Goal: Task Accomplishment & Management: Manage account settings

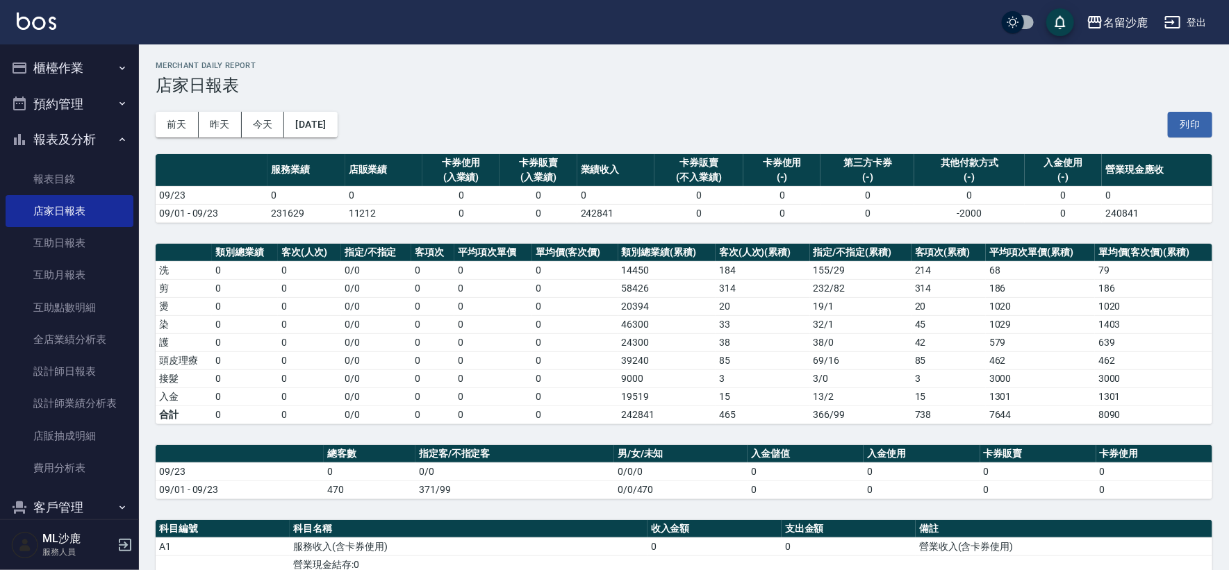
click at [56, 67] on button "櫃檯作業" at bounding box center [70, 68] width 128 height 36
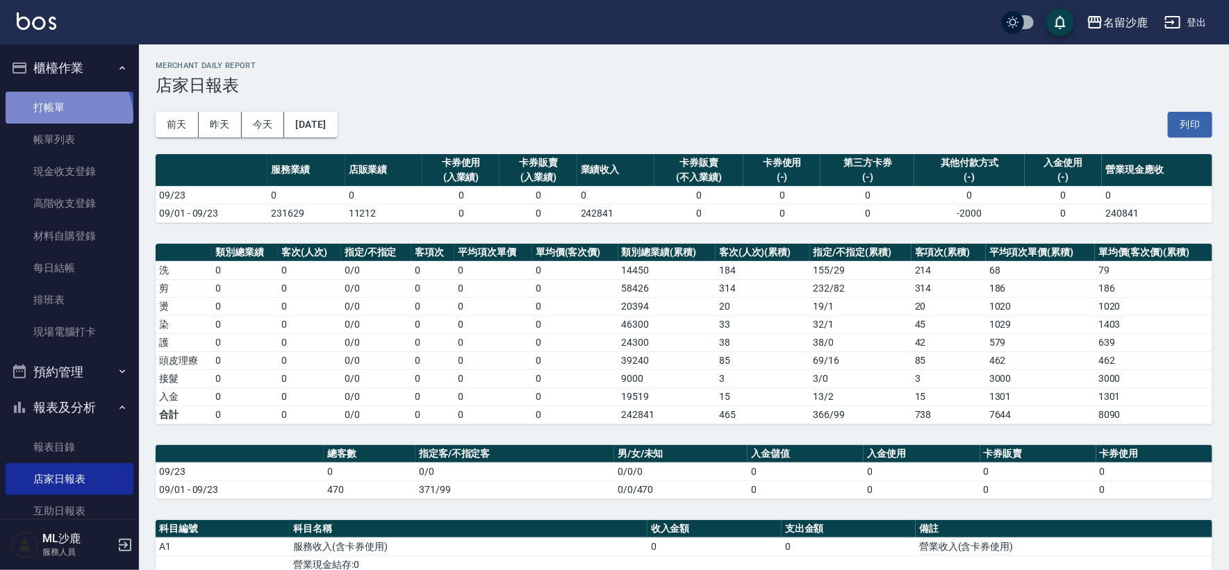
click at [65, 117] on link "打帳單" at bounding box center [70, 108] width 128 height 32
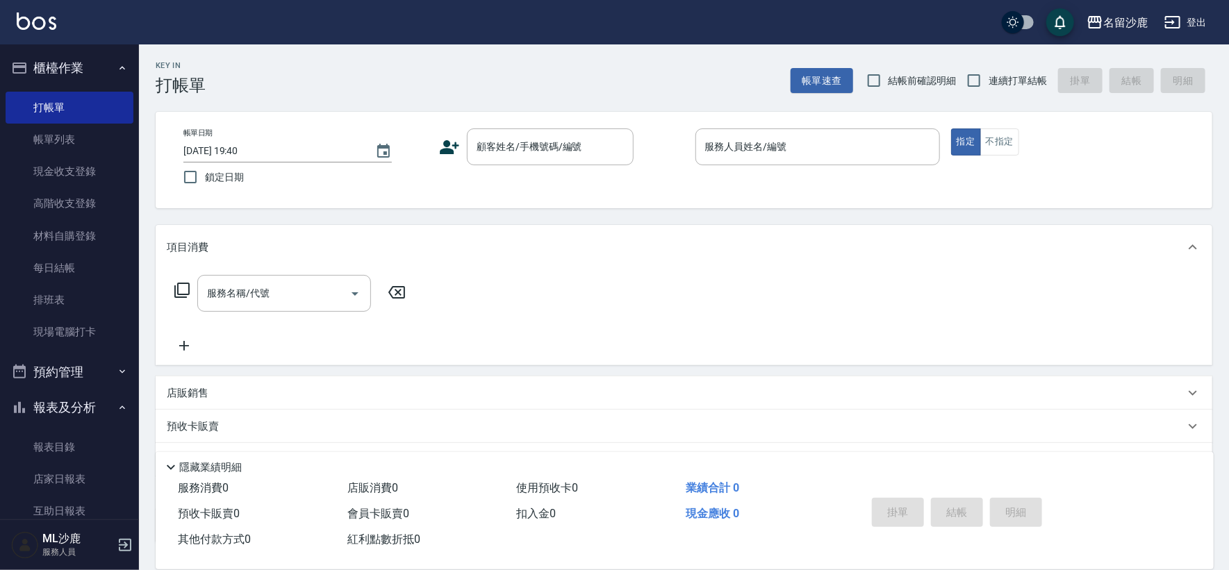
click at [213, 178] on span "鎖定日期" at bounding box center [224, 177] width 39 height 15
click at [205, 178] on input "鎖定日期" at bounding box center [190, 177] width 29 height 29
checkbox input "true"
click at [981, 80] on input "連續打單結帳" at bounding box center [973, 80] width 29 height 29
checkbox input "true"
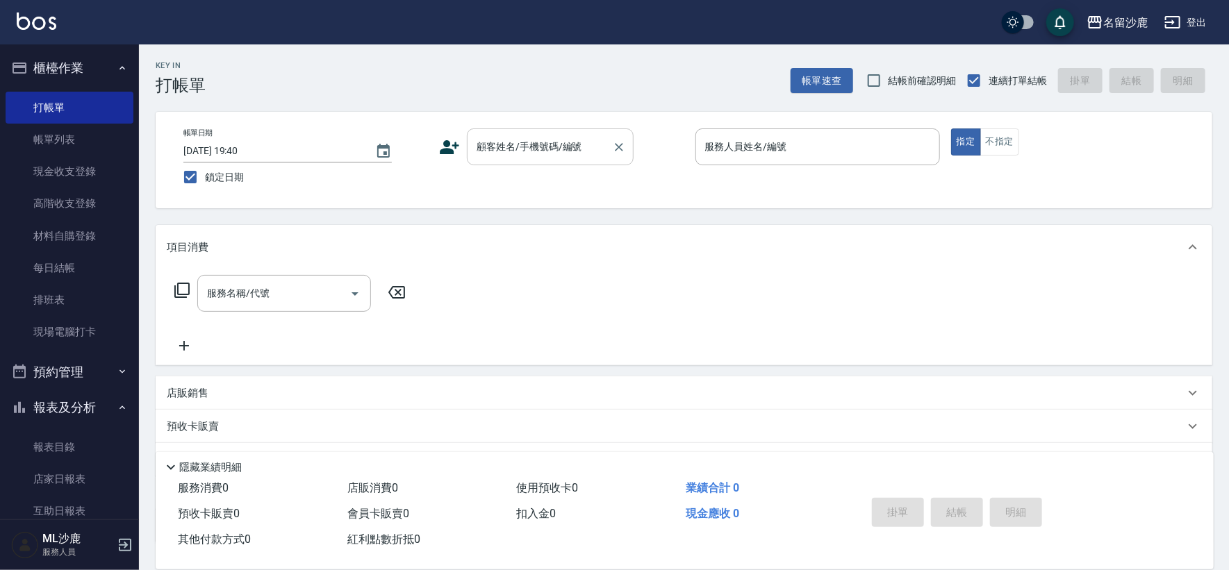
click at [507, 144] on input "顧客姓名/手機號碼/編號" at bounding box center [539, 147] width 133 height 24
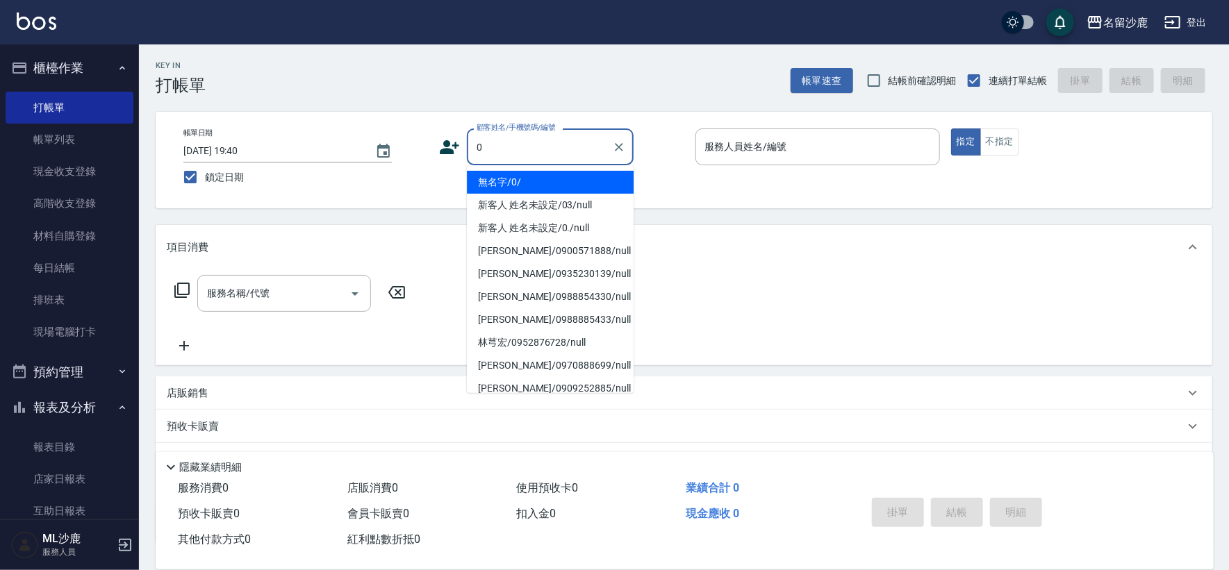
type input "無名字/0/"
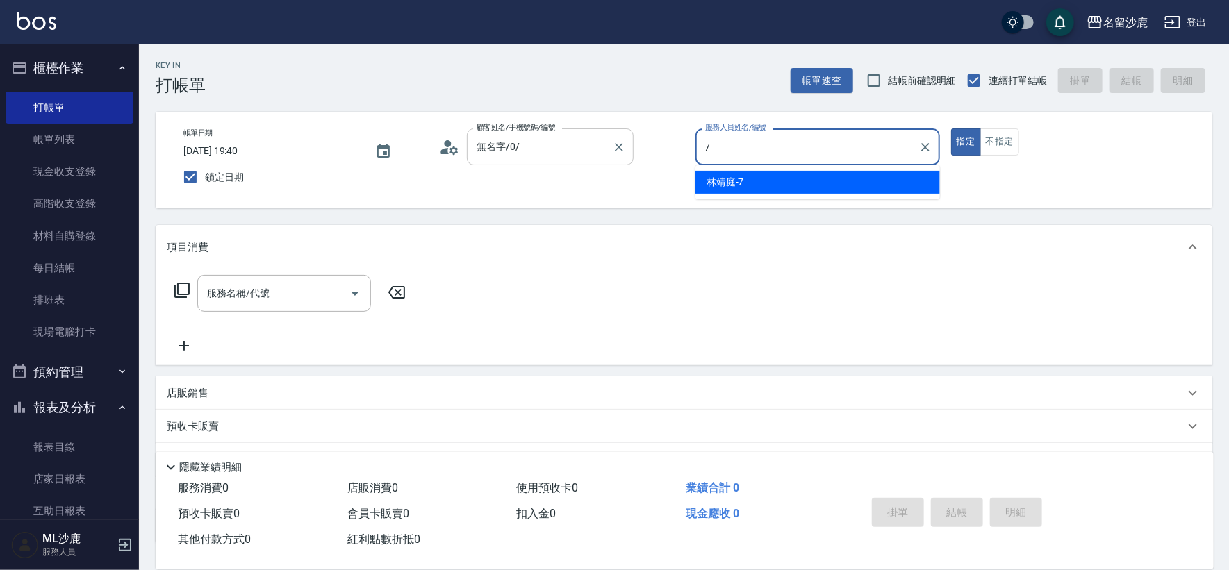
type input "[PERSON_NAME]-7"
type button "true"
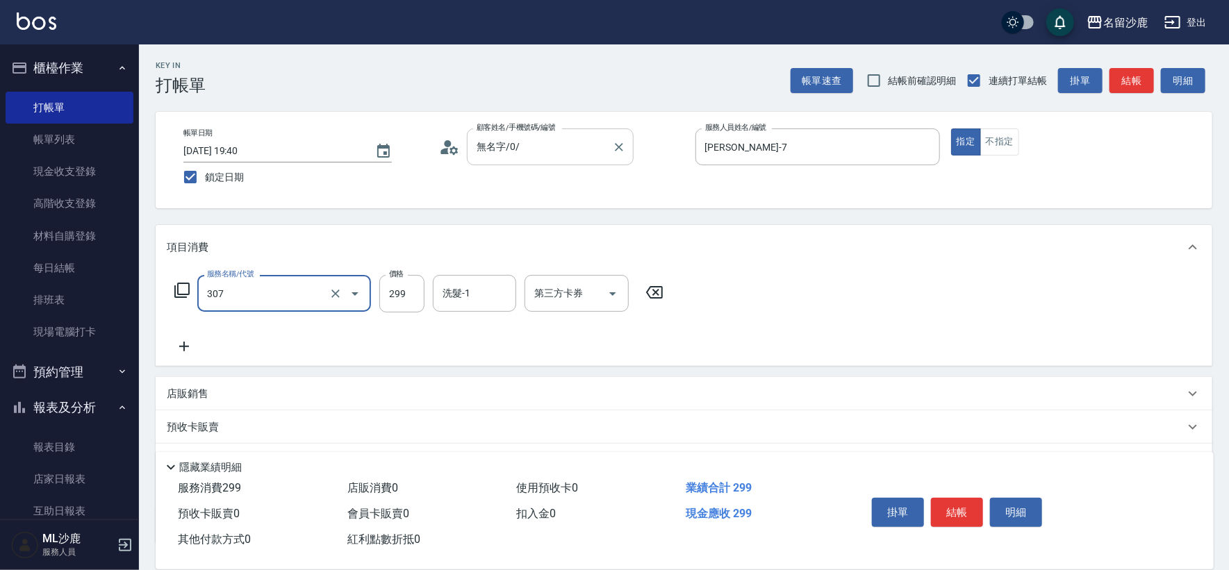
type input "剪髮(307)"
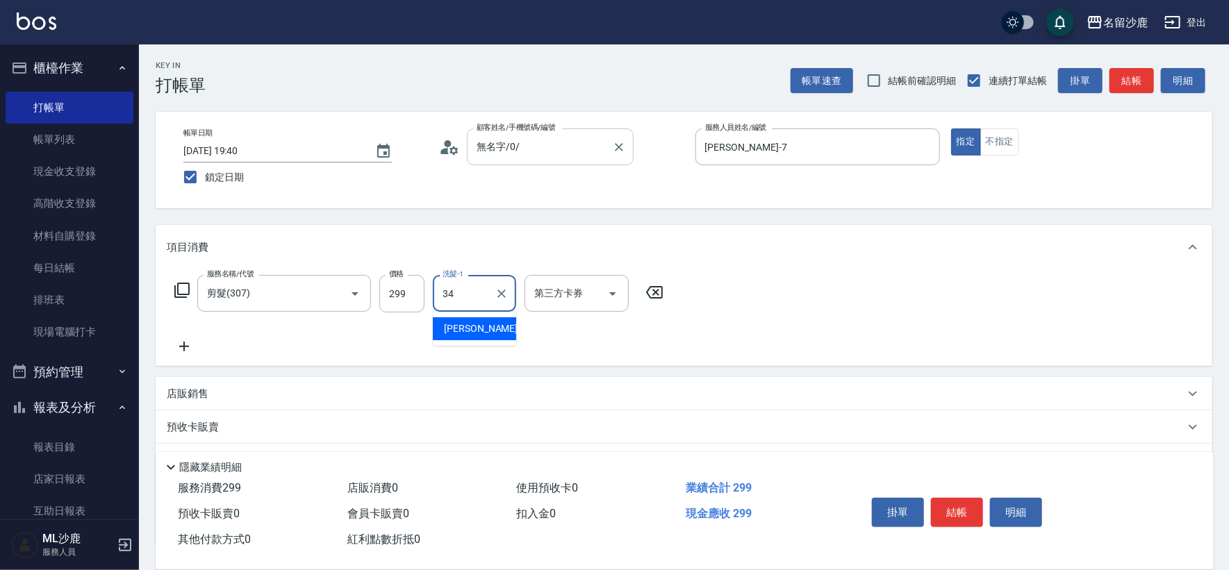
type input "[PERSON_NAME]-34"
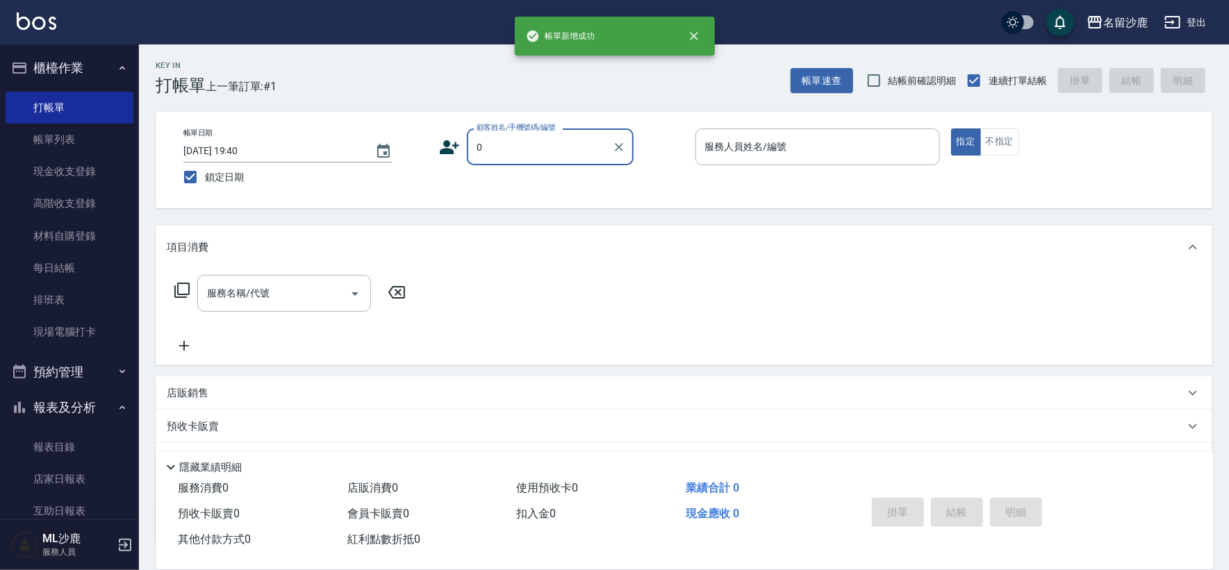
type input "無名字/0/"
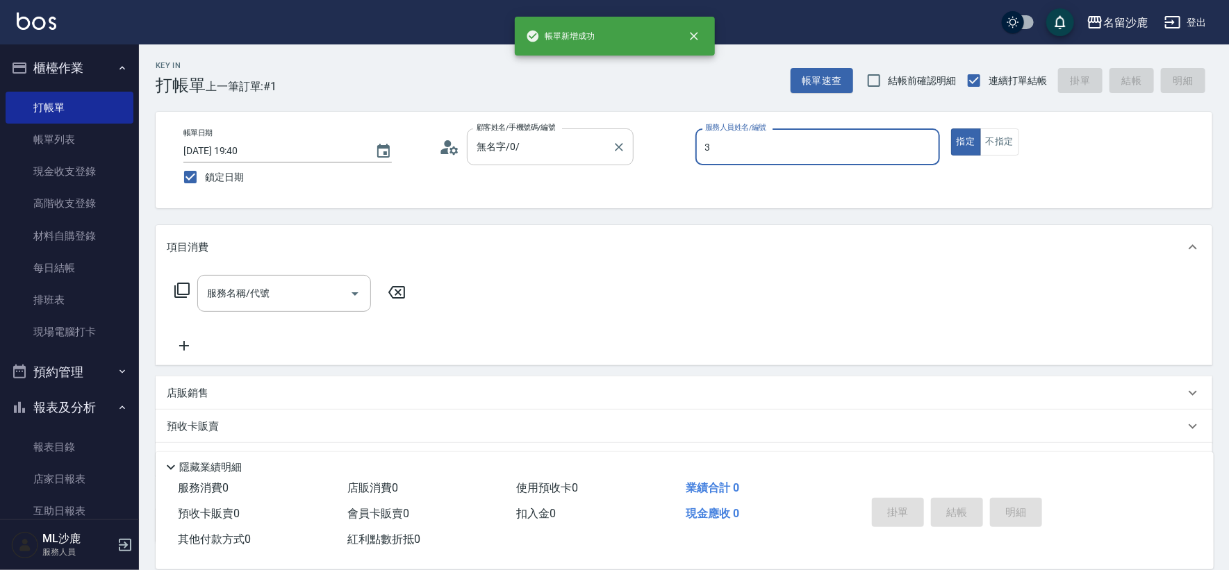
type input "[PERSON_NAME]-3"
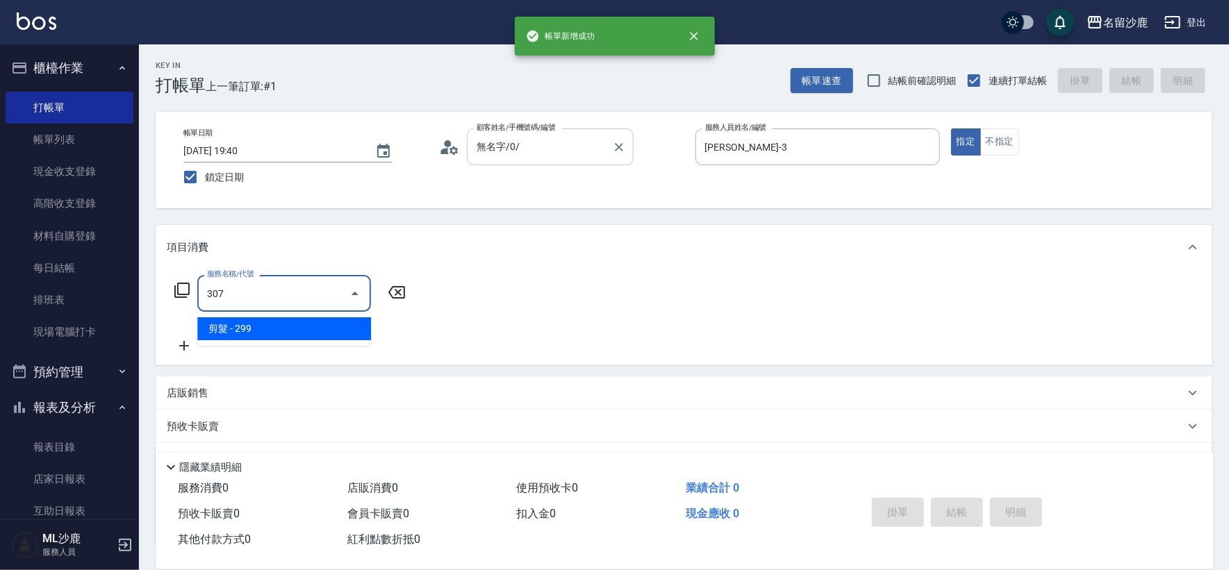
type input "剪髮(307)"
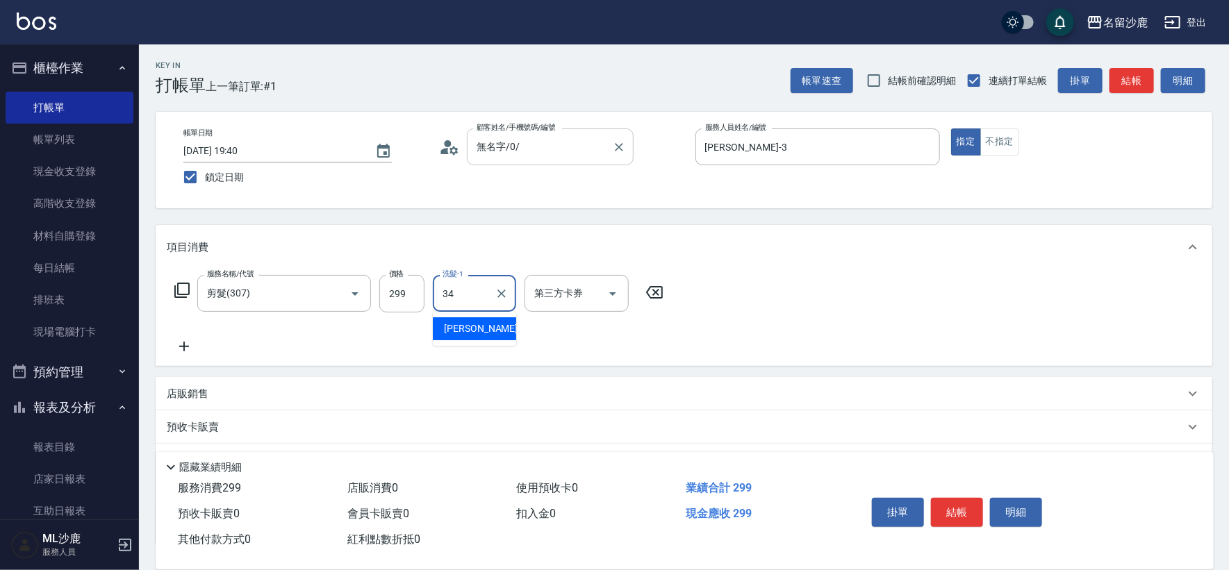
type input "[PERSON_NAME]-34"
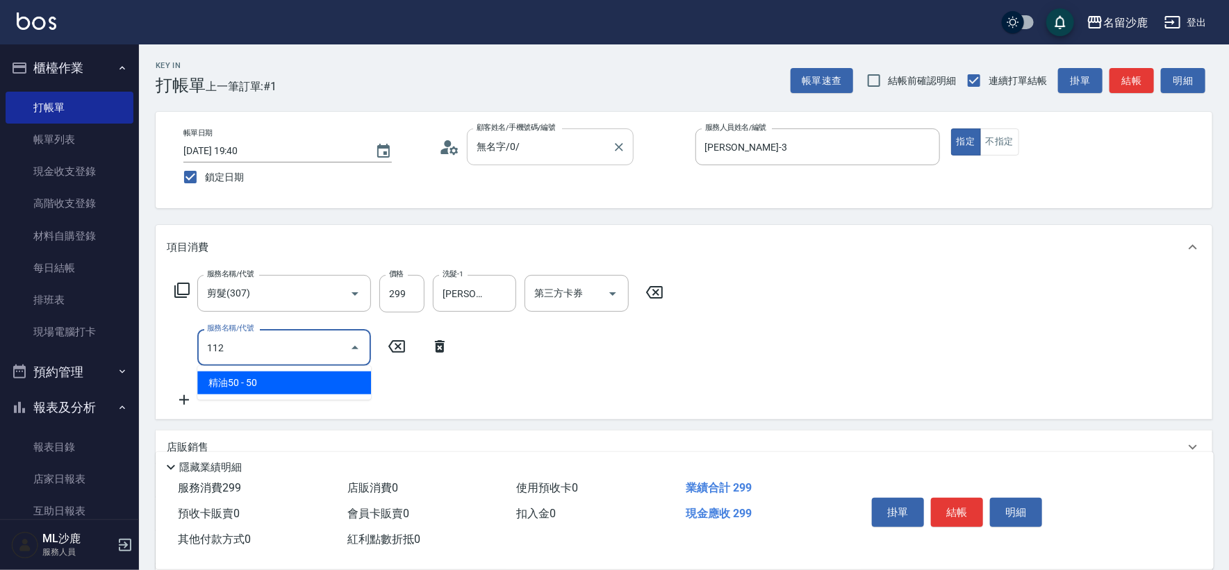
type input "精油50(112)"
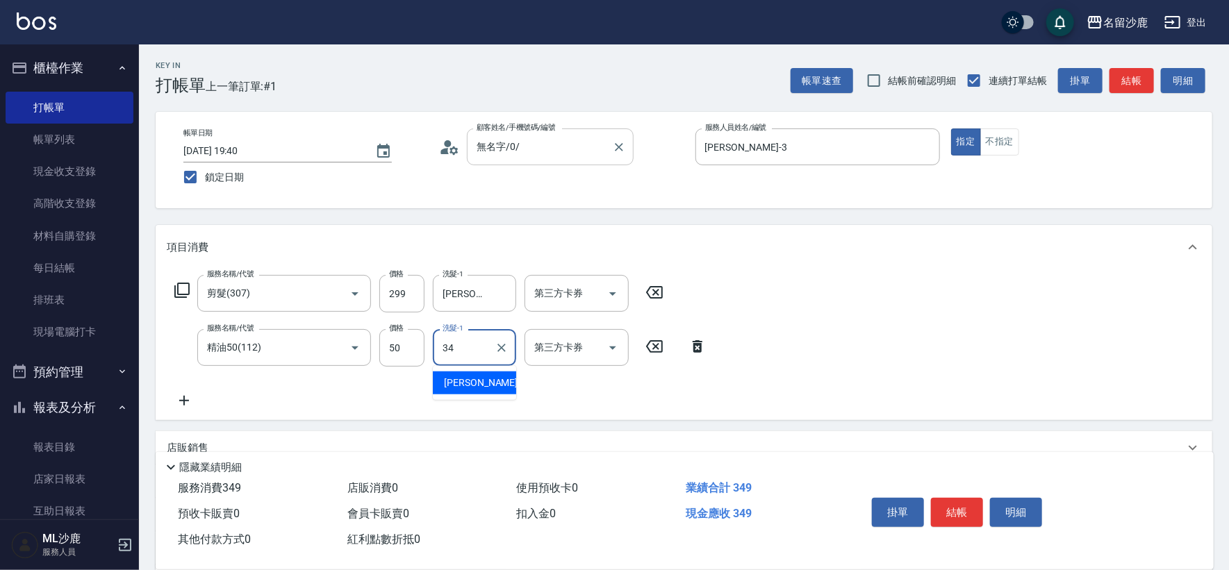
type input "[PERSON_NAME]-34"
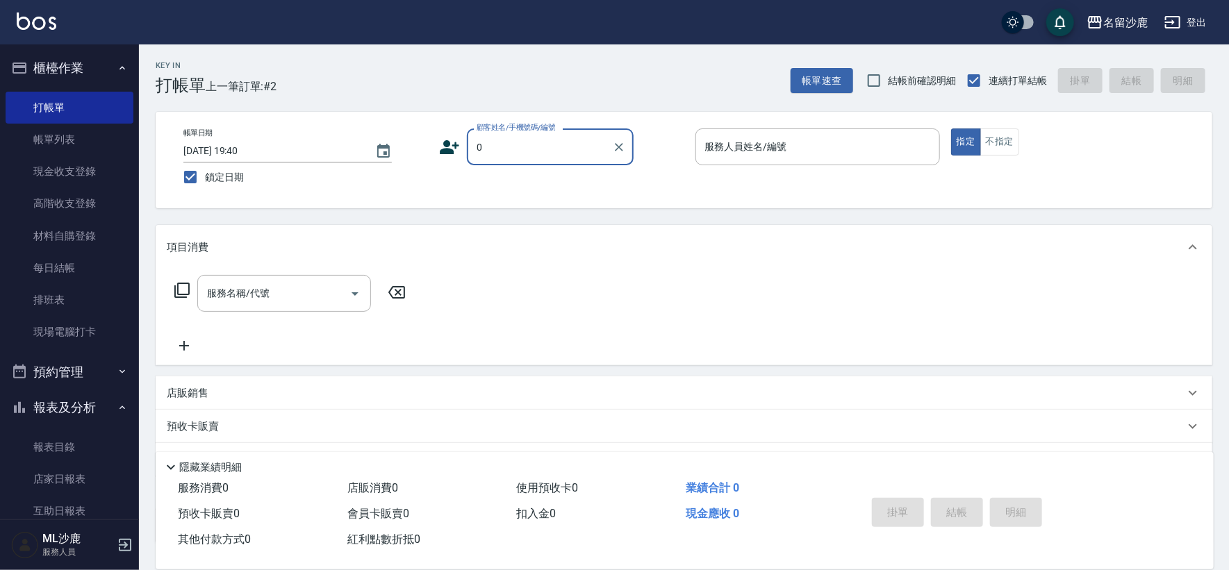
type input "無名字/0/"
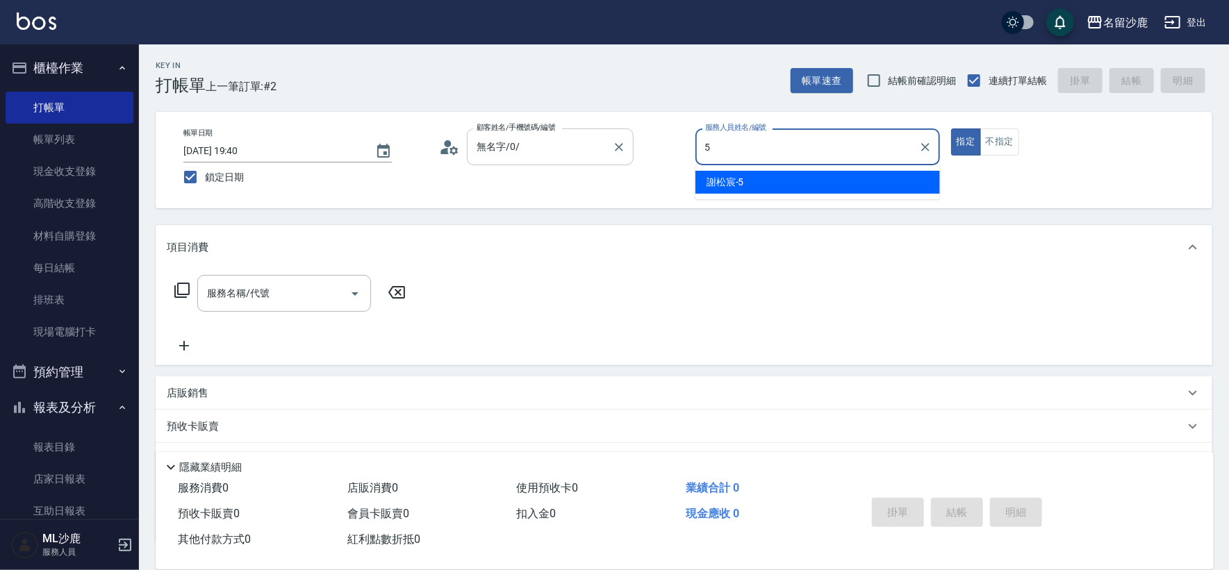
type input "[PERSON_NAME]-5"
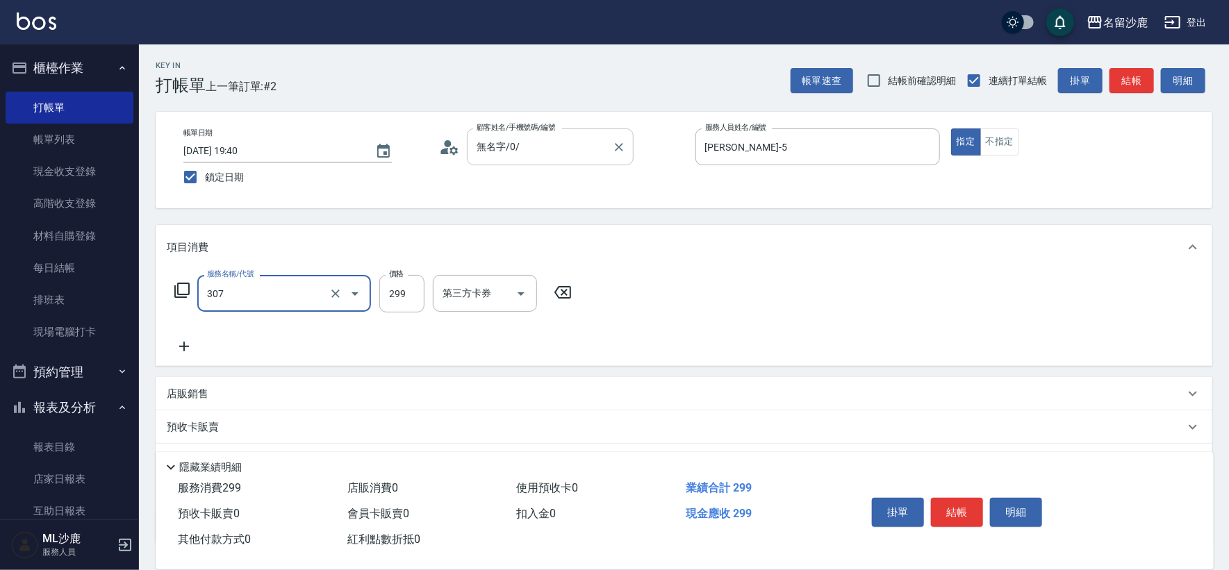
type input "剪髮(307)"
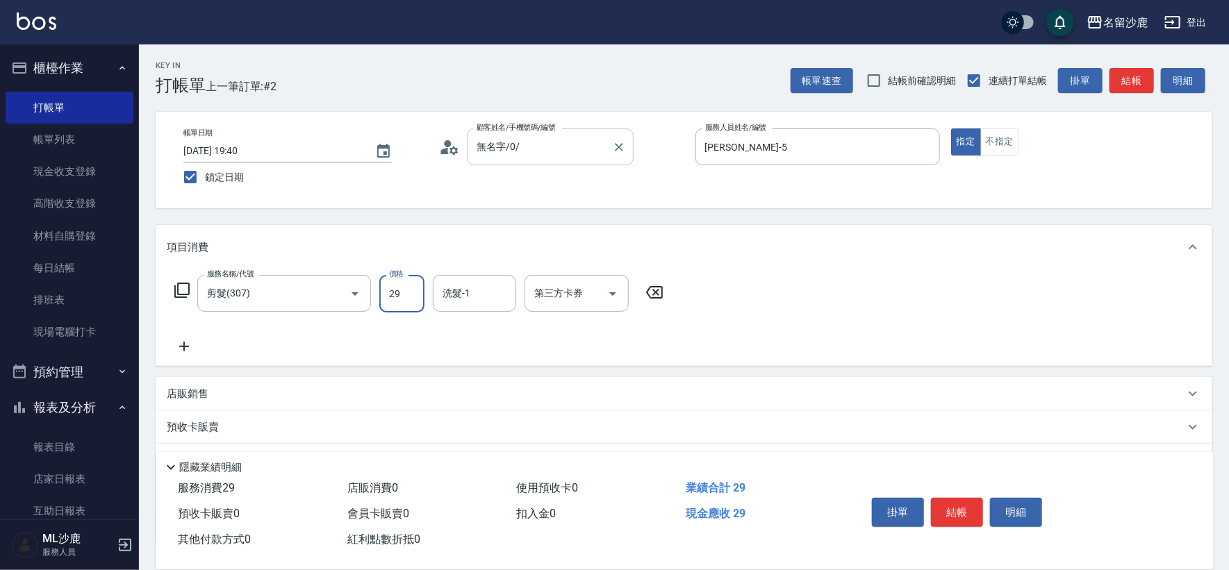
type input "299"
type input "[PERSON_NAME]-34"
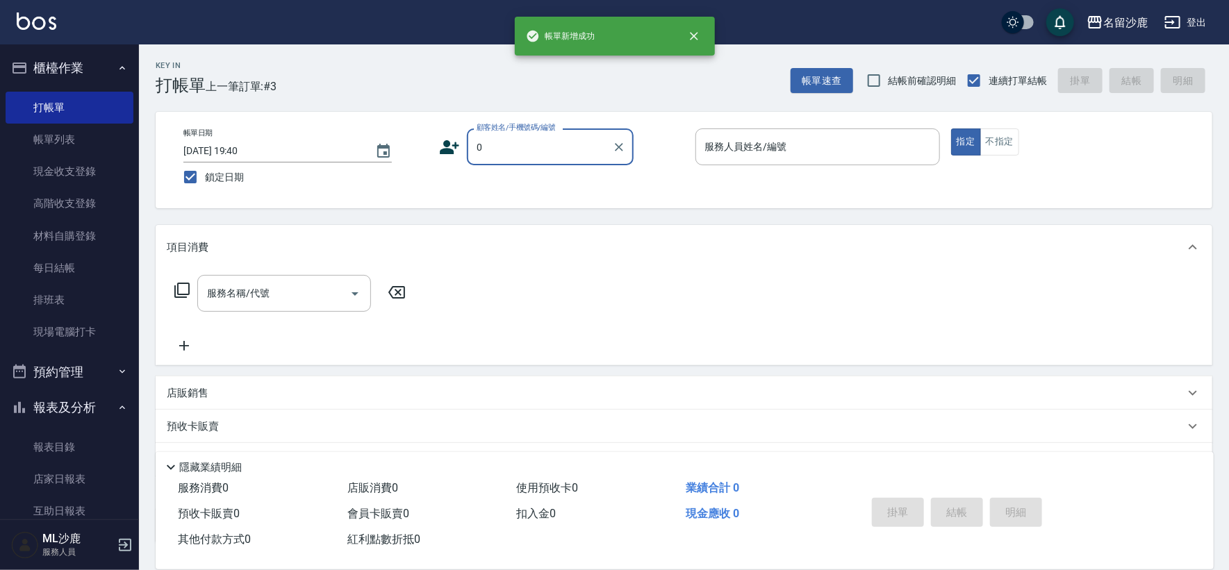
type input "無名字/0/"
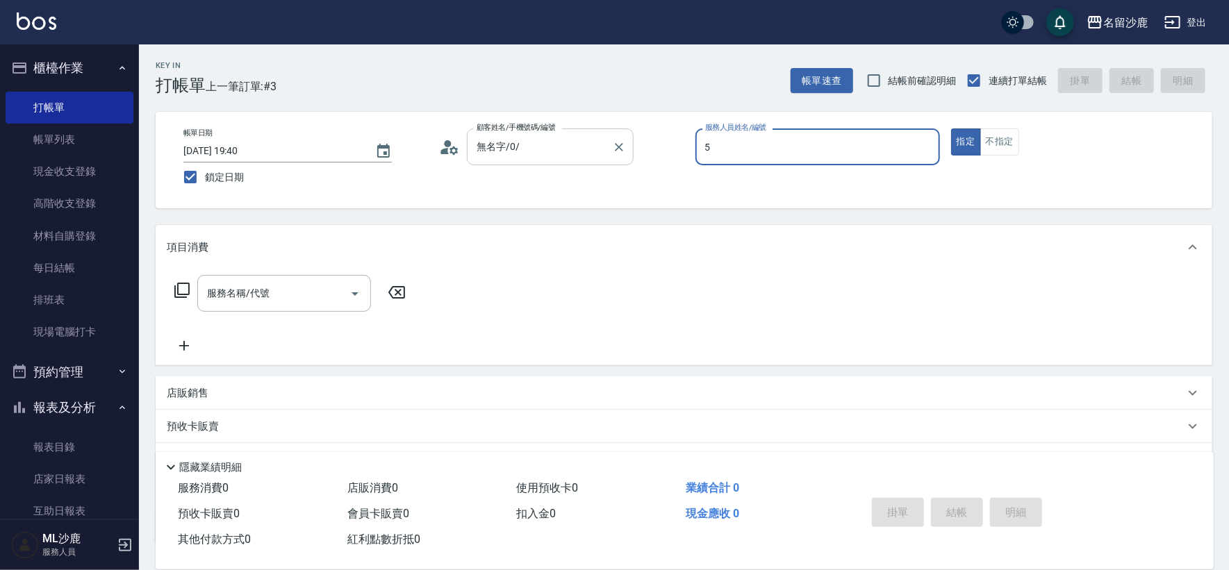
type input "[PERSON_NAME]-5"
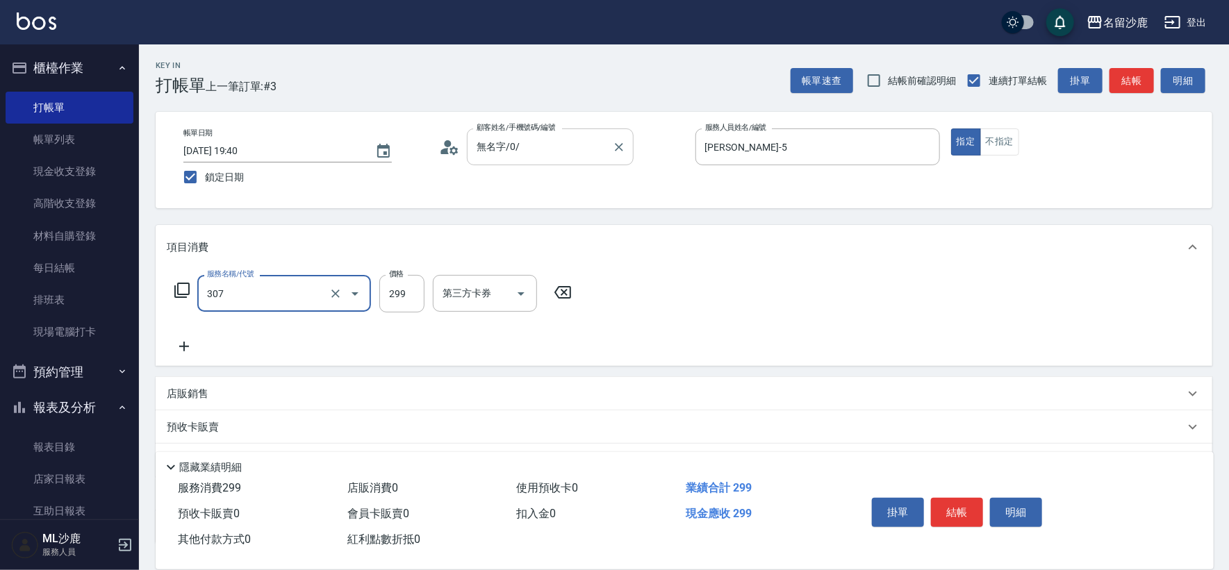
type input "剪髮(307)"
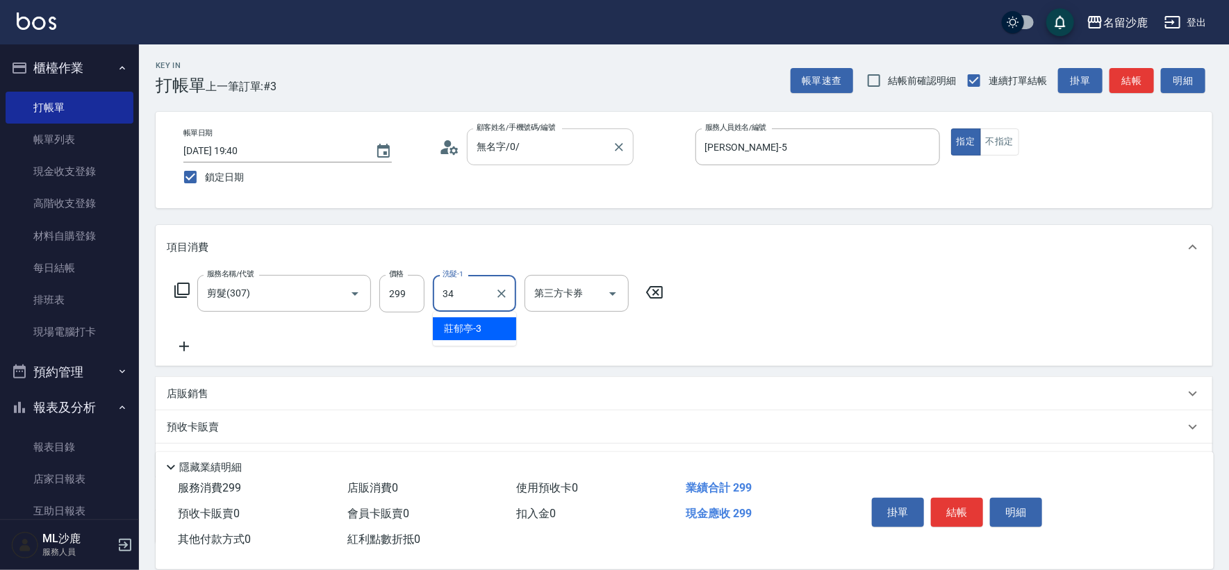
type input "[PERSON_NAME]-34"
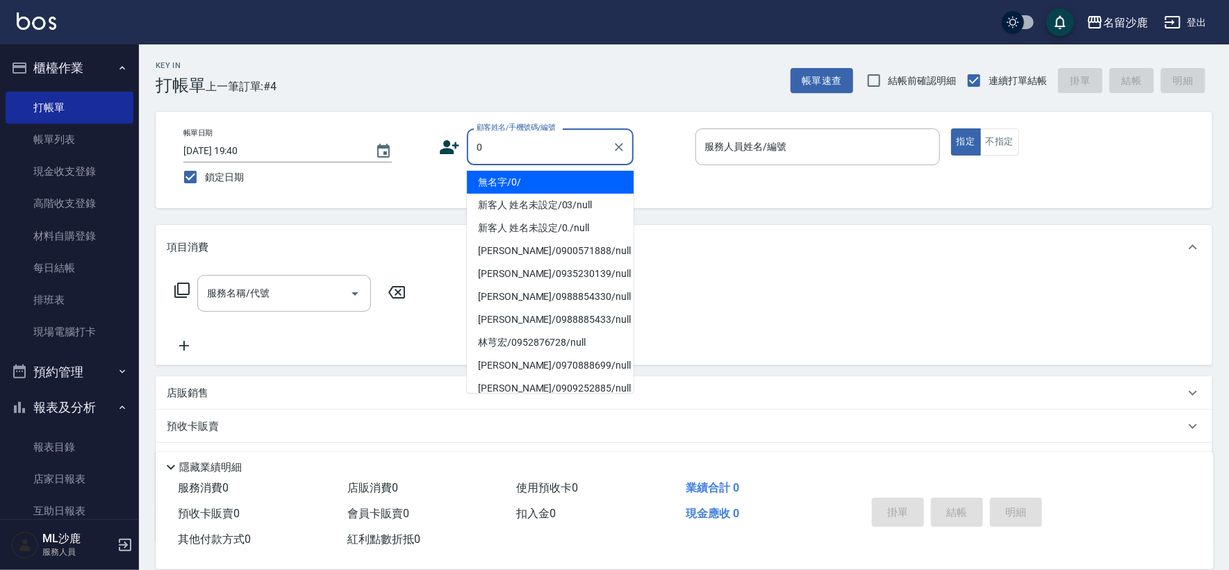
type input "無名字/0/"
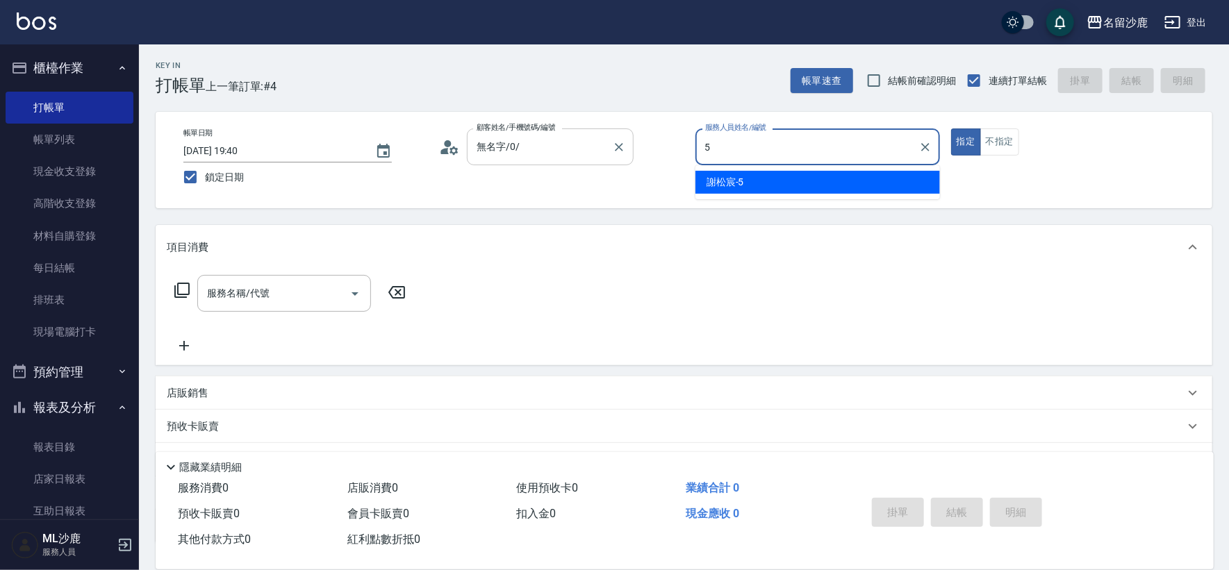
type input "[PERSON_NAME]-5"
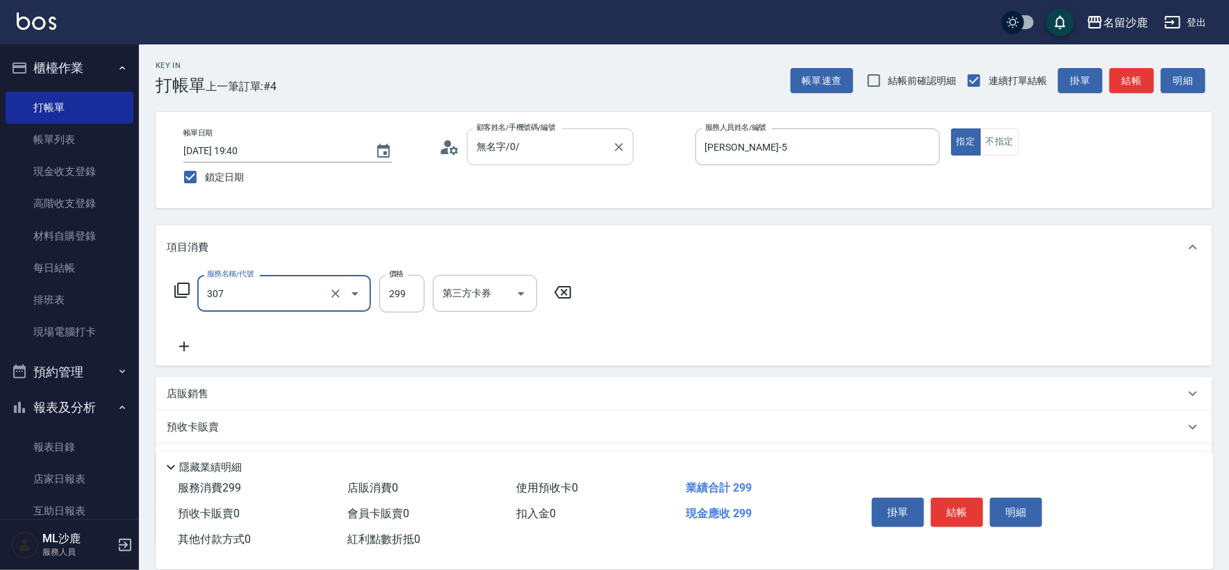
type input "剪髮(307)"
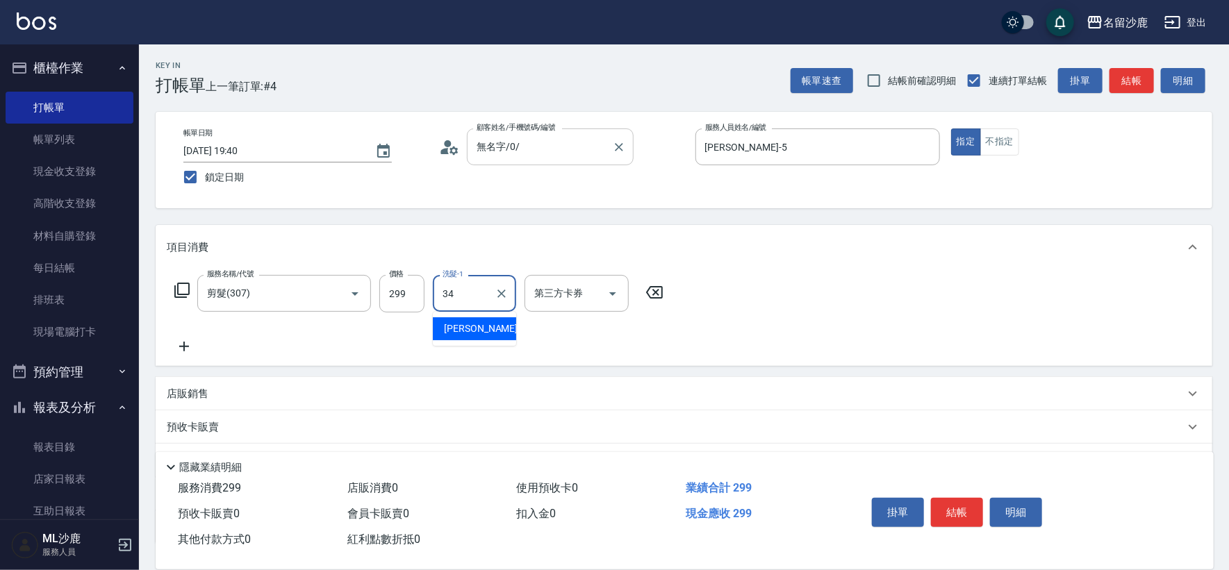
type input "[PERSON_NAME]-34"
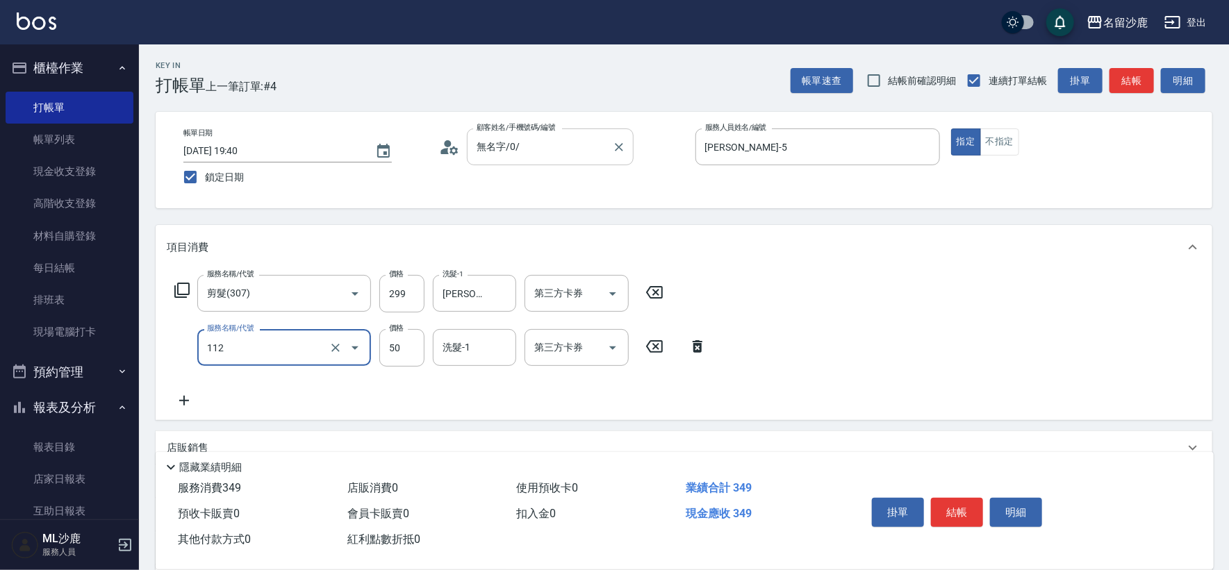
type input "精油50(112)"
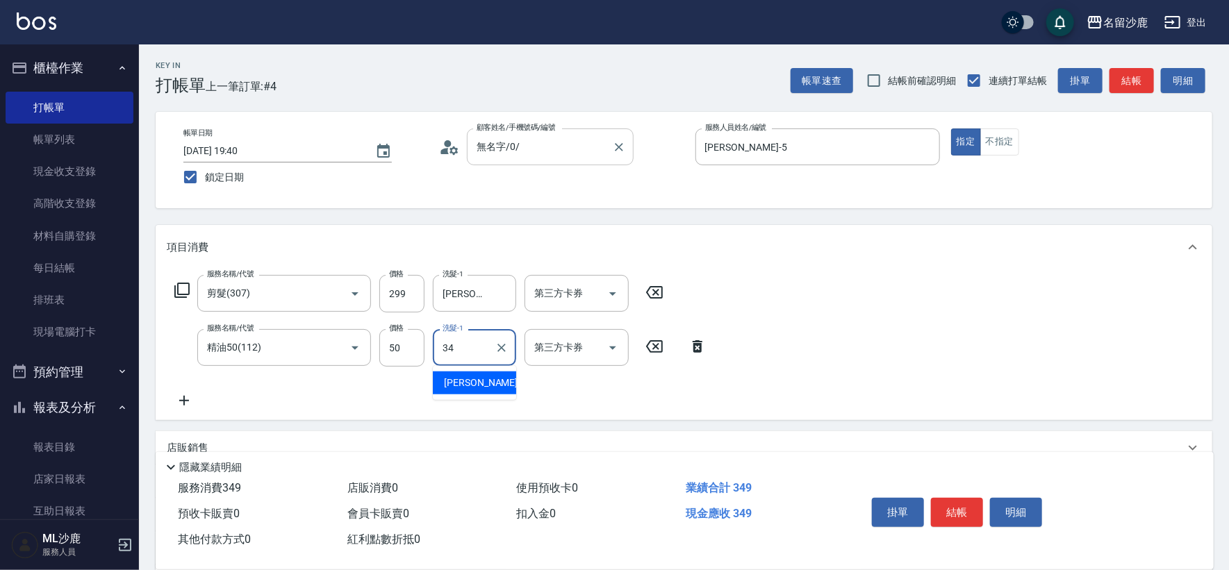
type input "[PERSON_NAME]-34"
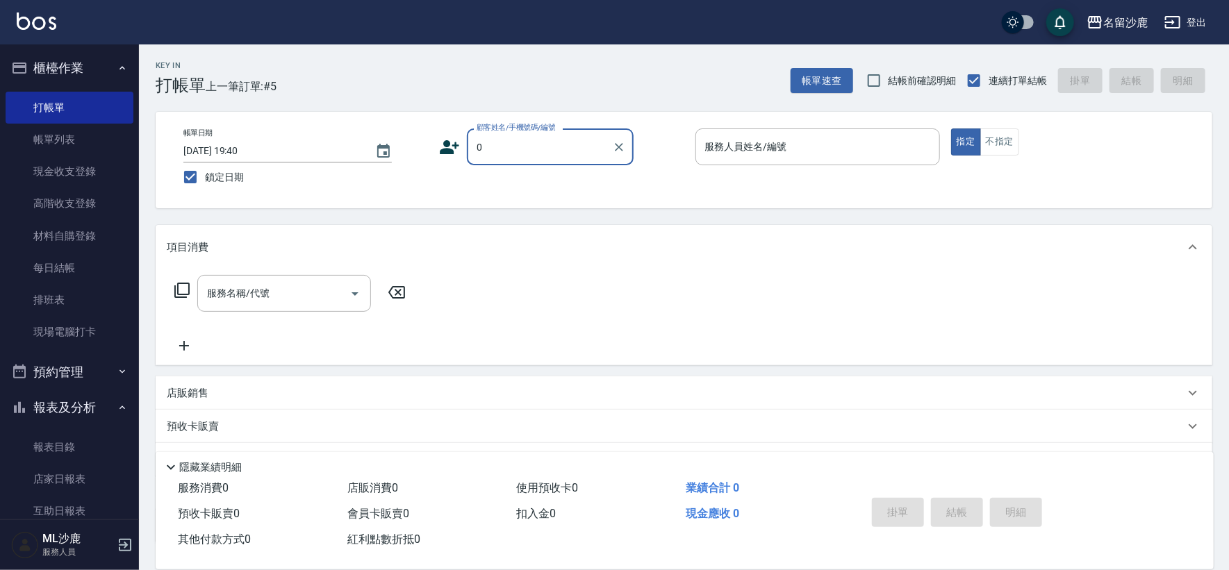
type input "無名字/0/"
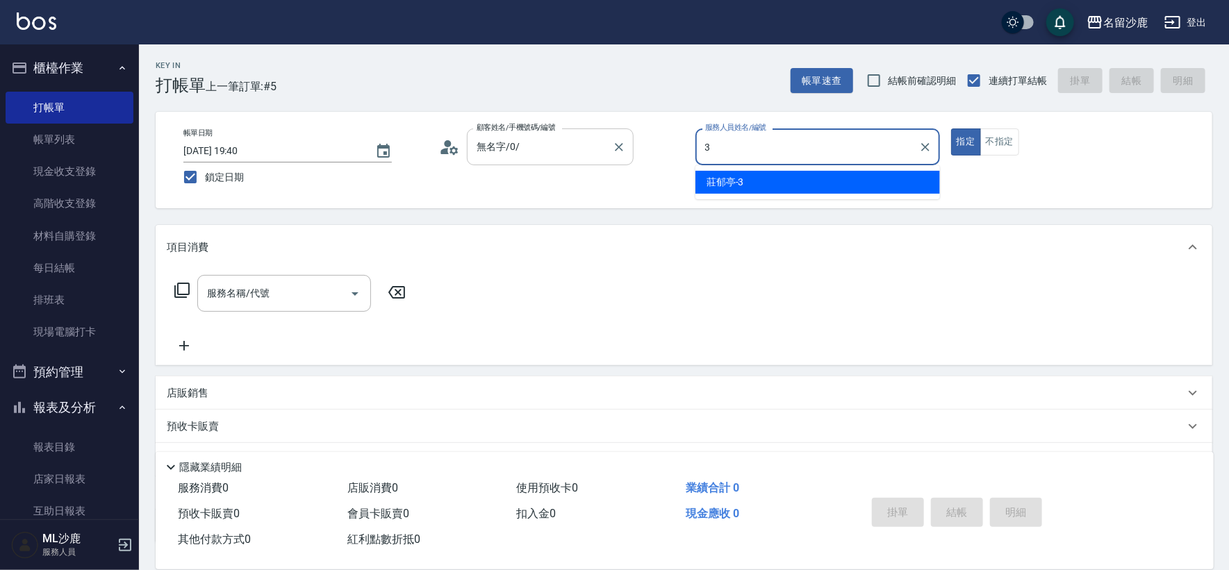
type input "[PERSON_NAME]-3"
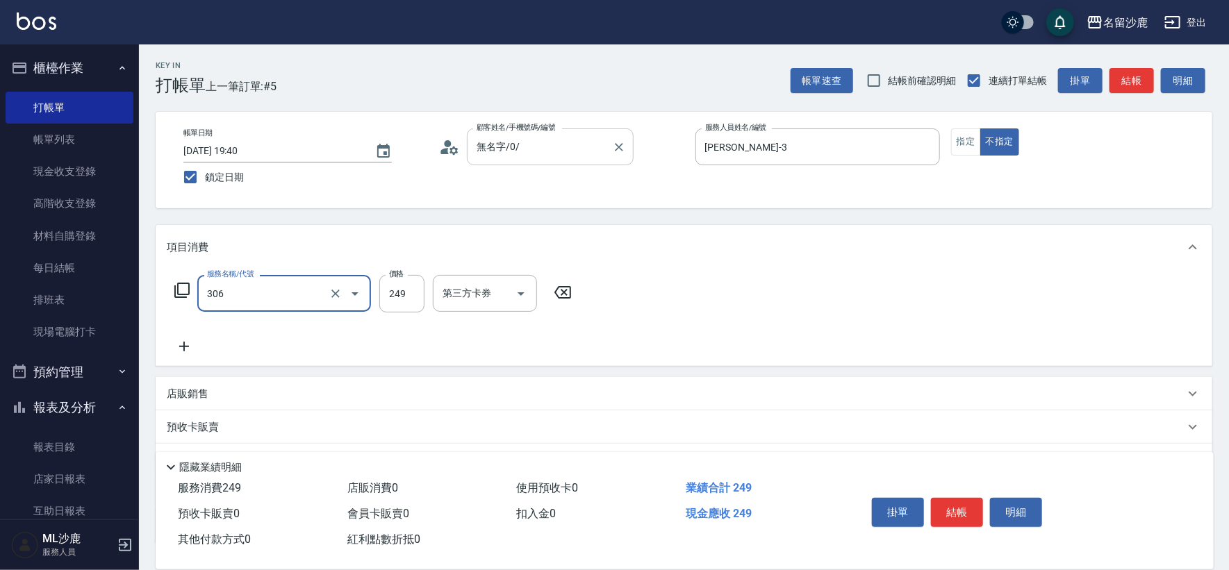
type input "剪髮(306)"
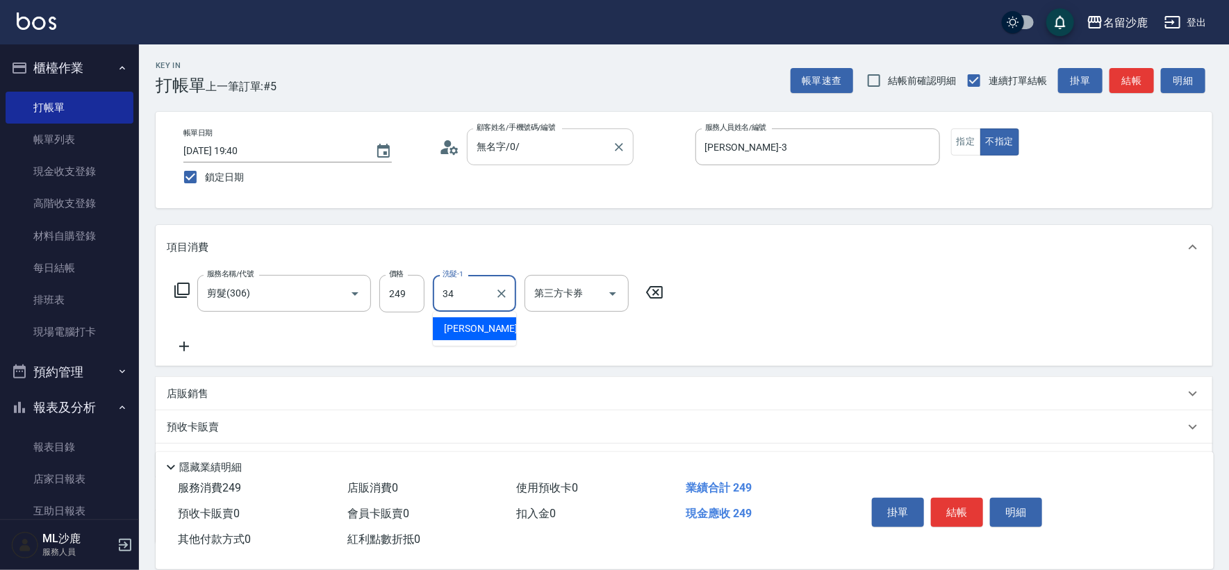
type input "[PERSON_NAME]-34"
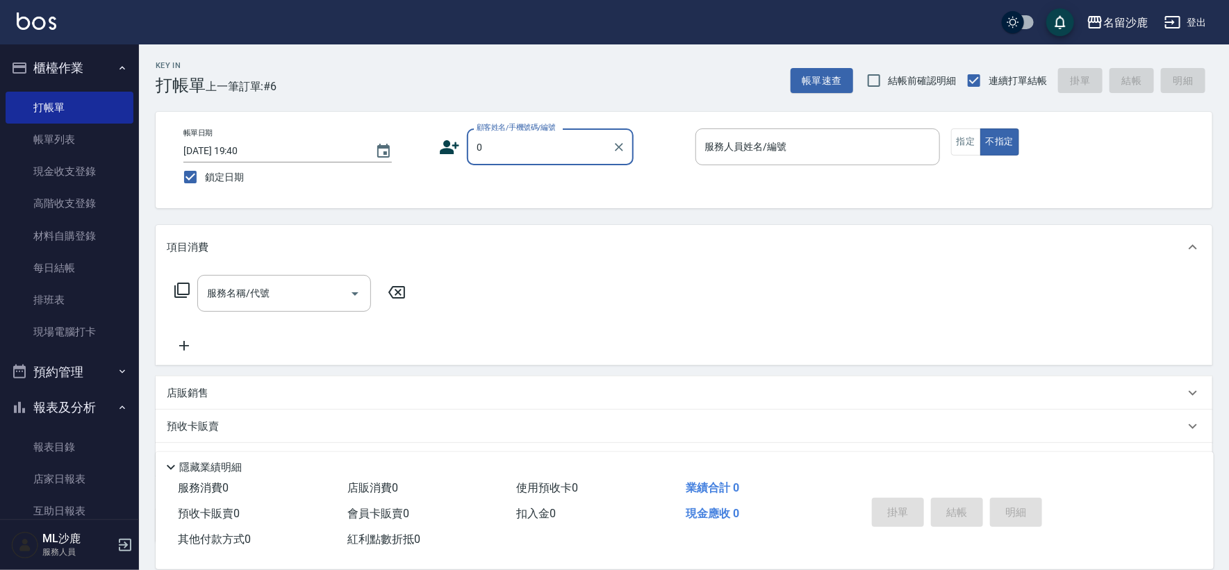
type input "無名字/0/"
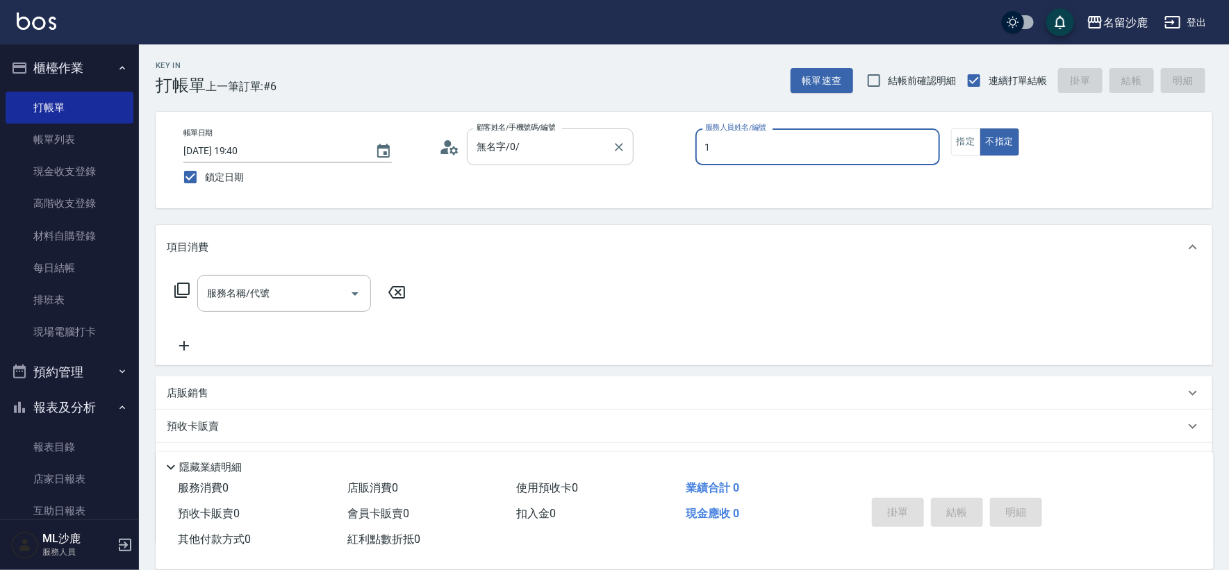
type input "[PERSON_NAME]1"
type button "false"
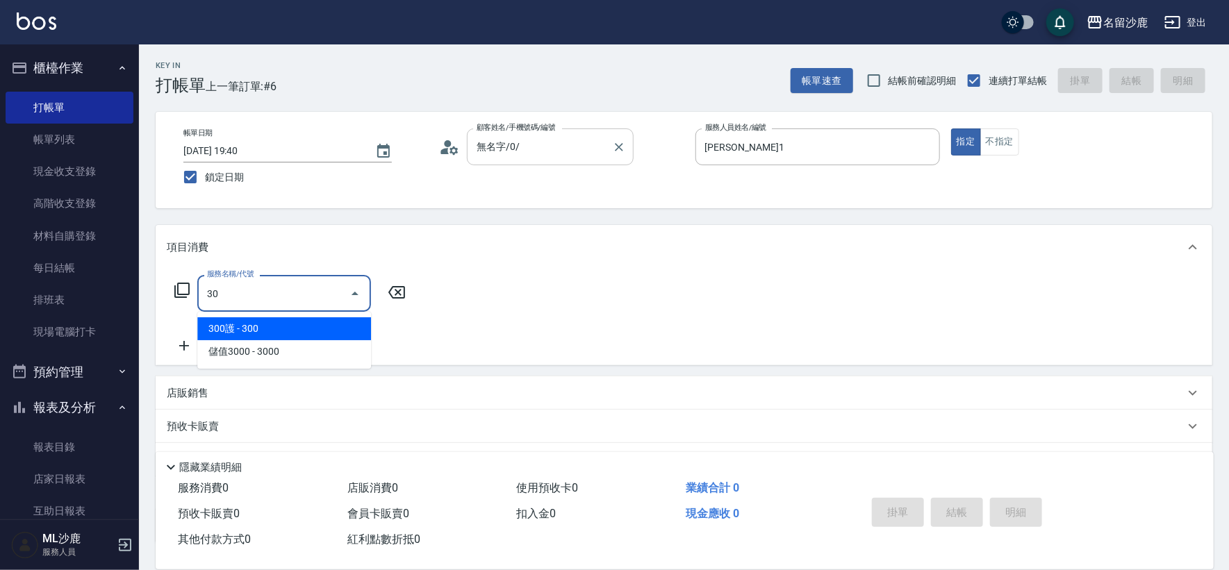
type input "3"
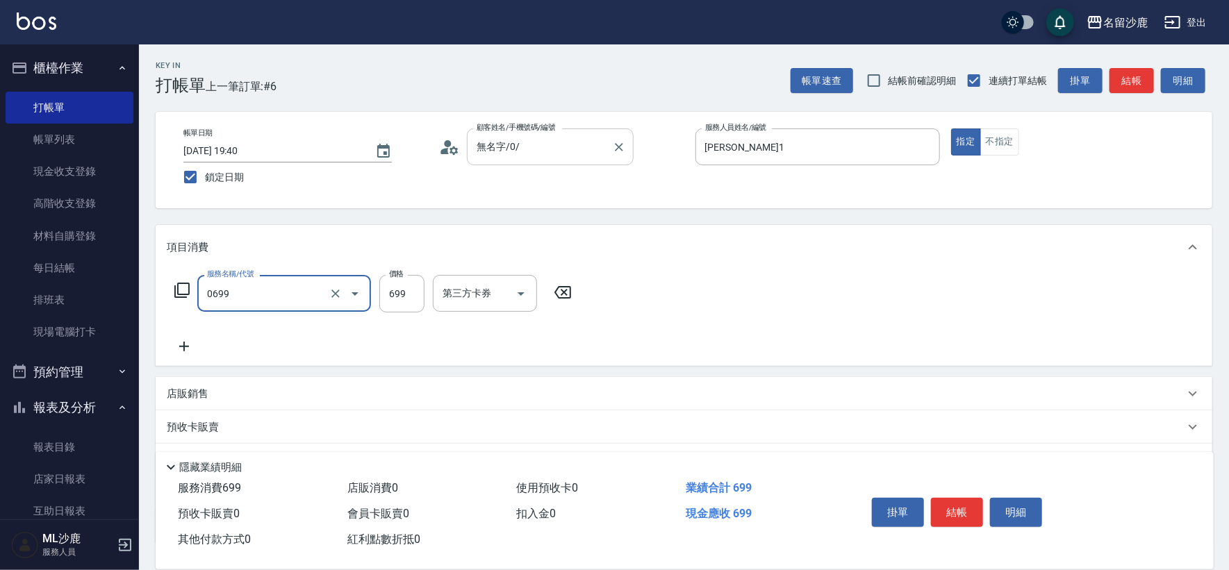
type input "精油SPA(0699)"
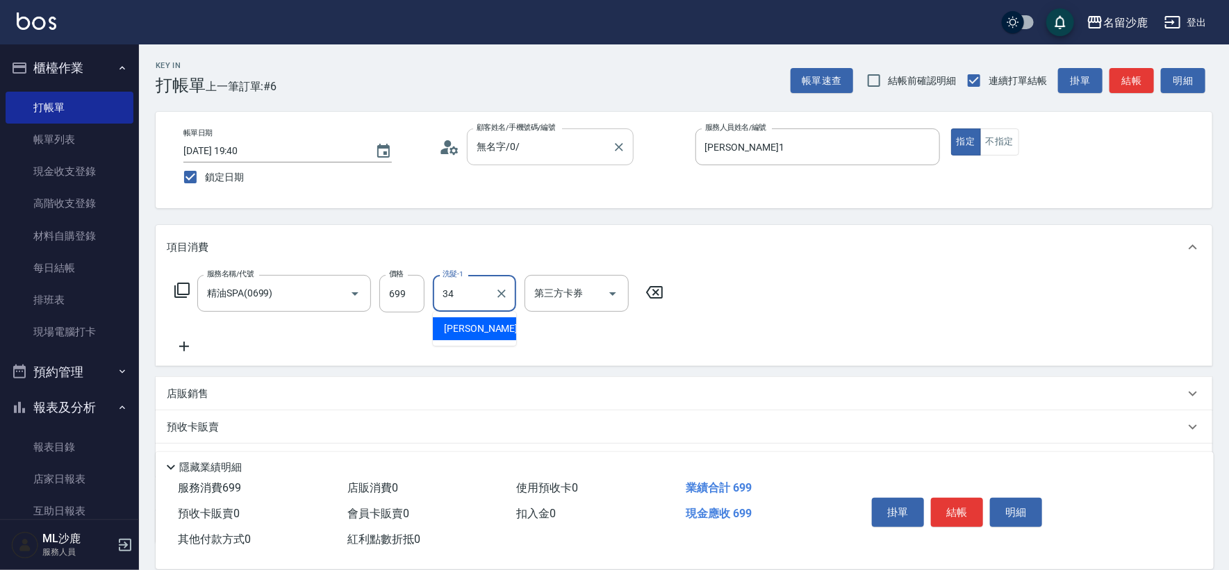
type input "[PERSON_NAME]-34"
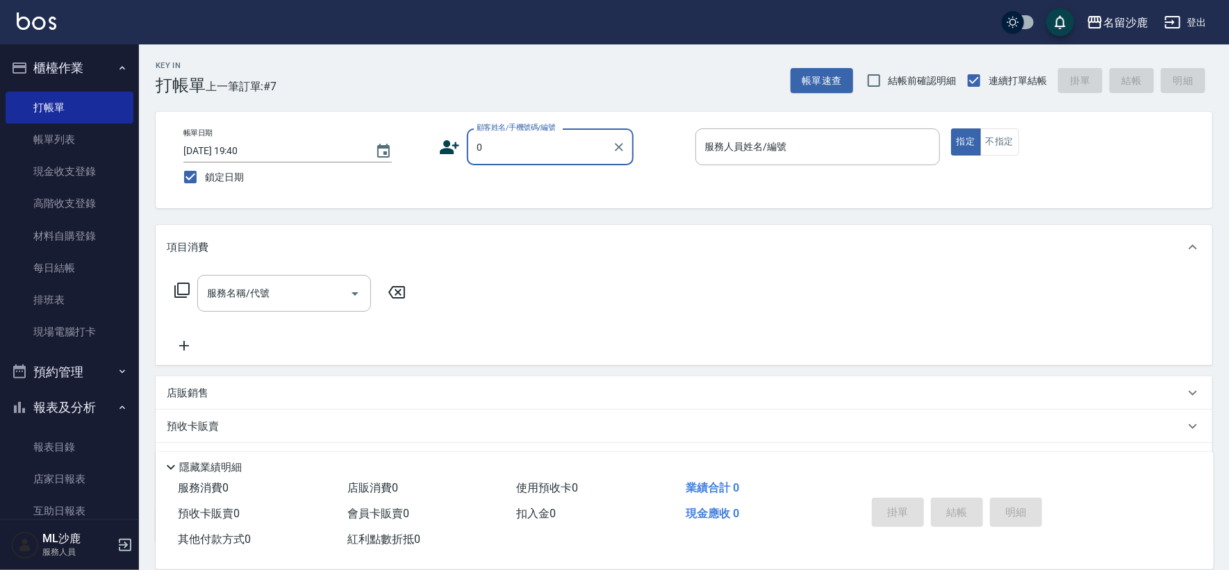
type input "無名字/0/"
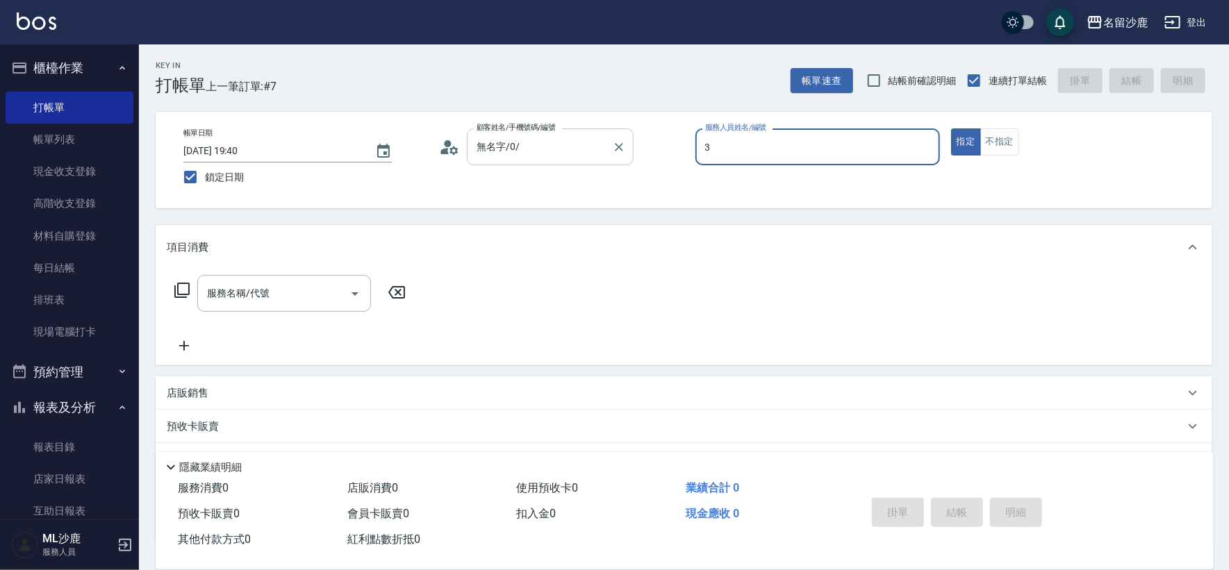
type input "[PERSON_NAME]-3"
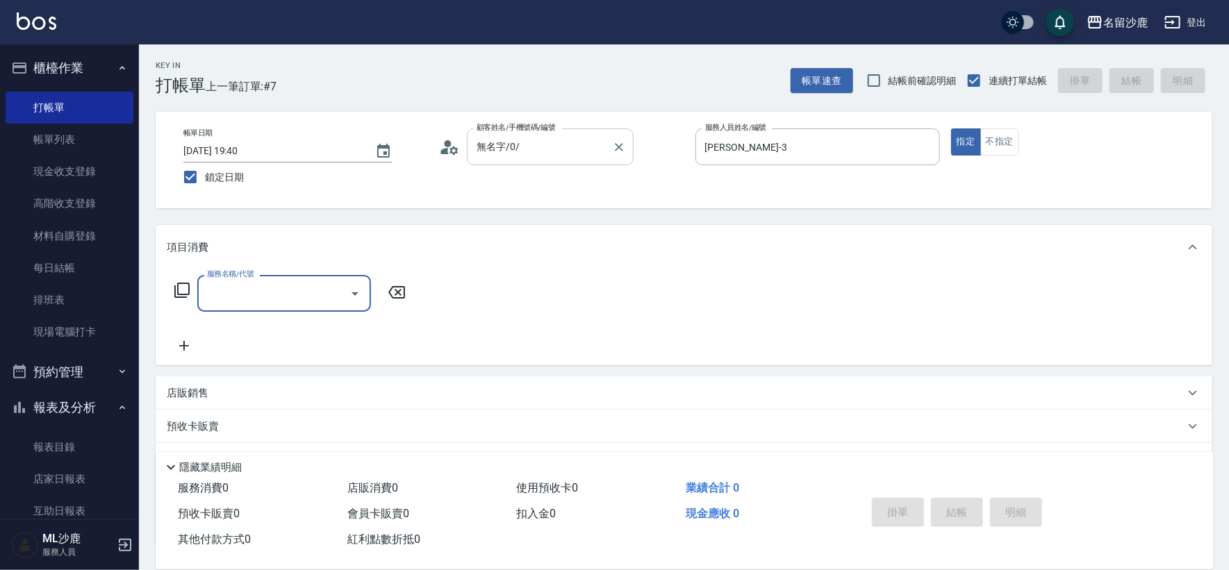
type input "3"
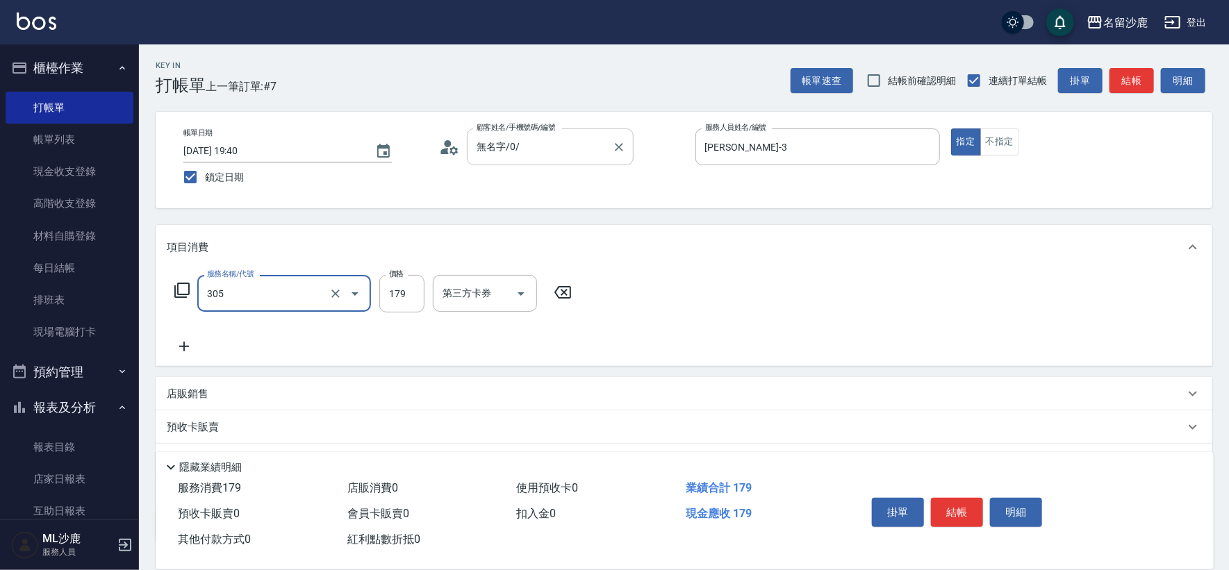
type input "剪髮(305)"
type input "180"
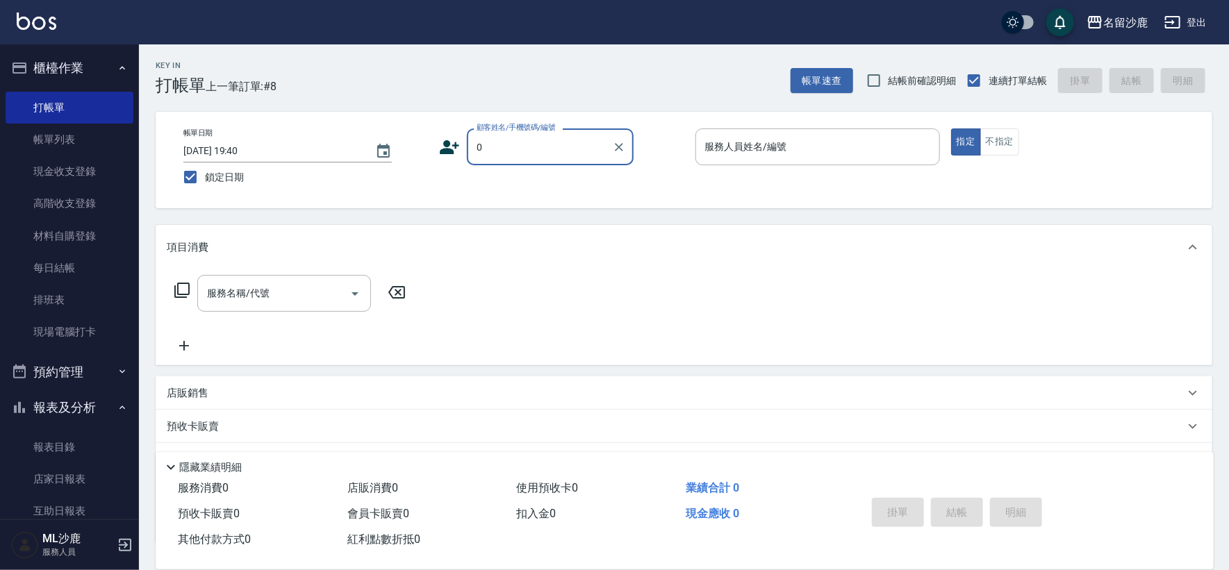
type input "無名字/0/"
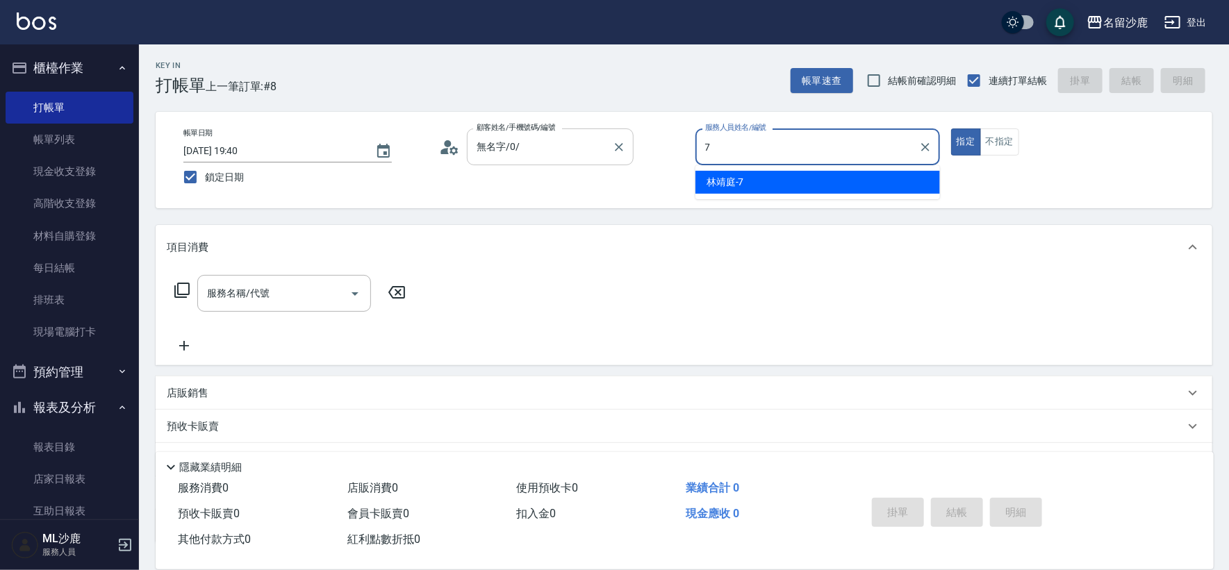
type input "[PERSON_NAME]-7"
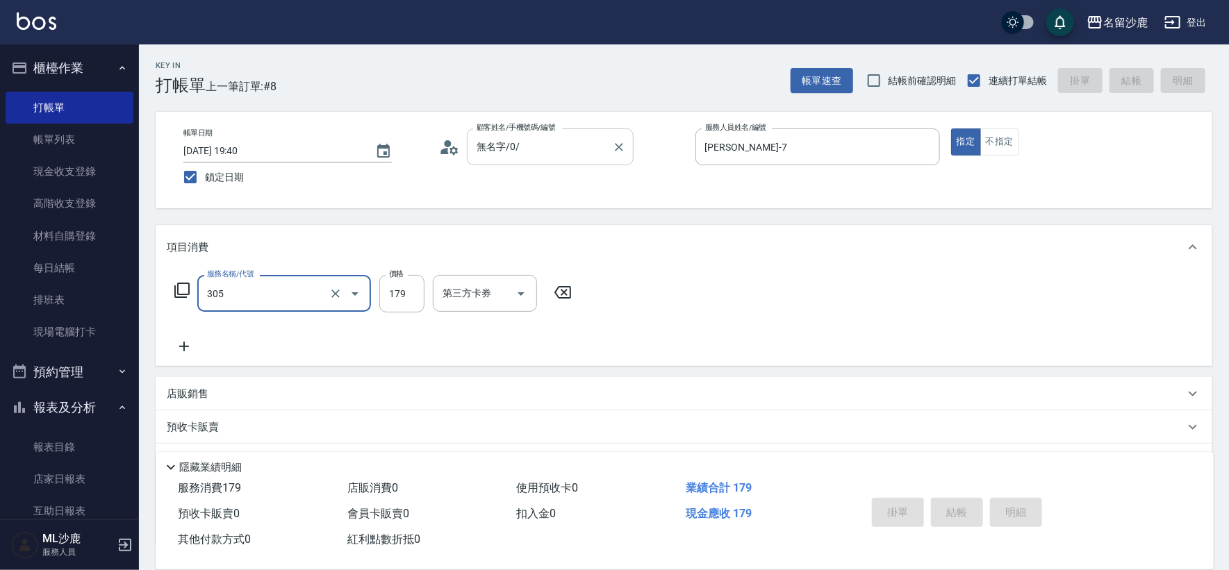
type input "305"
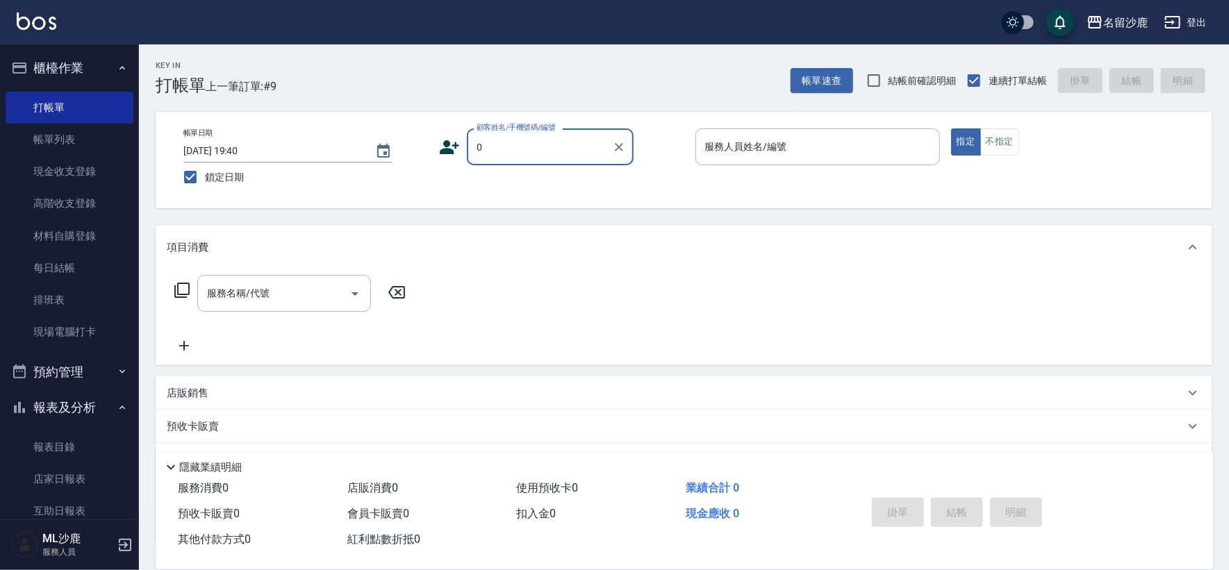
type input "無名字/0/"
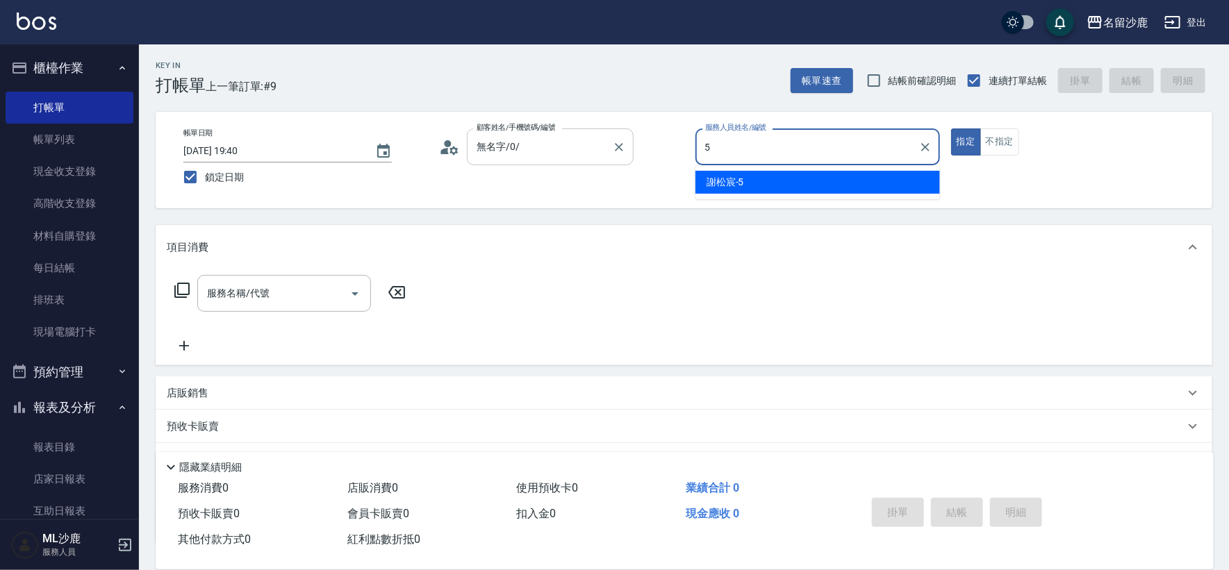
type input "[PERSON_NAME]-5"
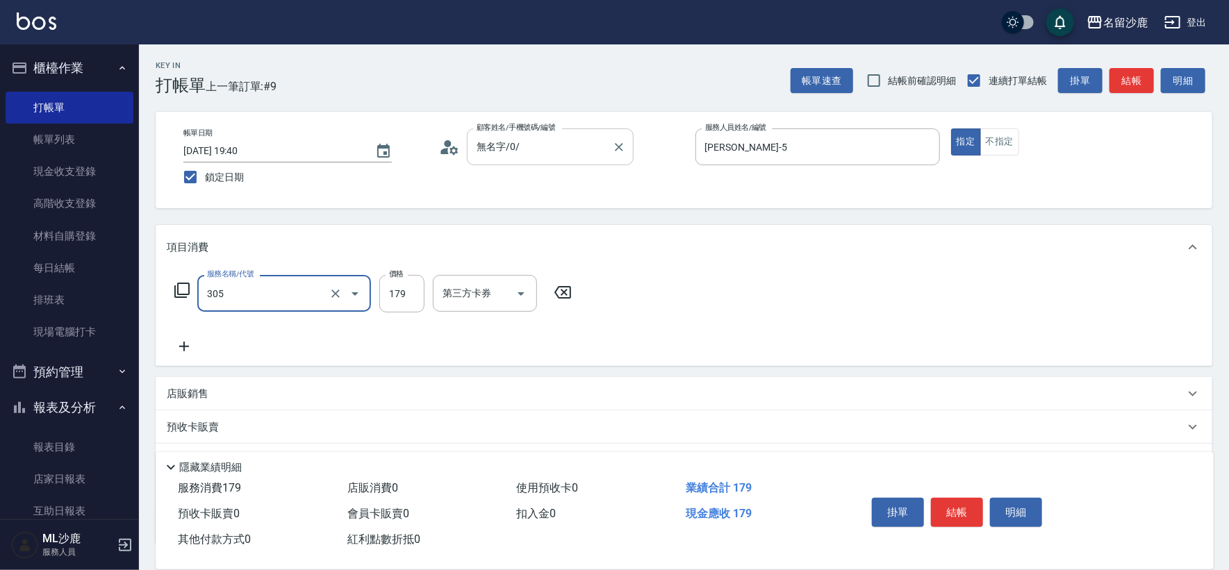
type input "剪髮(305)"
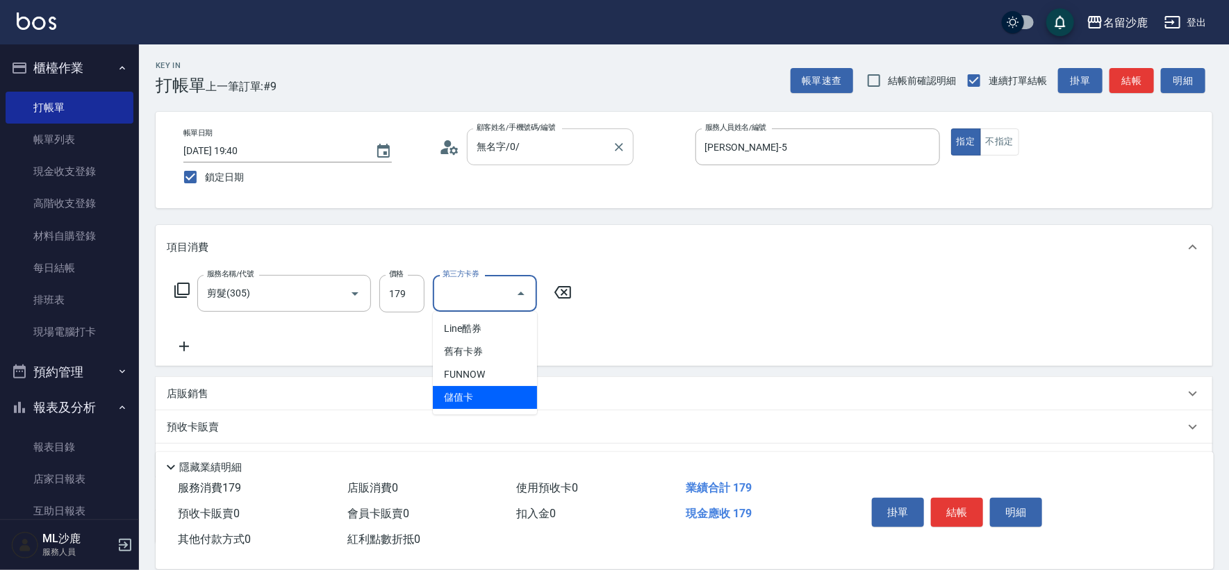
type input "儲值卡"
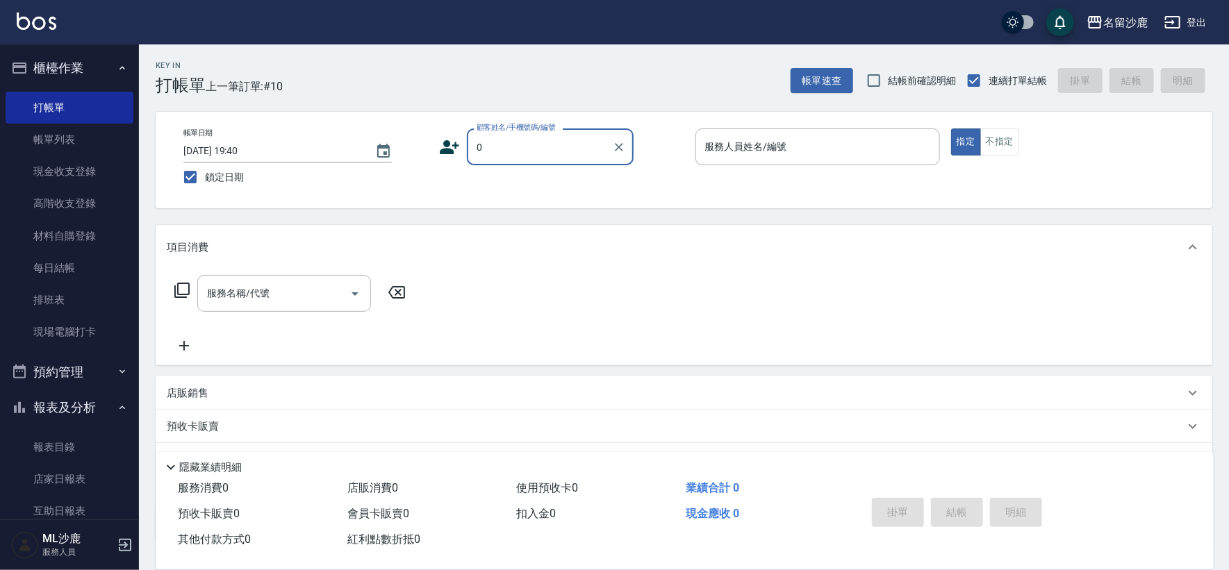
type input "無名字/0/"
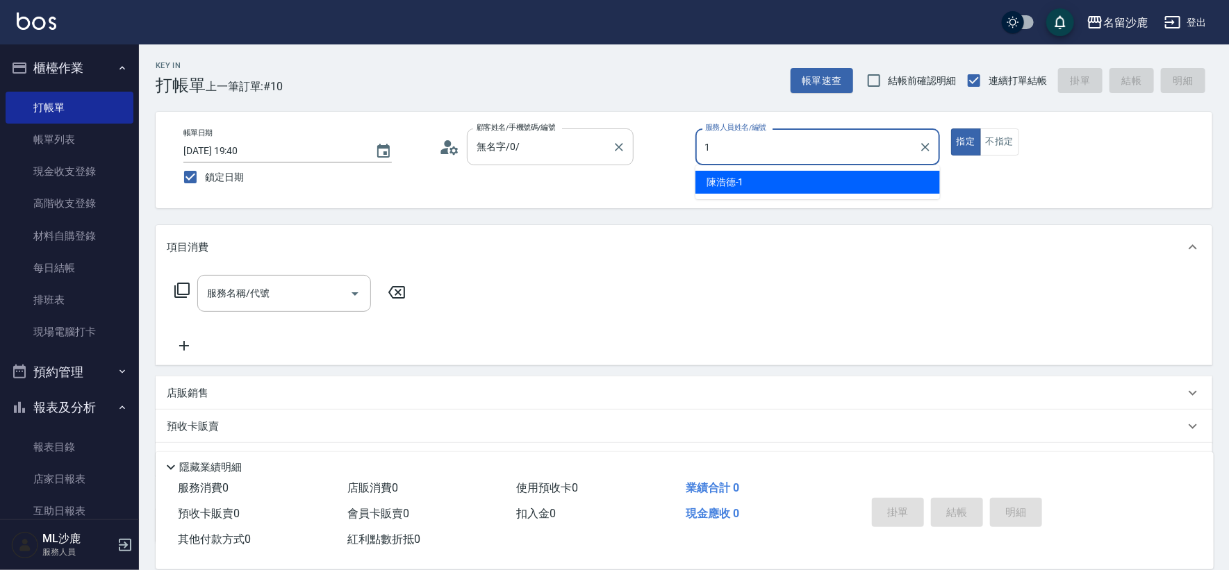
type input "[PERSON_NAME]1"
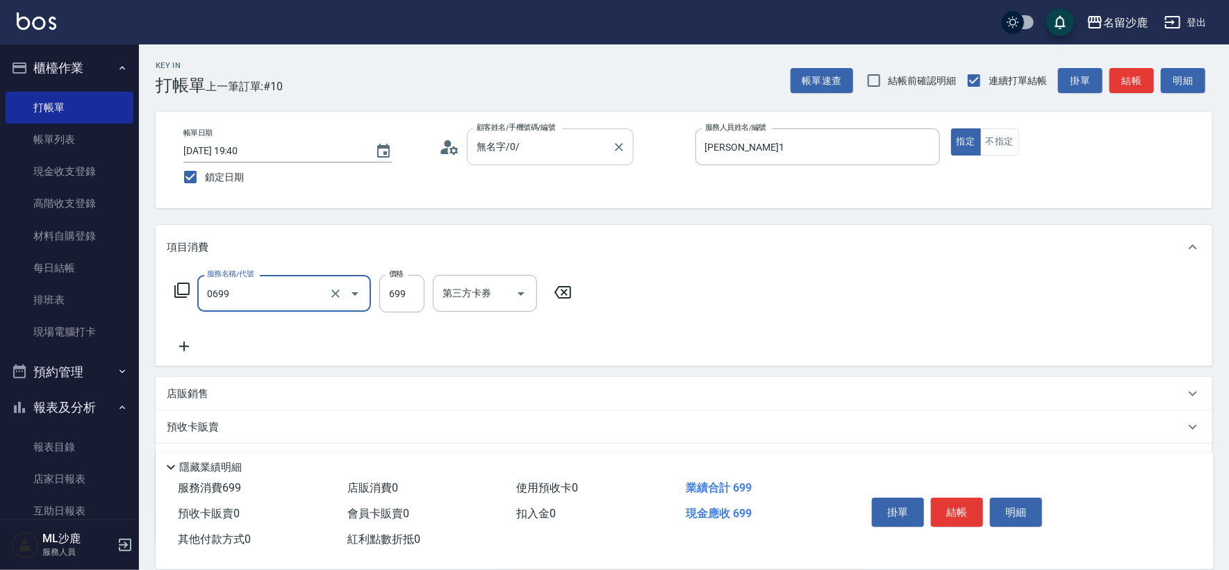
type input "精油SPA(0699)"
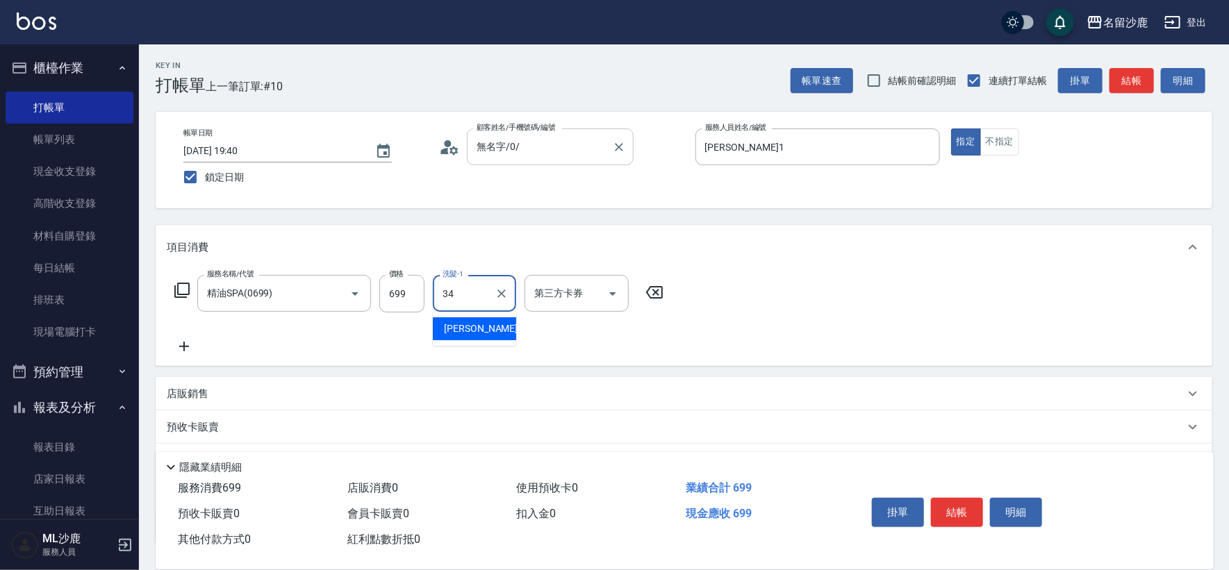
type input "[PERSON_NAME]-34"
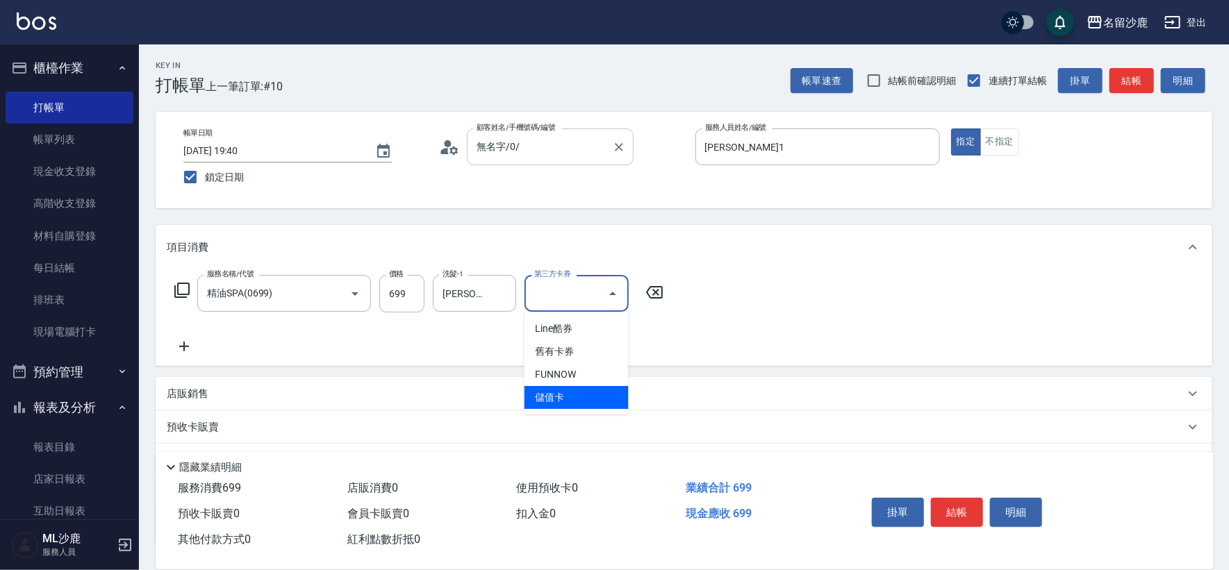
type input "儲值卡"
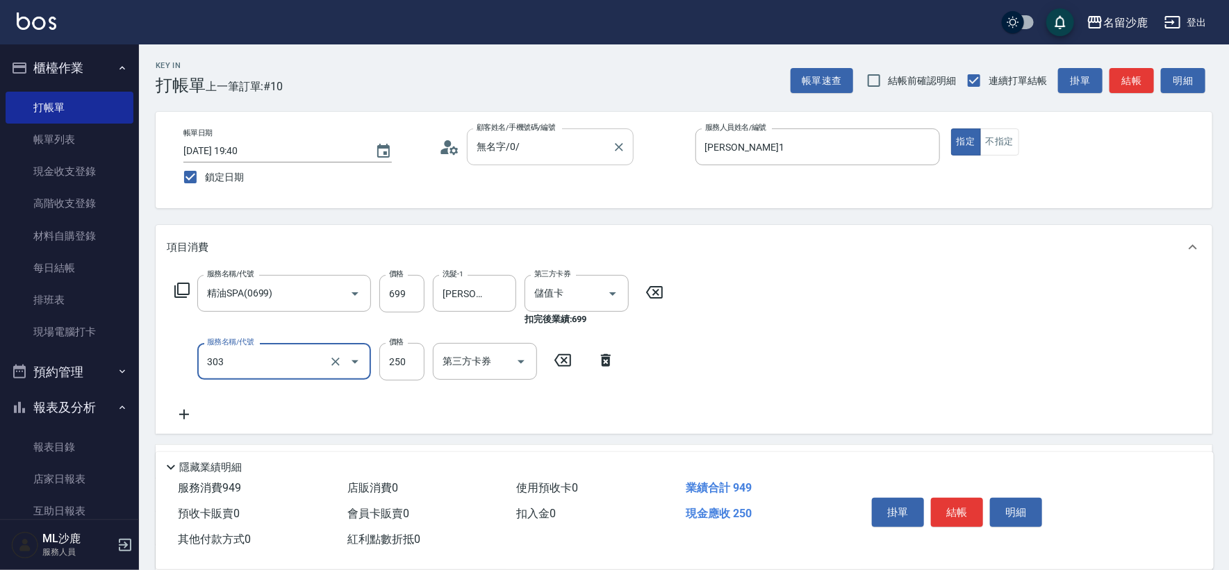
type input "剪髮(303)"
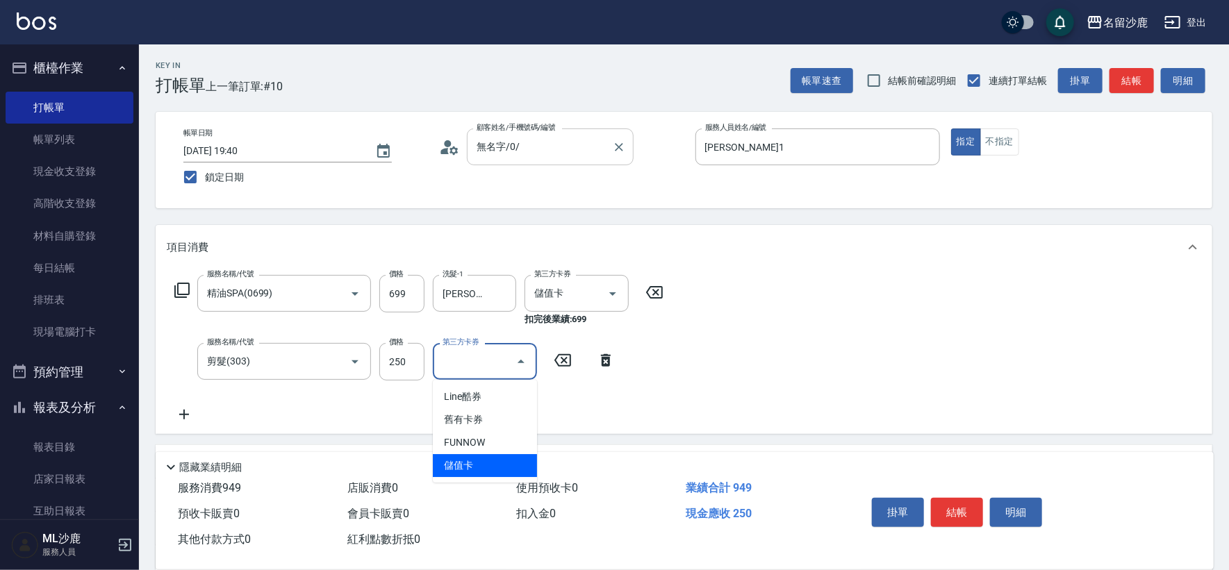
type input "儲值卡"
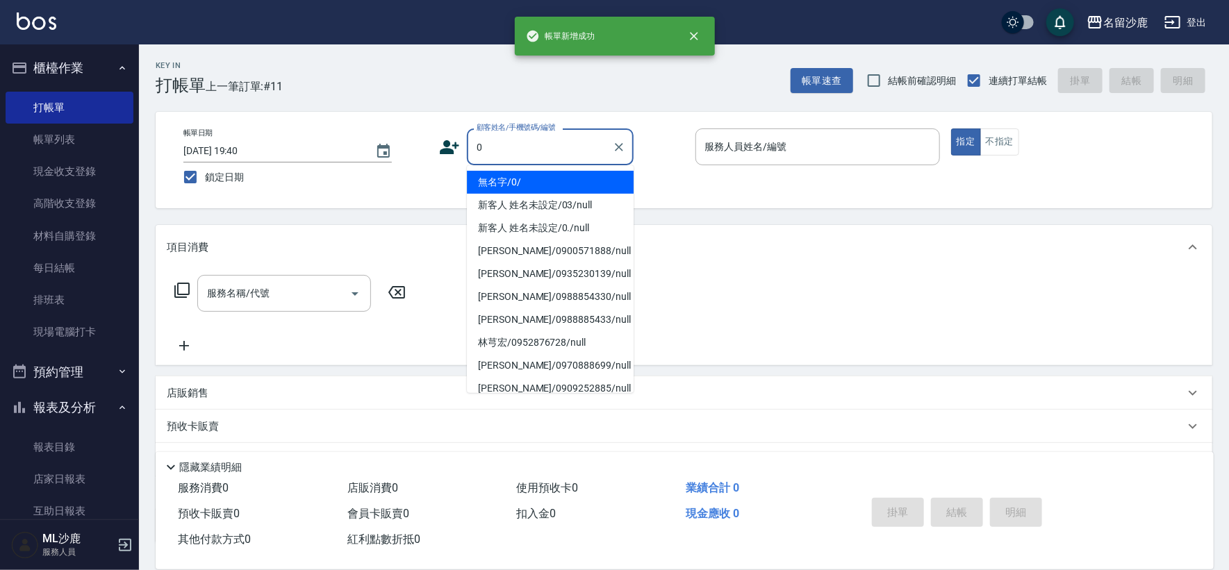
type input "無名字/0/"
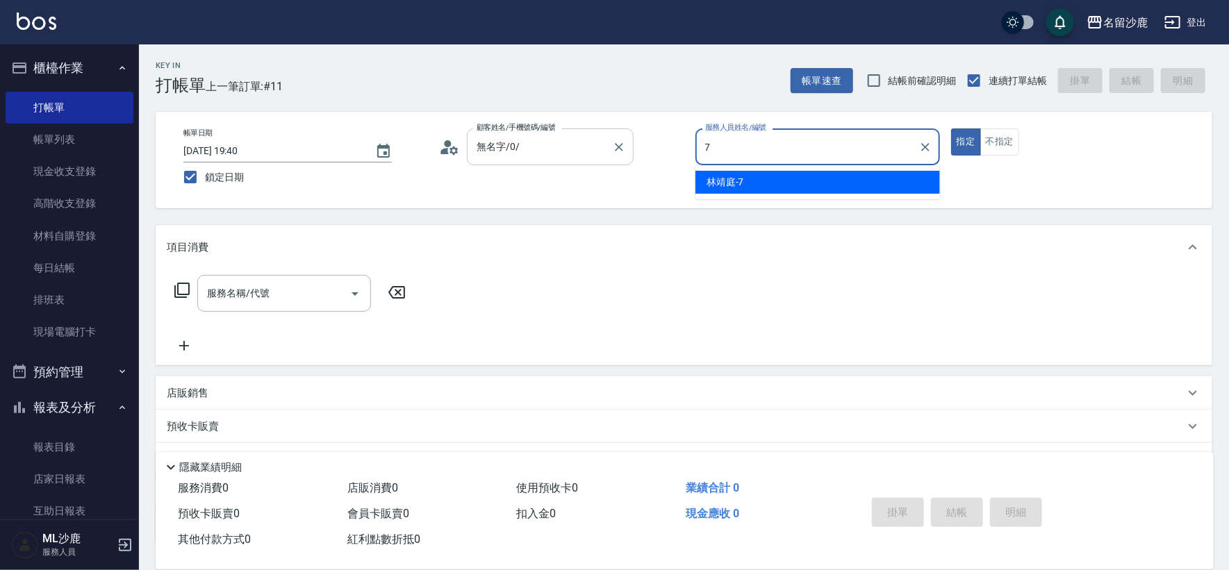
type input "[PERSON_NAME]-7"
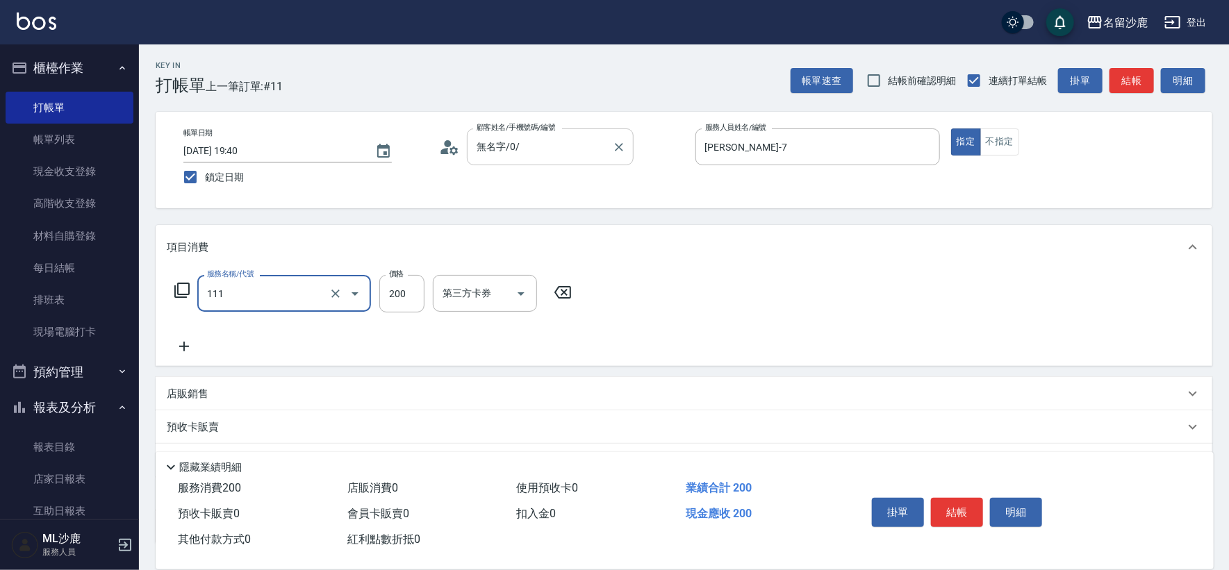
type input "200(111)"
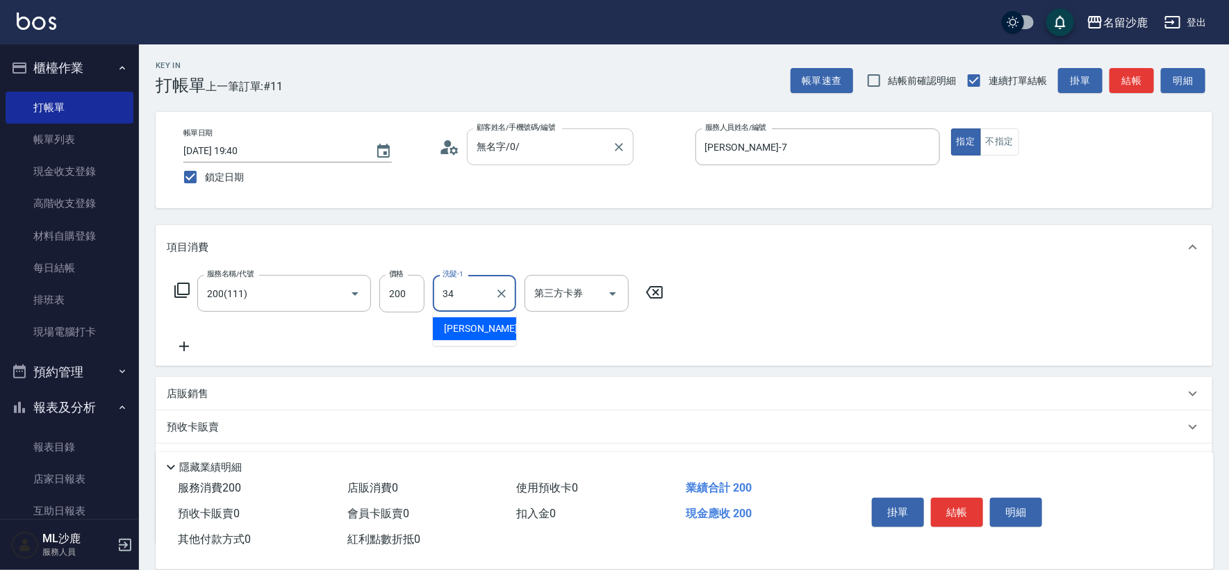
type input "[PERSON_NAME]-34"
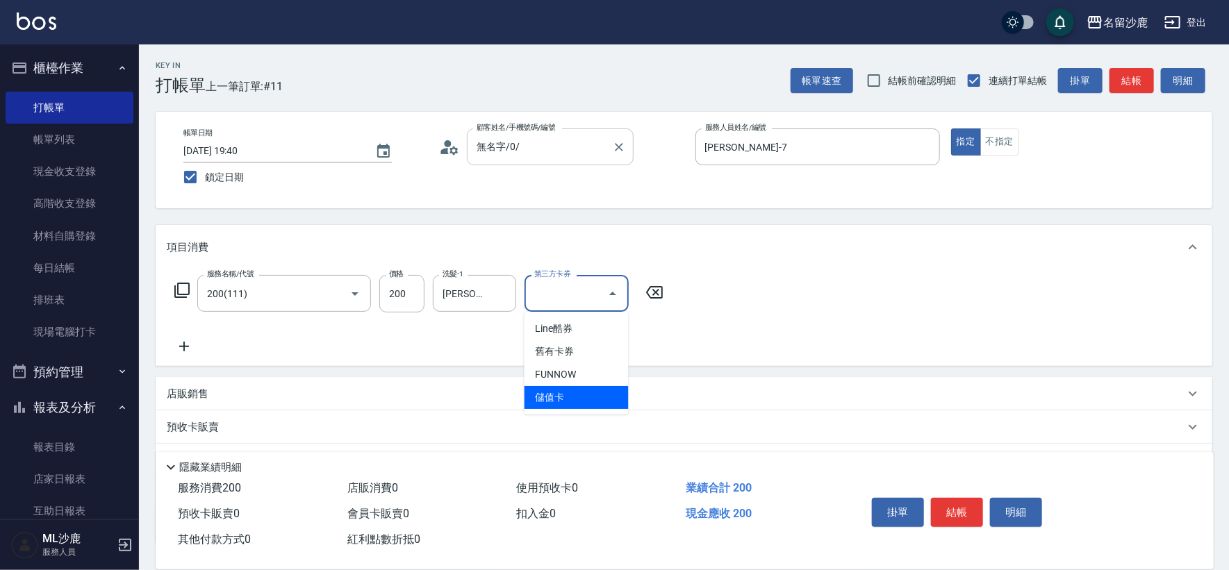
type input "儲值卡"
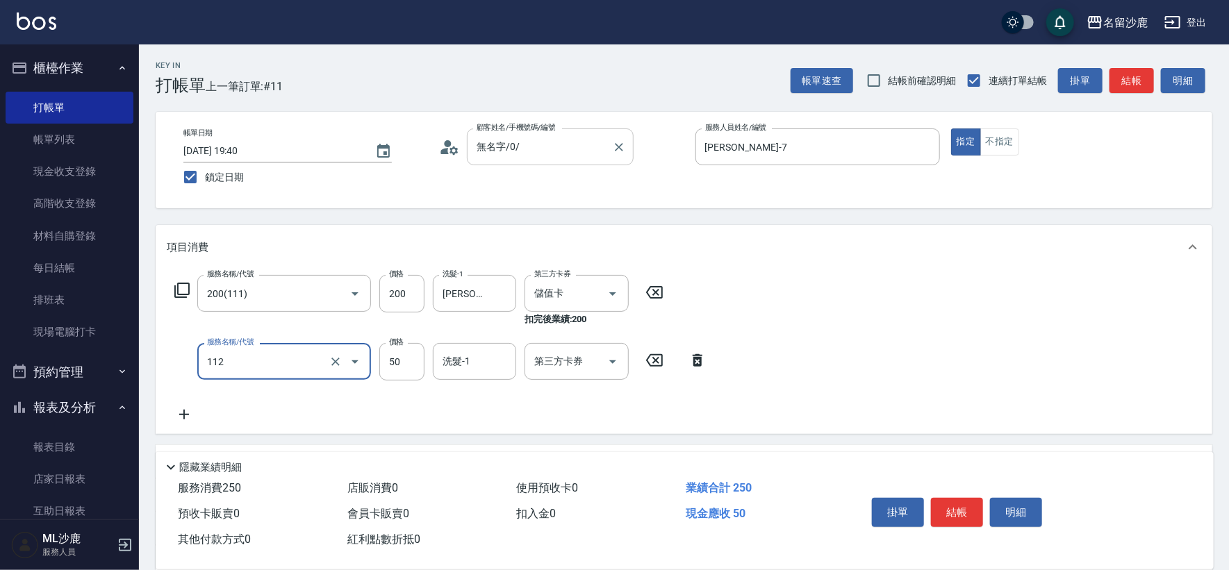
type input "精油50(112)"
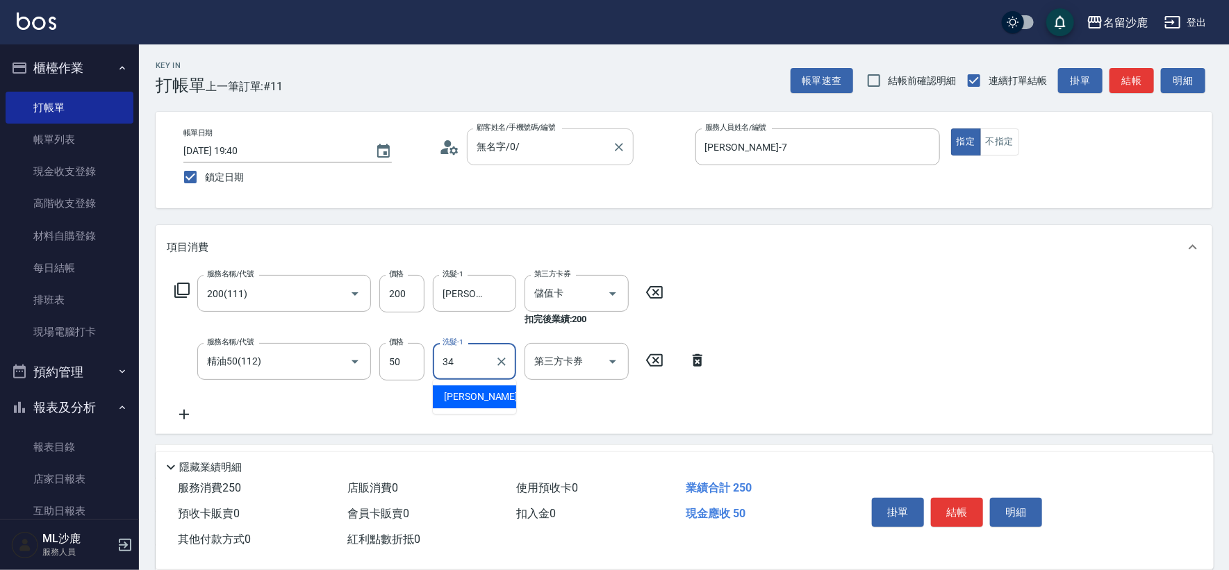
type input "[PERSON_NAME]-34"
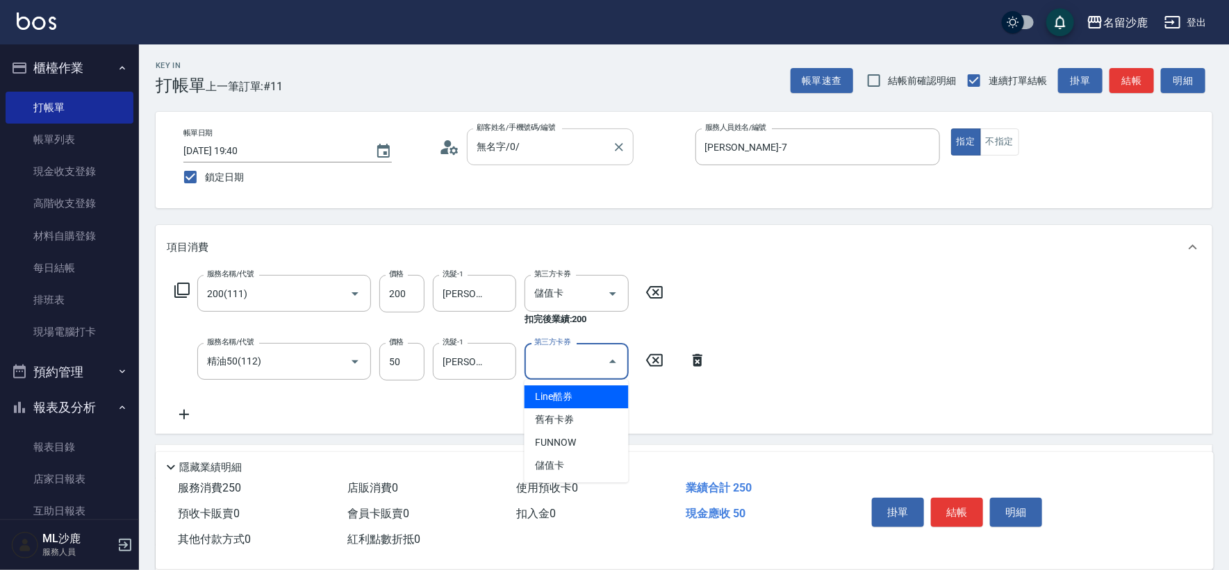
type input "儲值卡"
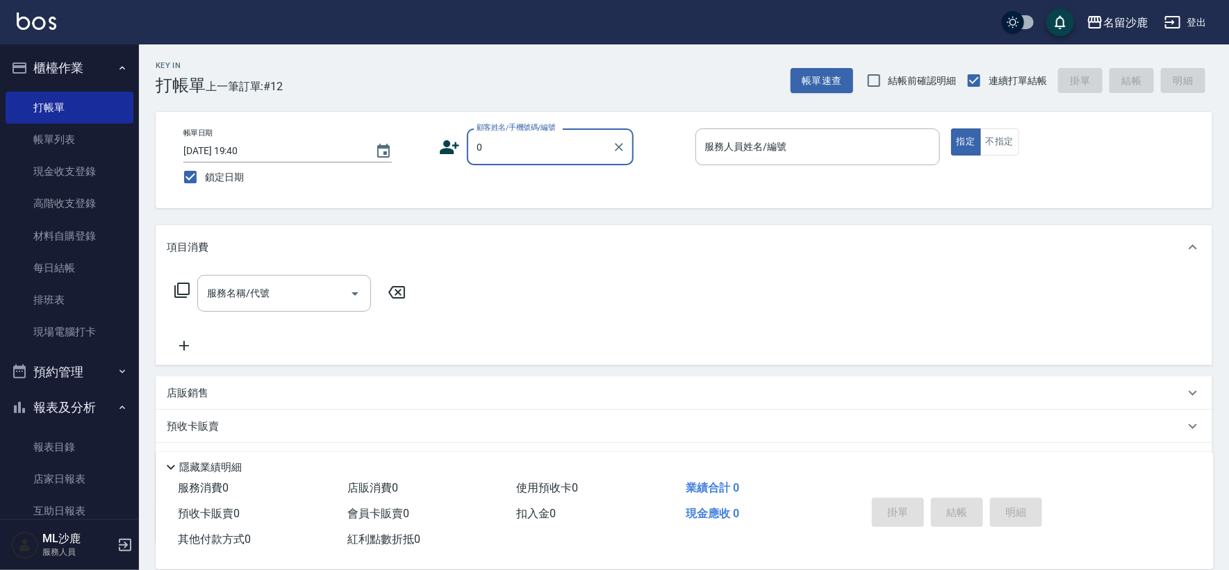
type input "無名字/0/"
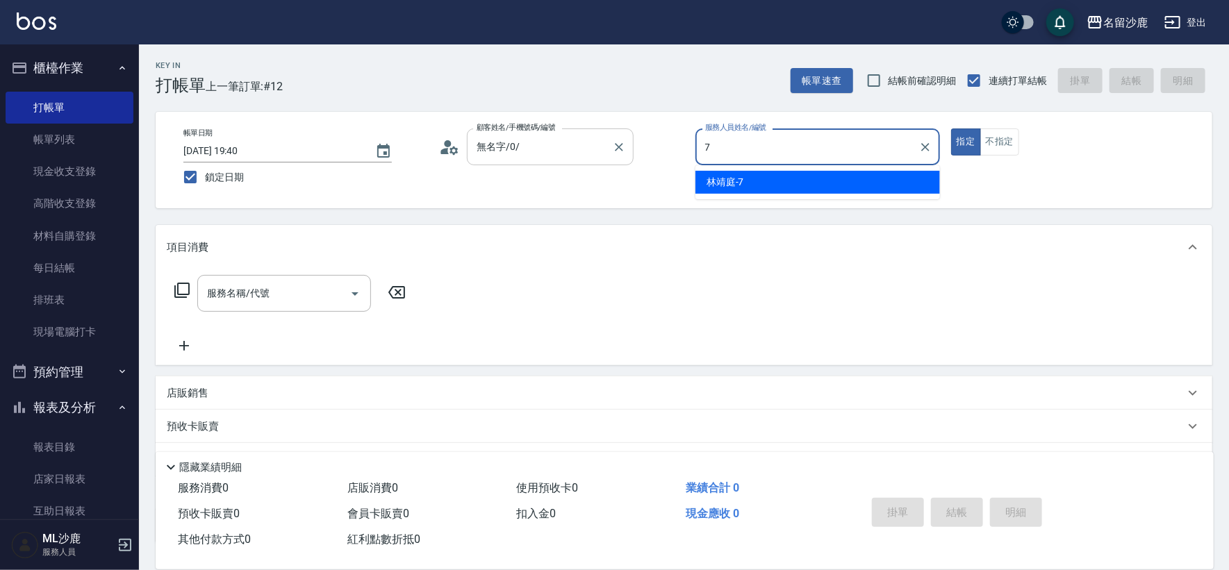
type input "[PERSON_NAME]-7"
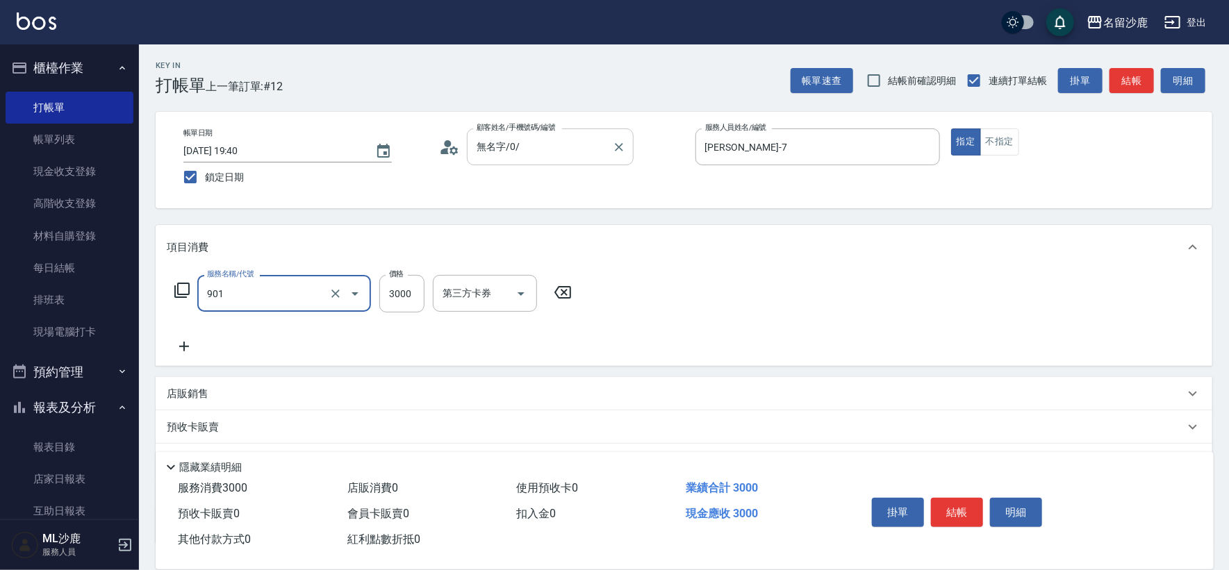
type input "儲值3000(901)"
type input "1000"
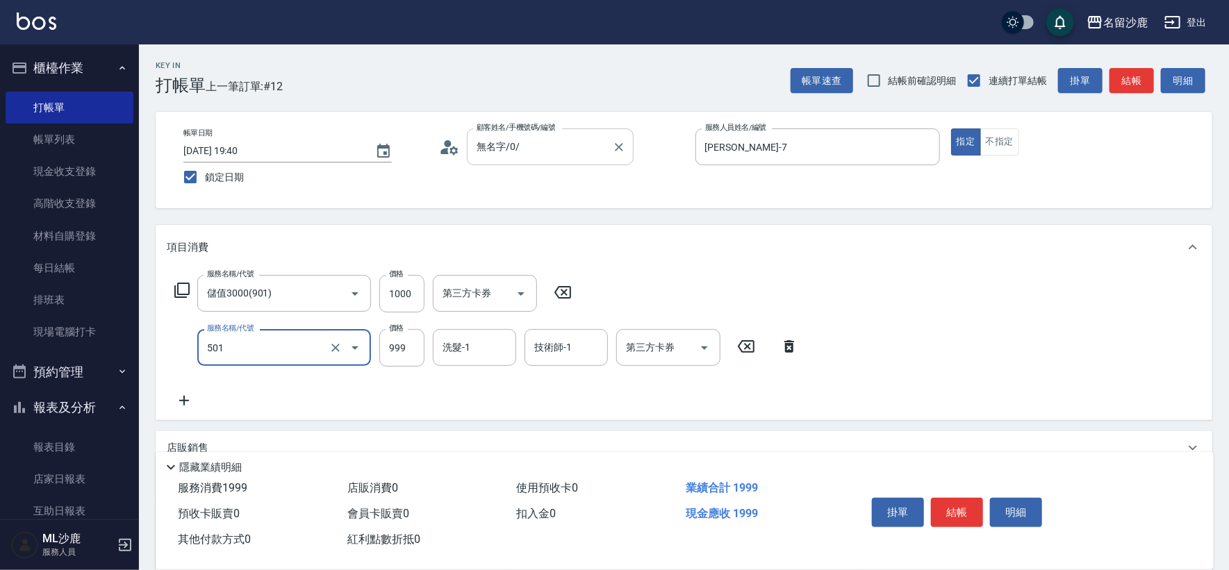
type input "染髮(501)"
type input "1400"
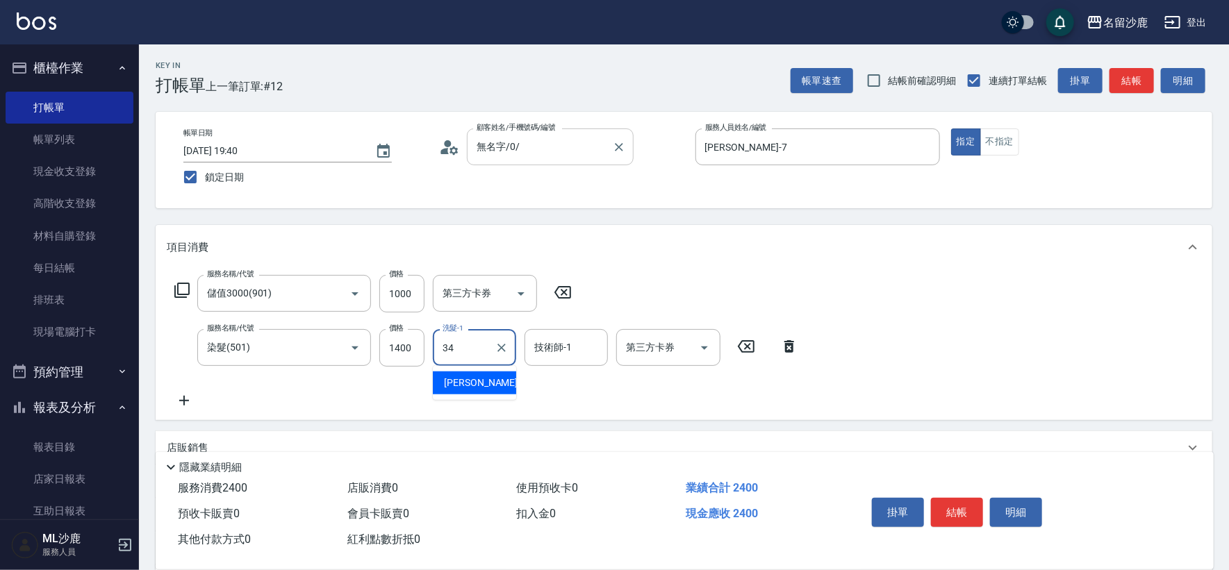
type input "[PERSON_NAME]-34"
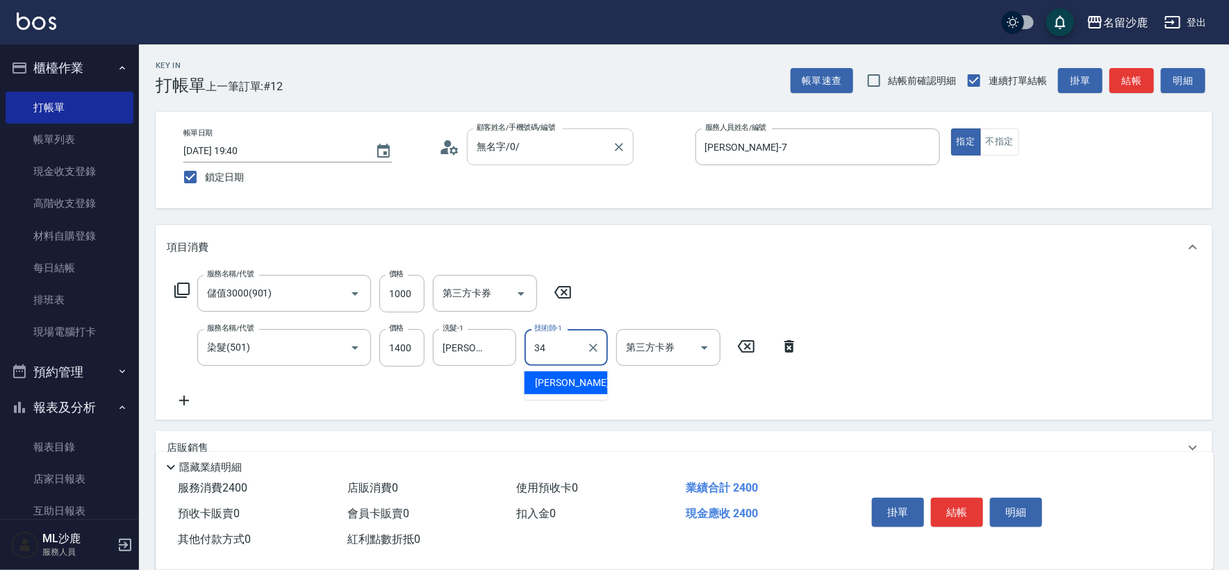
type input "[PERSON_NAME]-34"
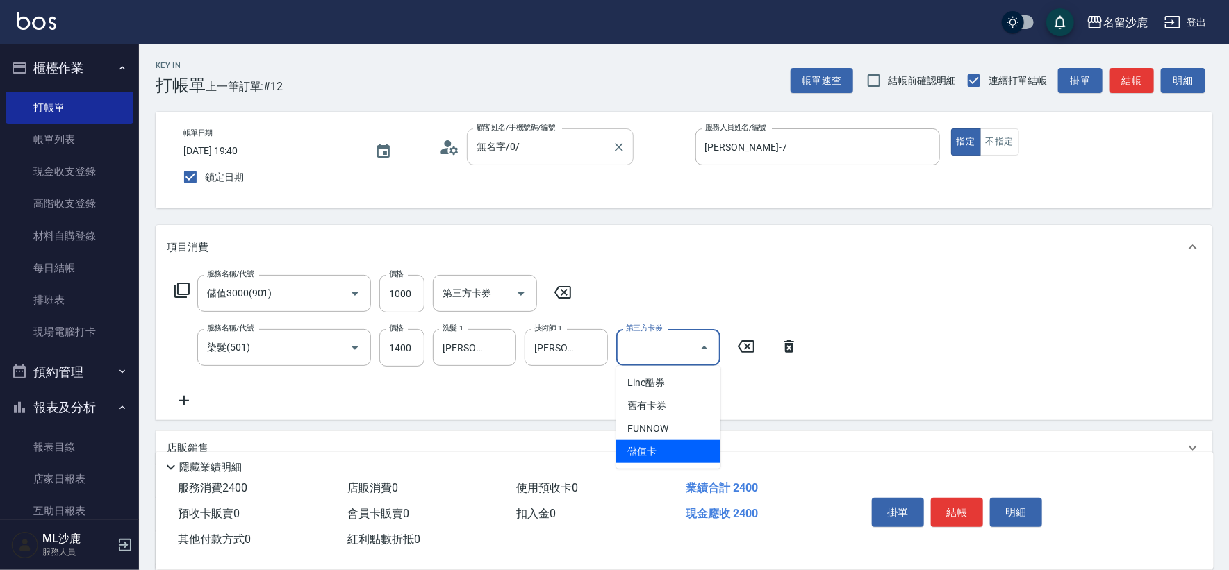
type input "儲值卡"
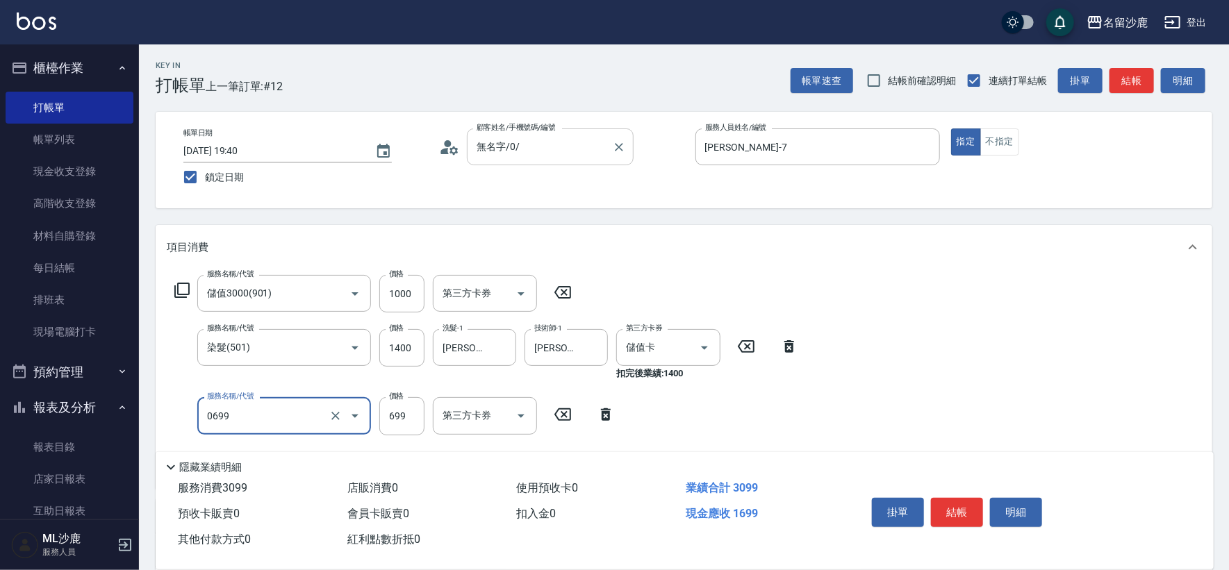
type input "精油SPA(0699)"
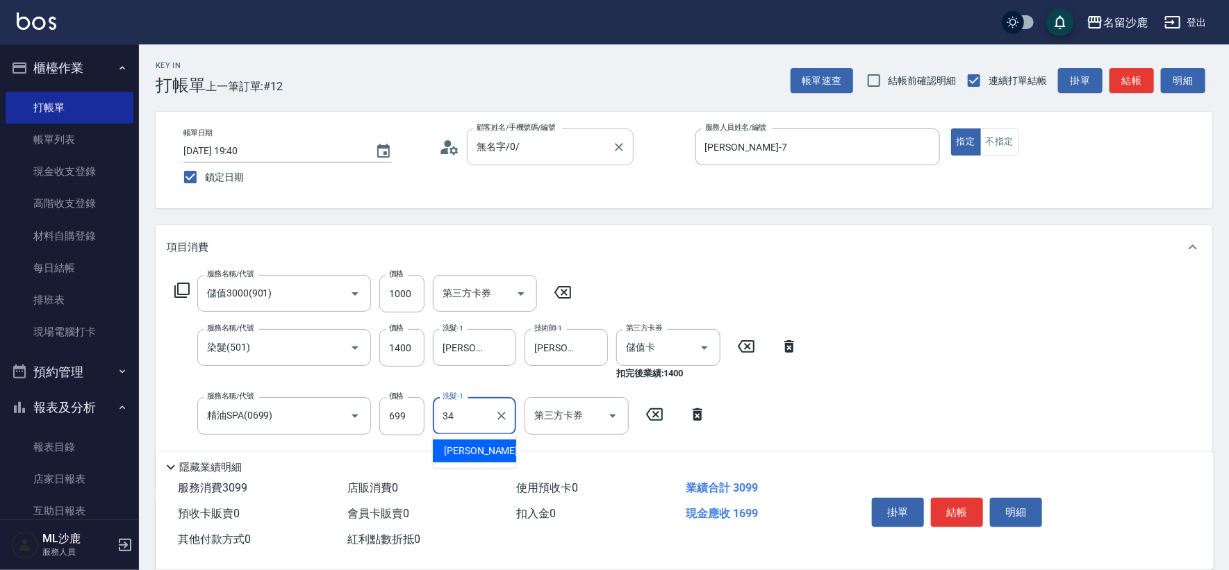
type input "[PERSON_NAME]-34"
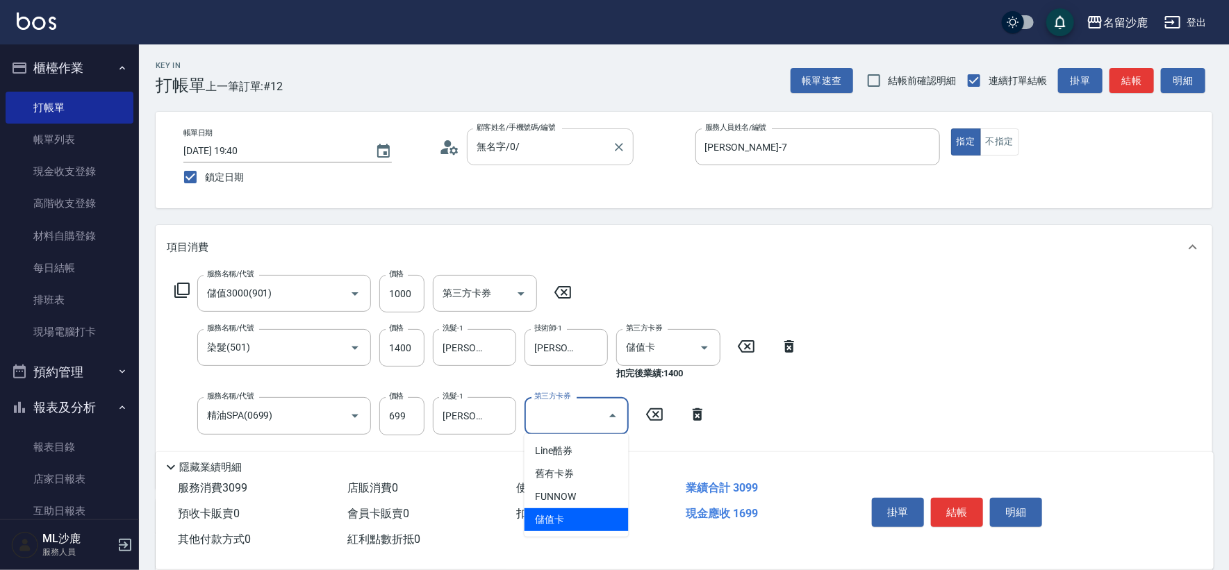
type input "儲值卡"
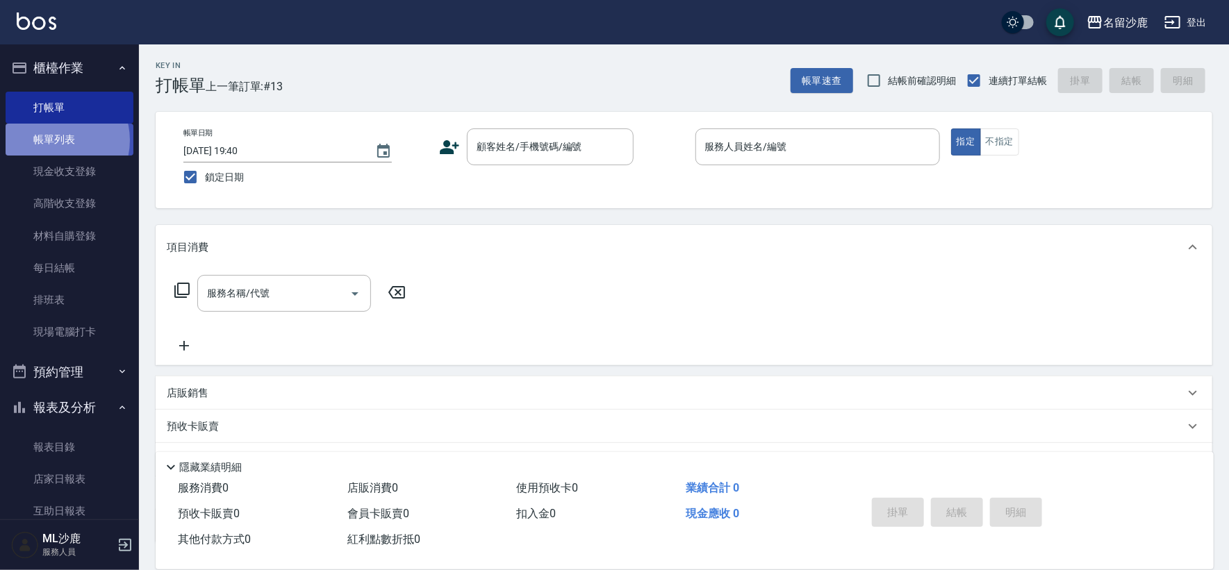
click at [54, 140] on link "帳單列表" at bounding box center [70, 140] width 128 height 32
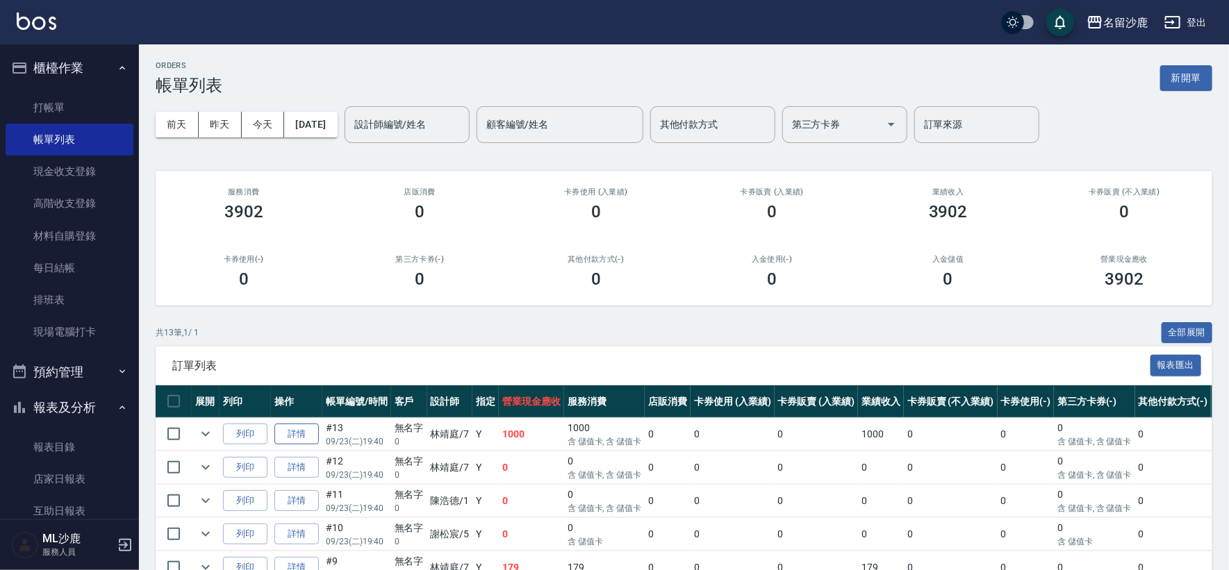
click at [295, 432] on link "詳情" at bounding box center [296, 435] width 44 height 22
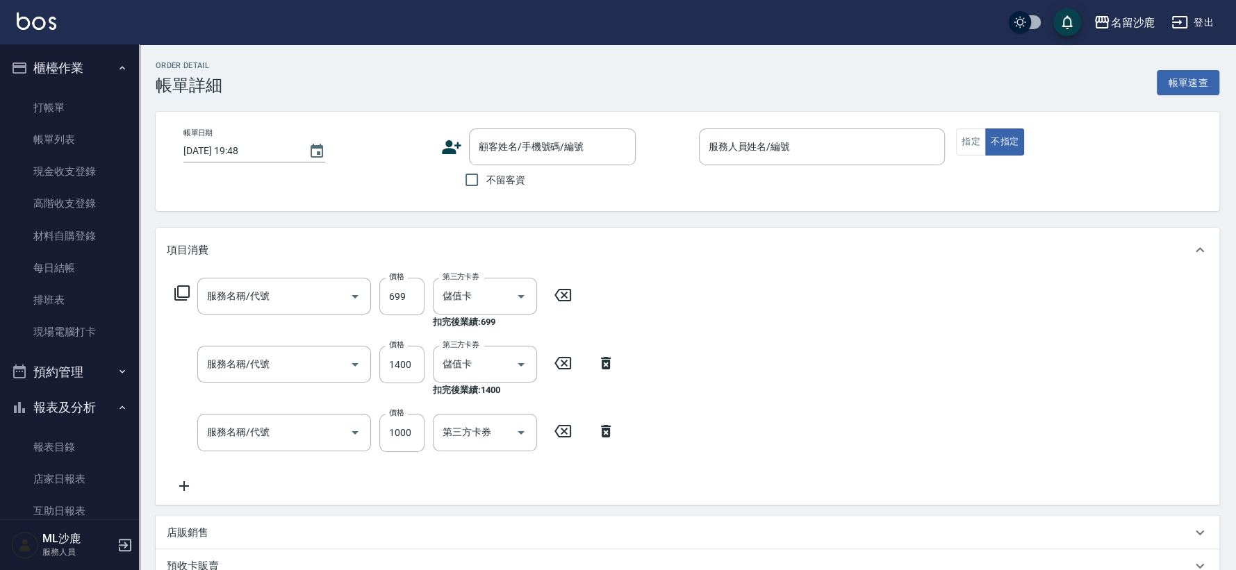
type input "[DATE] 19:40"
type input "[PERSON_NAME]-7"
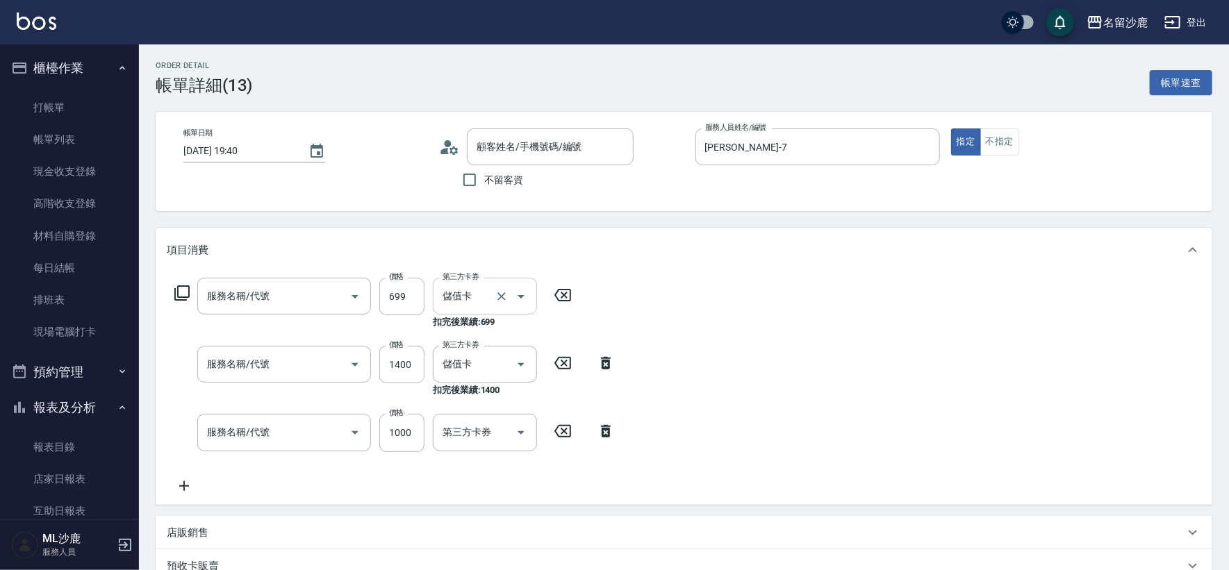
type input "精油SPA(0699)"
type input "染髮(501)"
type input "儲值3000(901)"
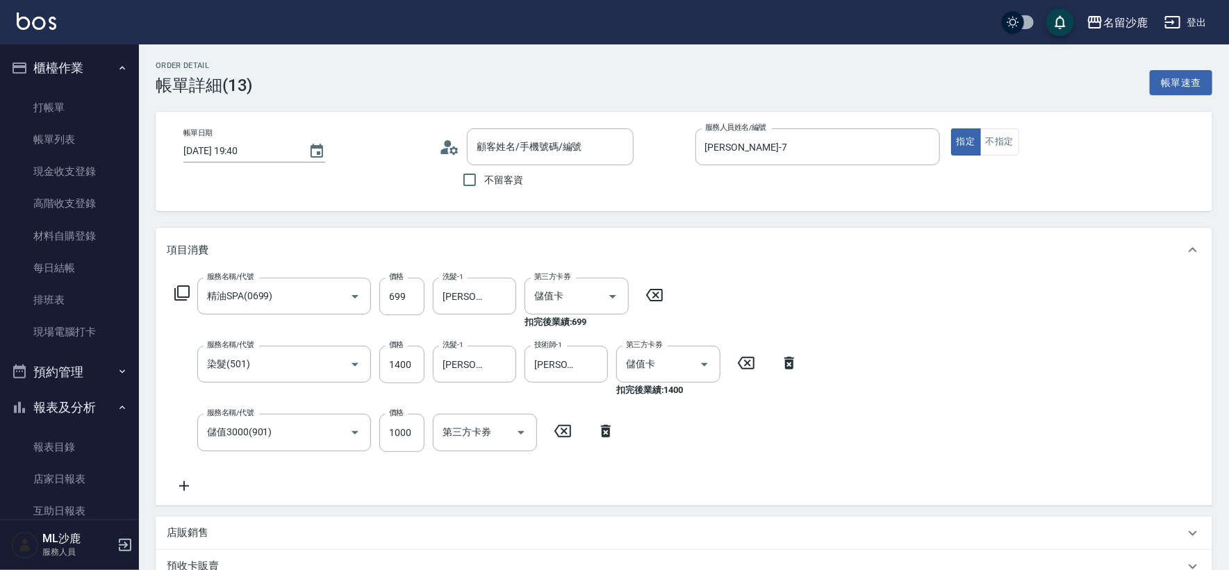
type input "無名字/0/"
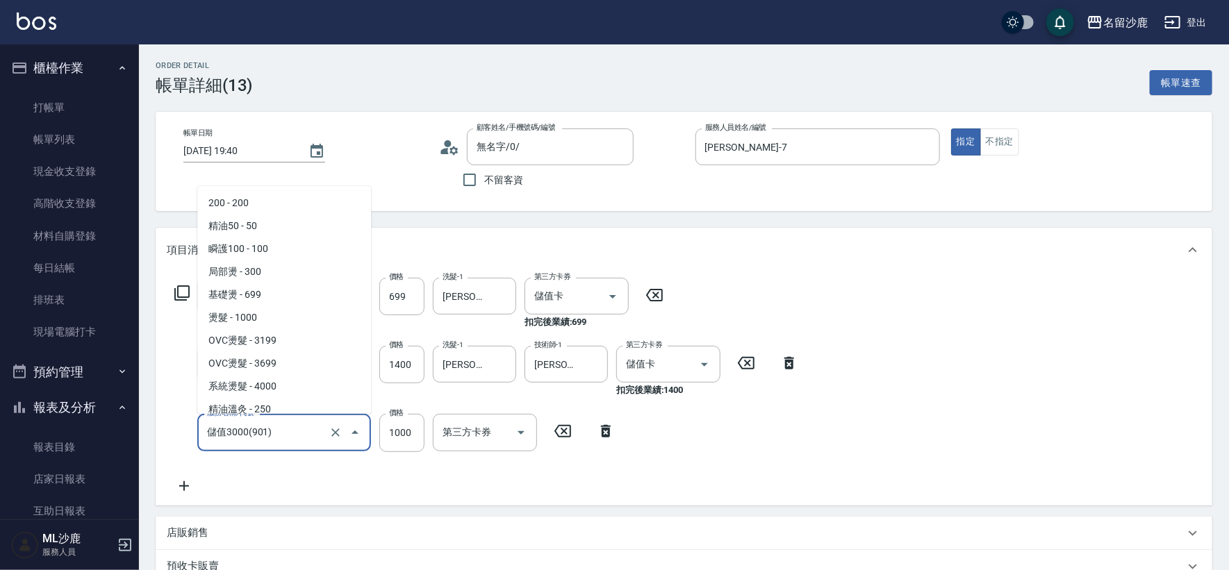
click at [297, 435] on input "儲值3000(901)" at bounding box center [265, 432] width 122 height 24
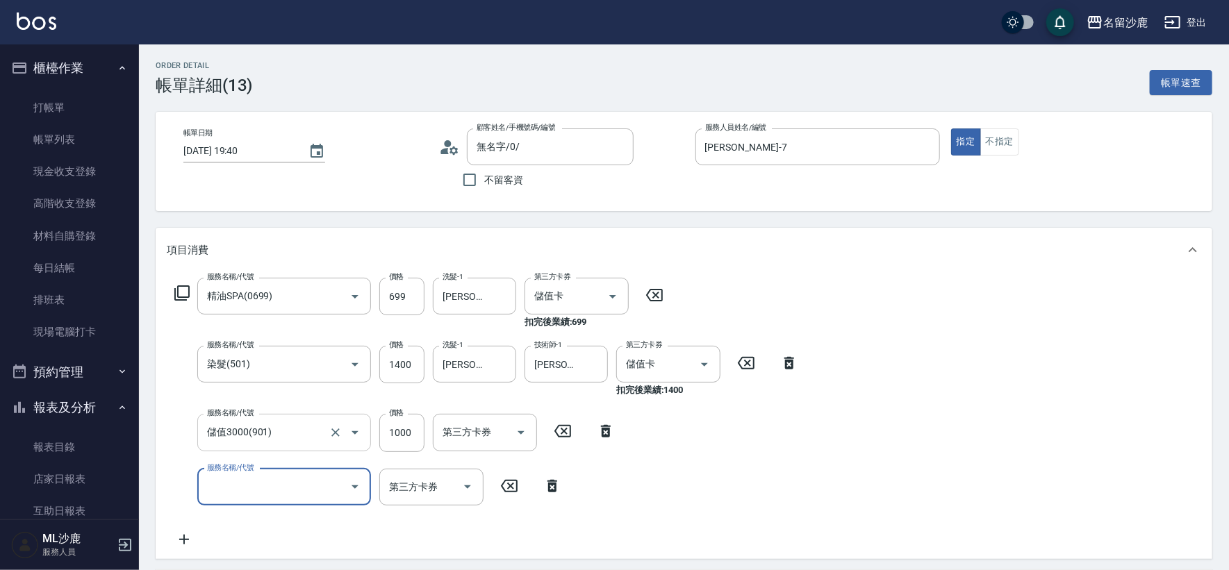
type input "9"
type input "1000護(404)"
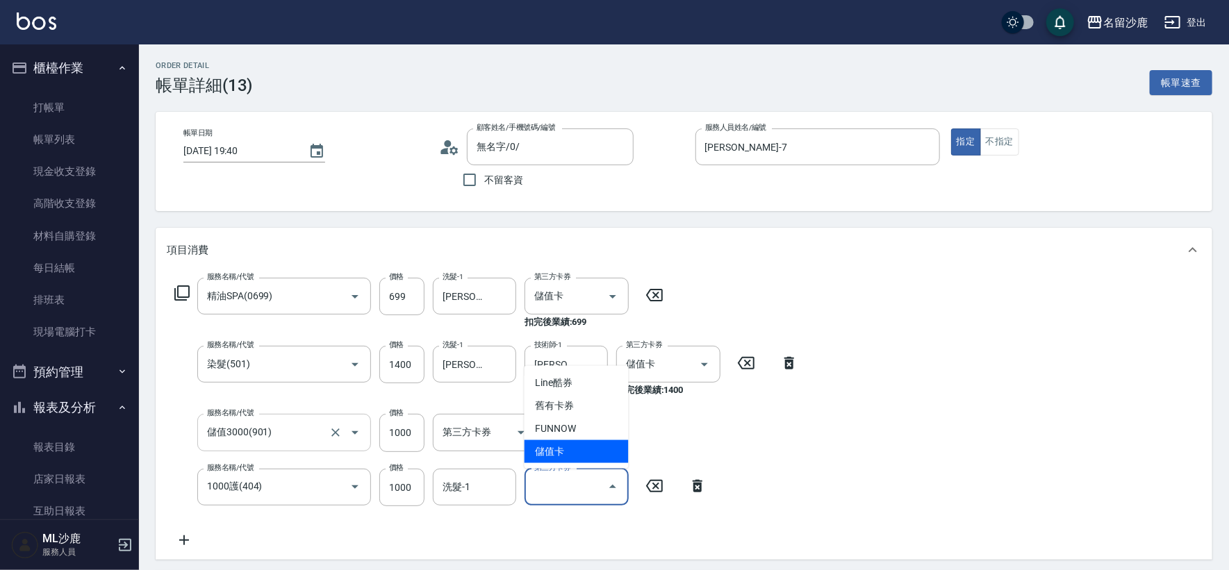
type input "儲值卡"
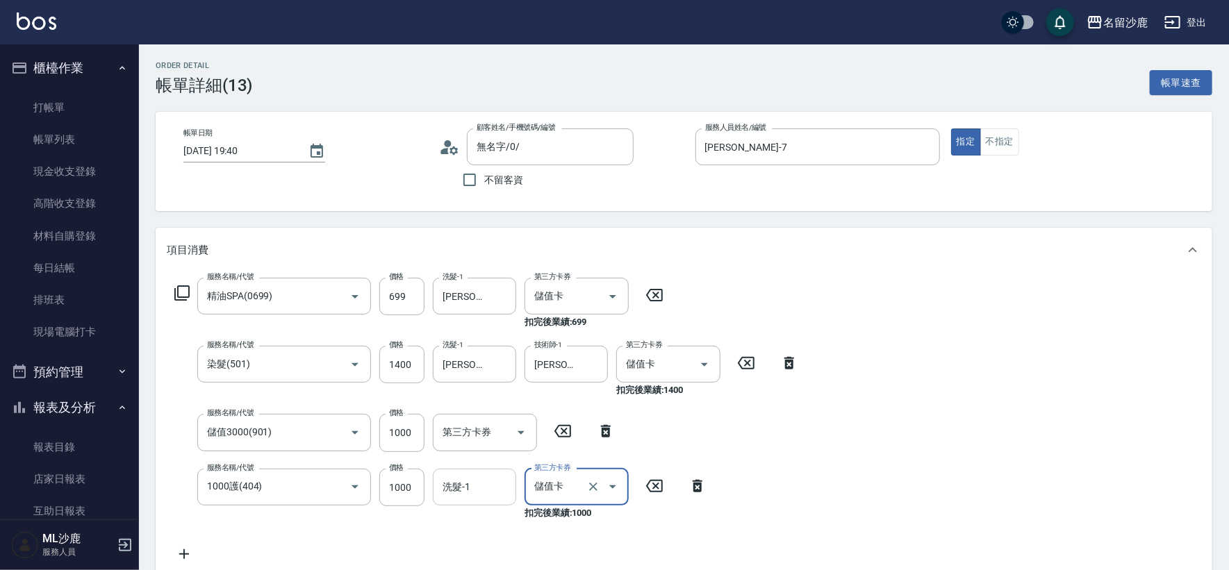
drag, startPoint x: 460, startPoint y: 477, endPoint x: 458, endPoint y: 483, distance: 7.1
click at [458, 481] on input "洗髮-1" at bounding box center [474, 487] width 71 height 24
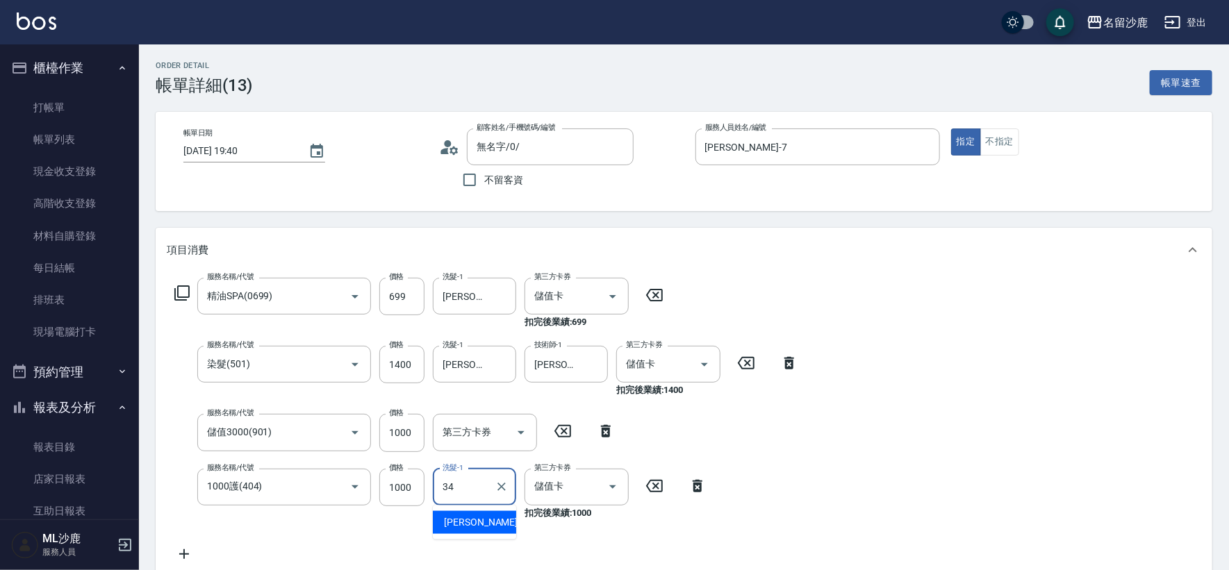
type input "34"
click at [997, 445] on div "服務名稱/代號 精油SPA(0699) 服務名稱/代號 價格 699 價格 洗髮-1 林慧文-34 洗髮-1 第三方卡券 儲值卡 第三方卡券 扣完後業績: 6…" at bounding box center [684, 422] width 1056 height 301
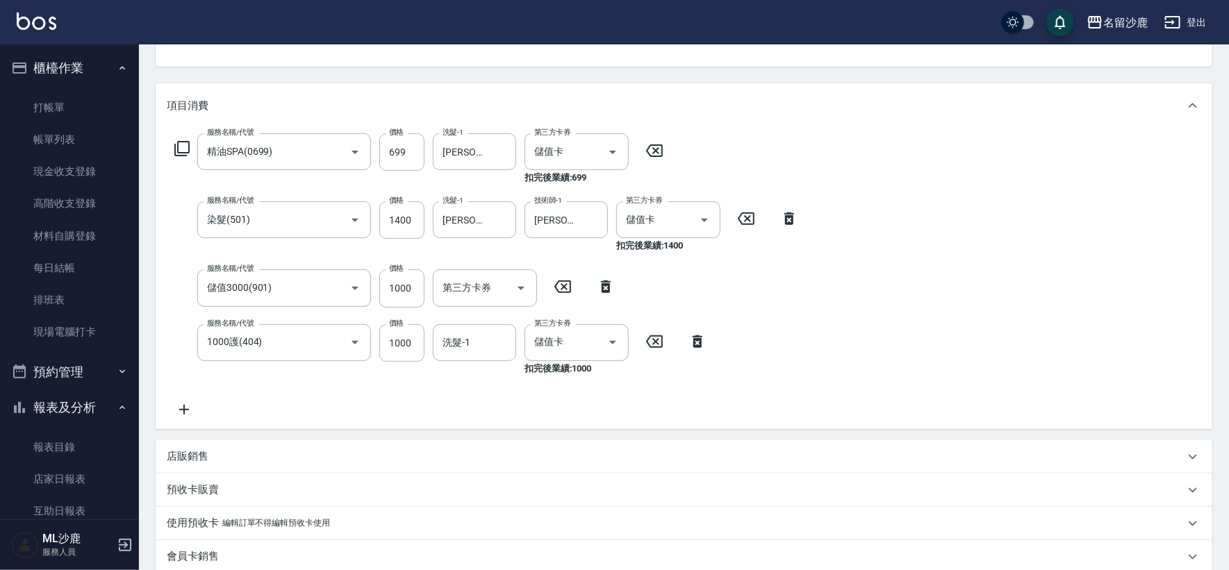
scroll to position [154, 0]
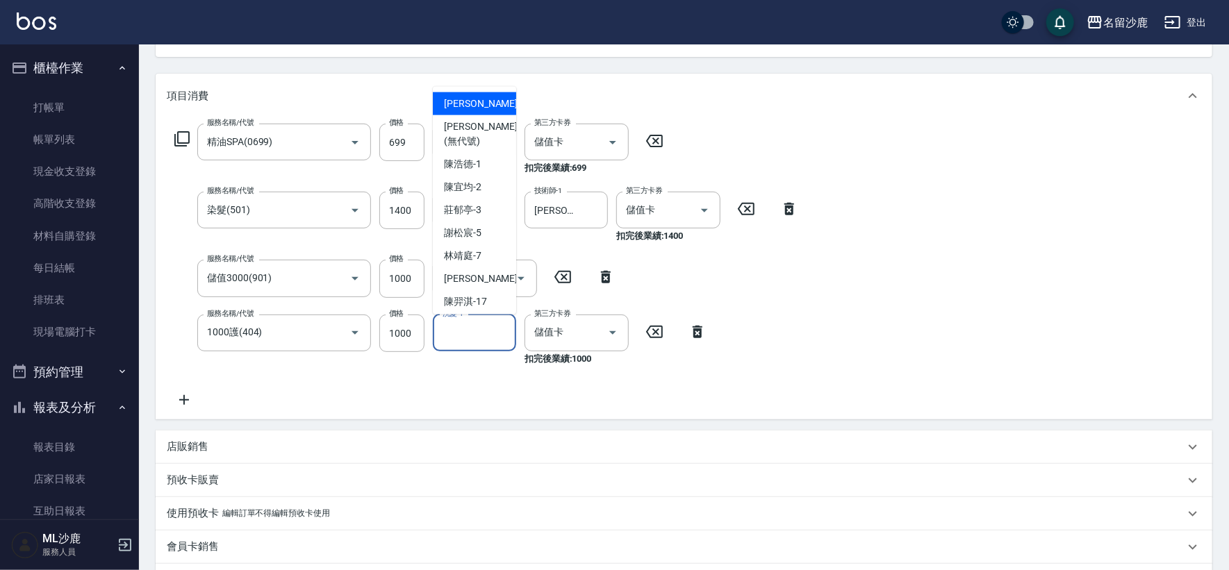
click at [491, 327] on input "洗髮-1" at bounding box center [474, 333] width 71 height 24
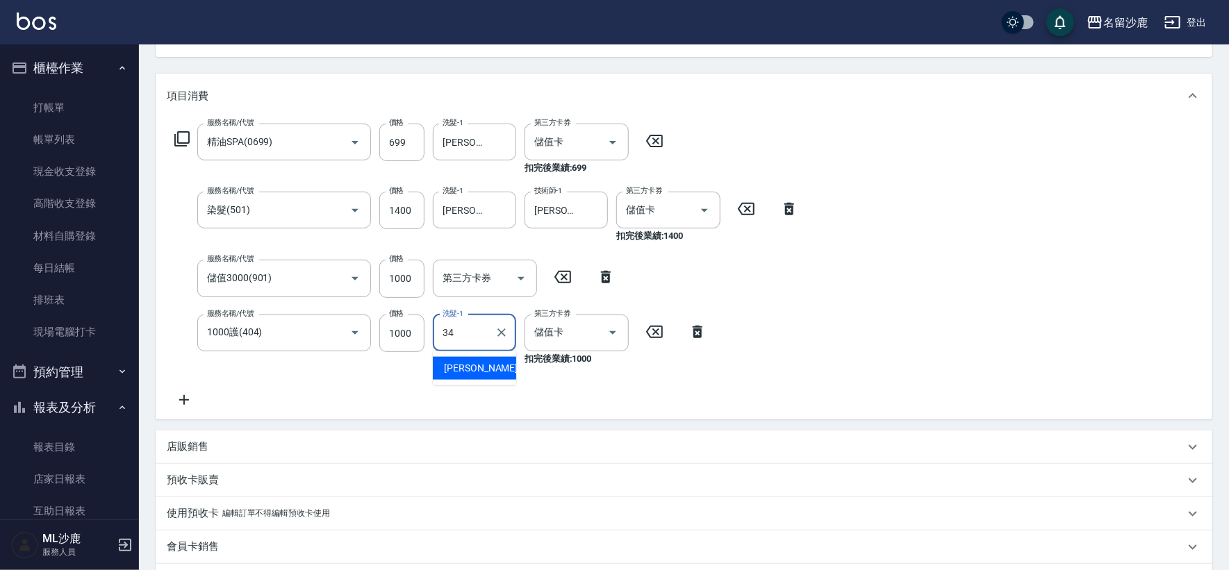
type input "[PERSON_NAME]-34"
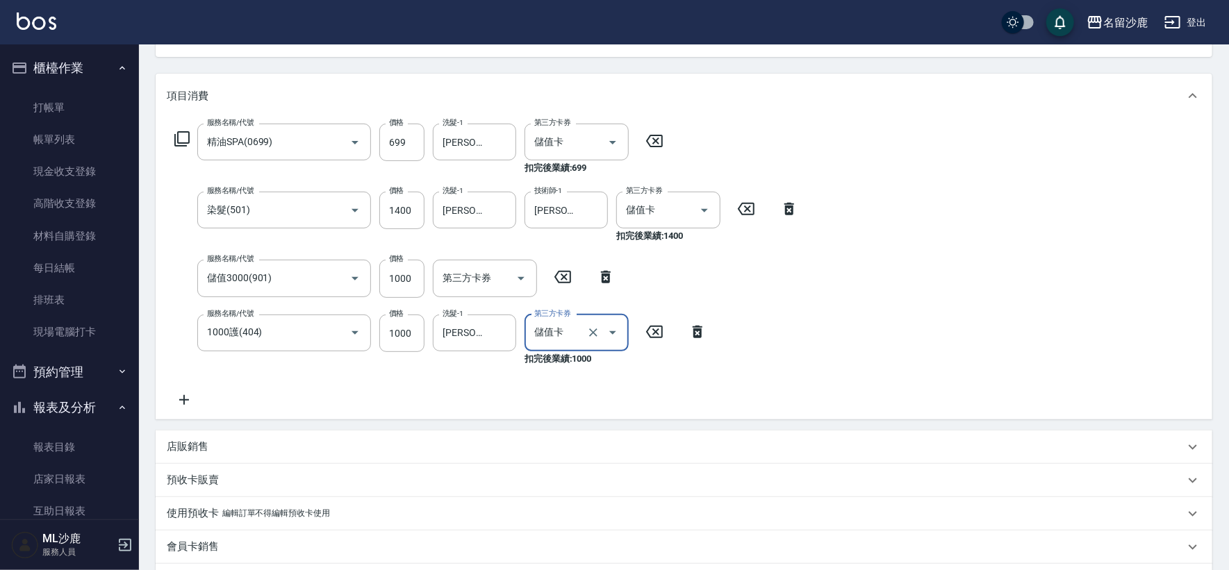
click at [869, 399] on div "服務名稱/代號 精油SPA(0699) 服務名稱/代號 價格 699 價格 洗髮-1 林慧文-34 洗髮-1 第三方卡券 儲值卡 第三方卡券 扣完後業績: 6…" at bounding box center [684, 268] width 1056 height 301
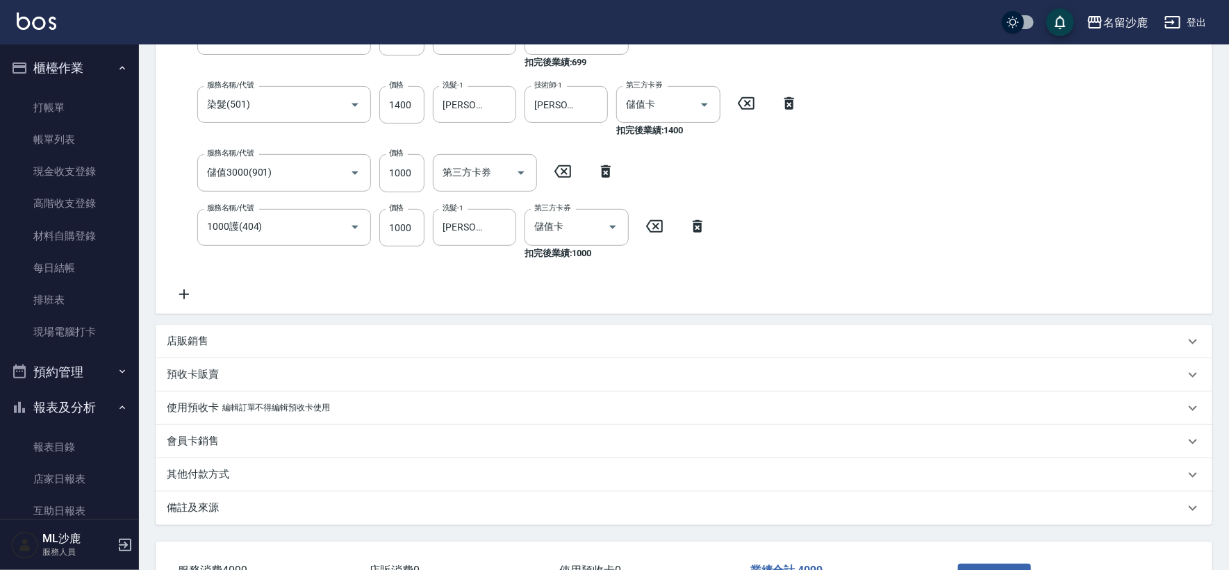
scroll to position [362, 0]
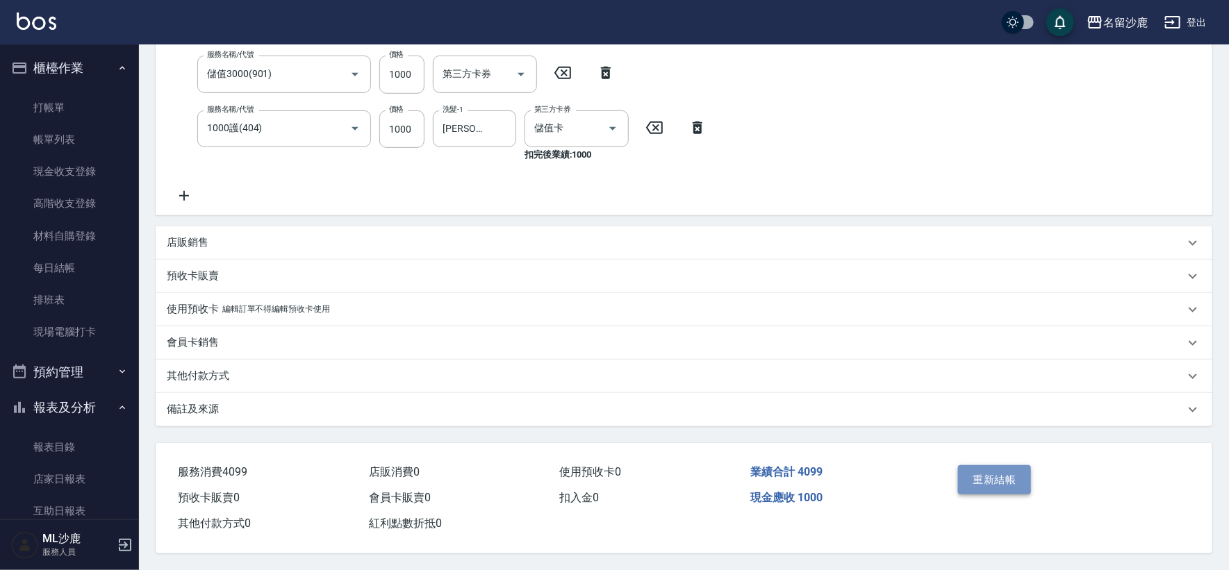
click at [977, 472] on button "重新結帳" at bounding box center [995, 479] width 74 height 29
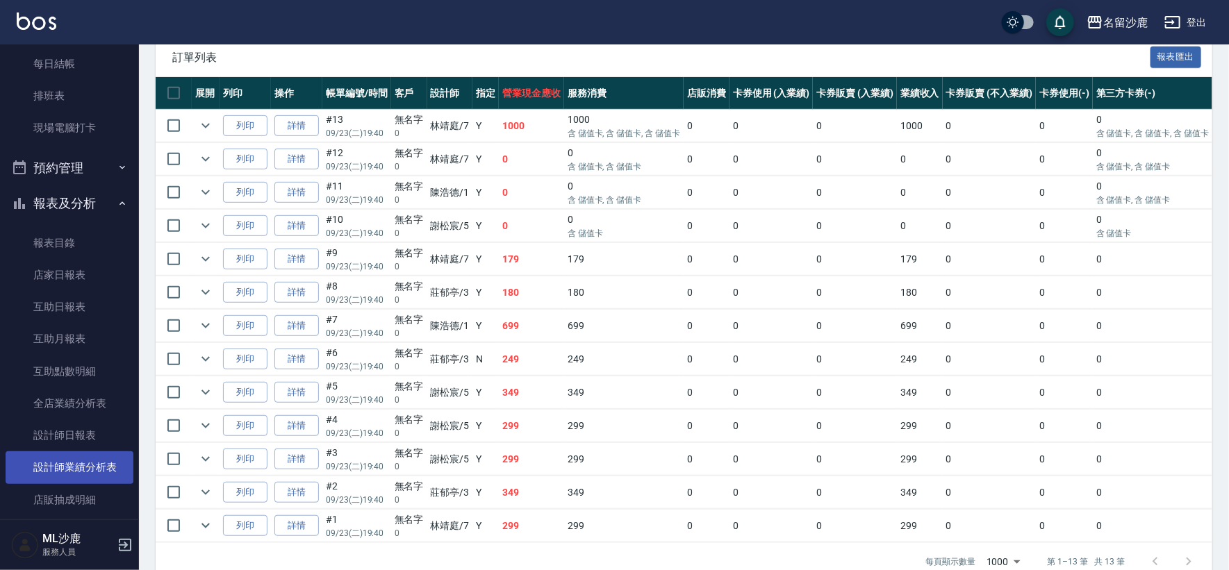
scroll to position [231, 0]
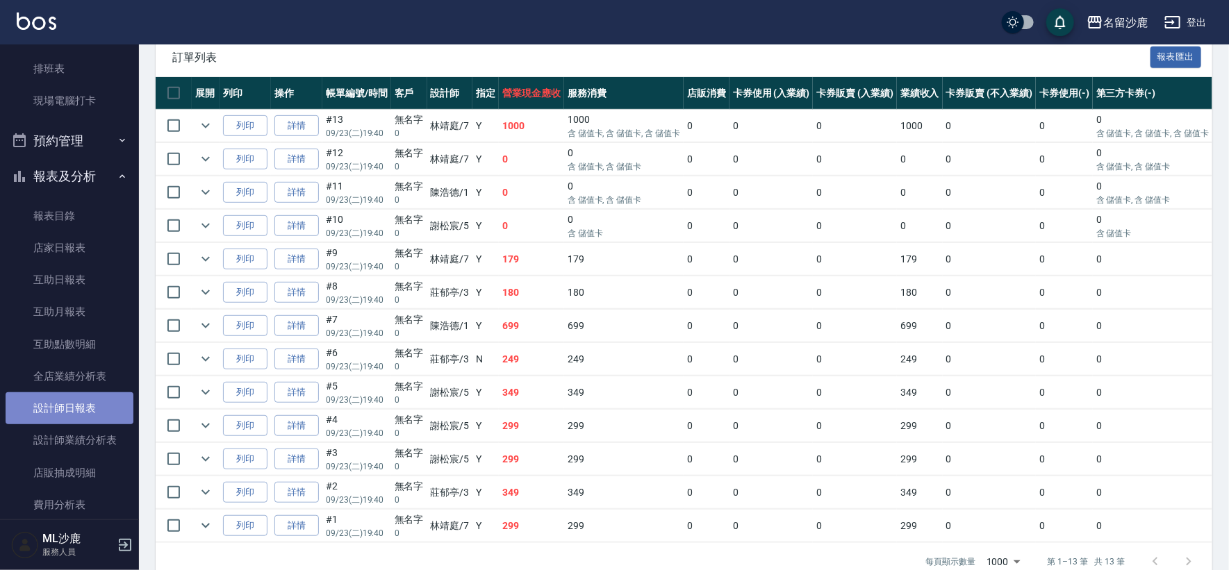
click at [95, 413] on link "設計師日報表" at bounding box center [70, 408] width 128 height 32
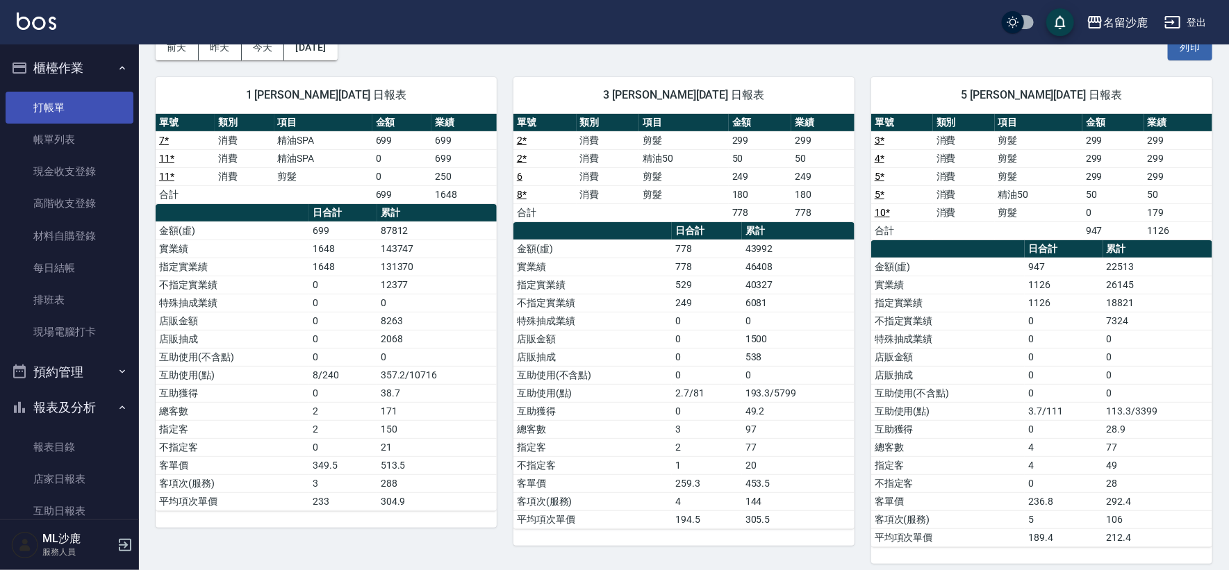
click at [43, 112] on link "打帳單" at bounding box center [70, 108] width 128 height 32
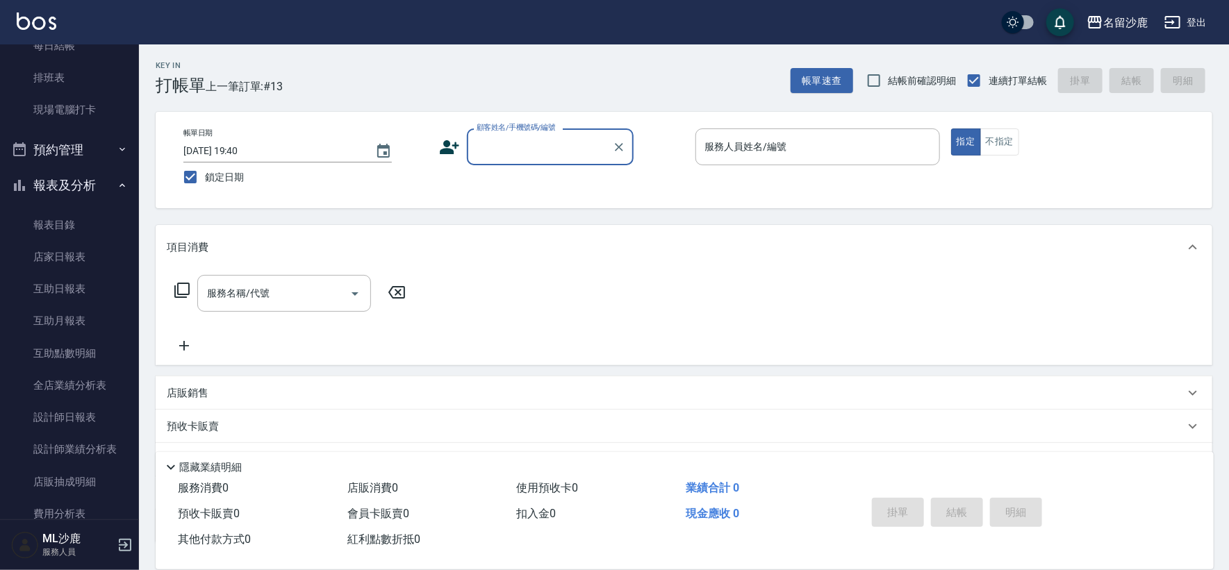
scroll to position [362, 0]
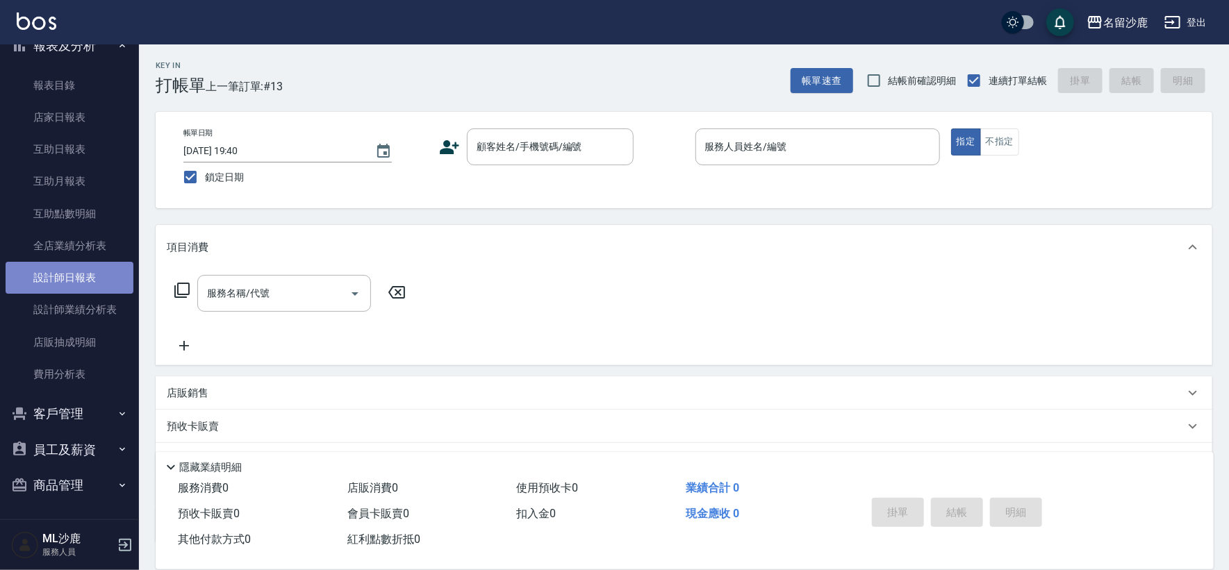
click at [76, 264] on link "設計師日報表" at bounding box center [70, 278] width 128 height 32
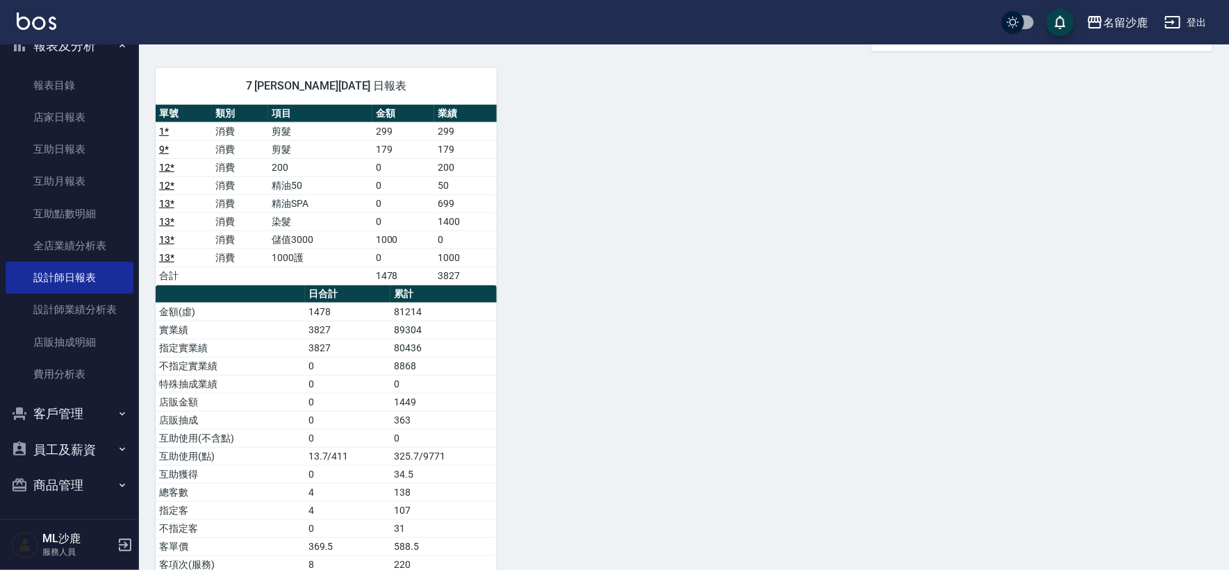
scroll to position [617, 0]
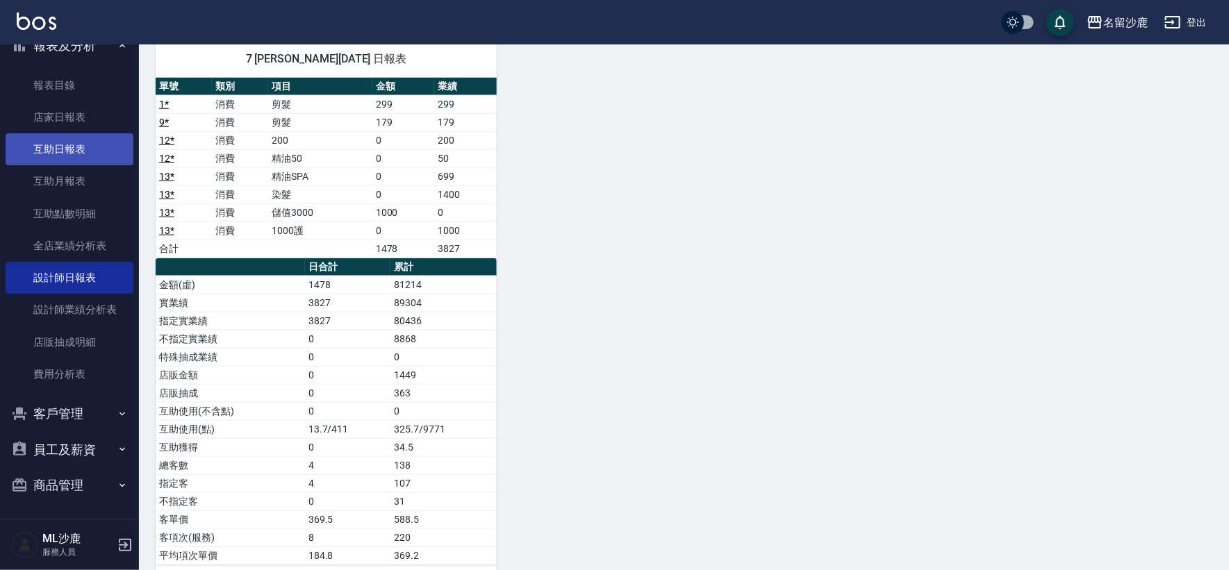
click at [69, 156] on link "互助日報表" at bounding box center [70, 149] width 128 height 32
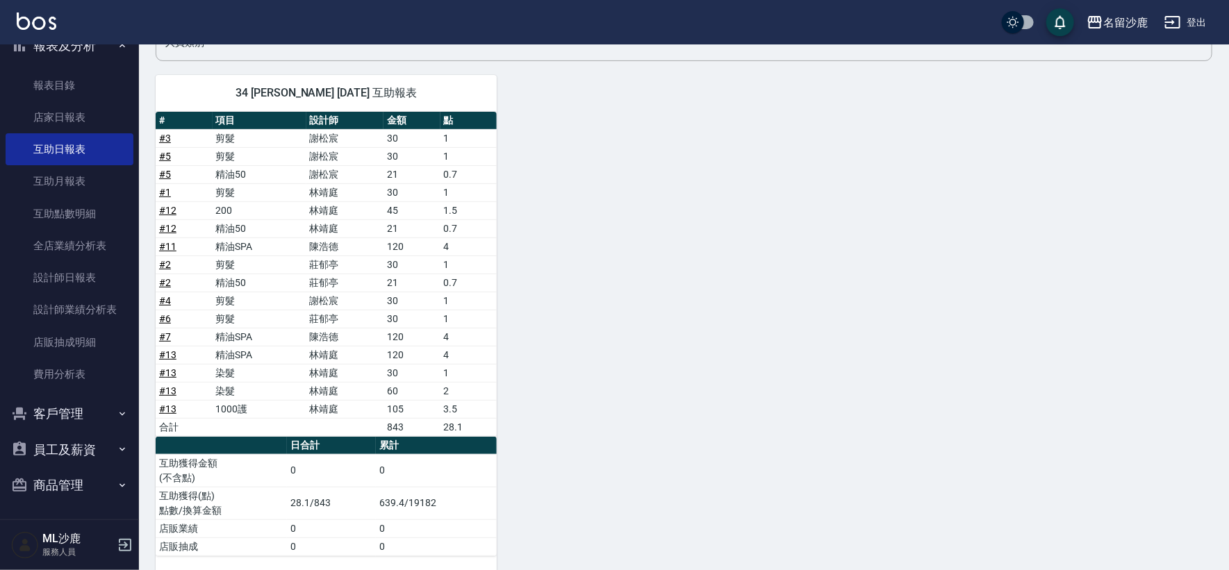
scroll to position [147, 0]
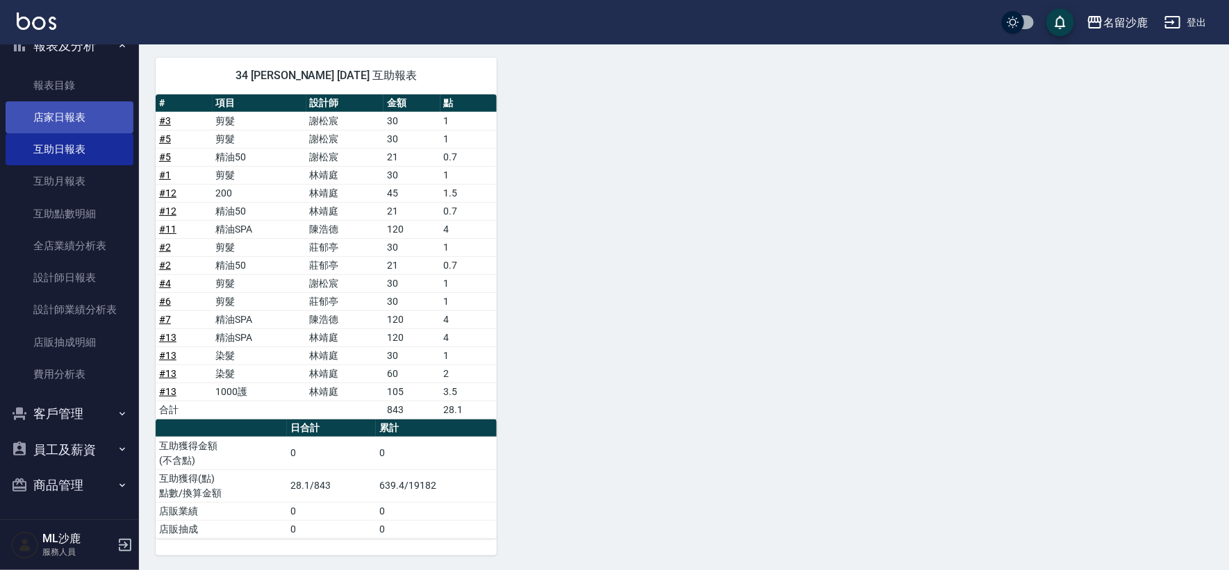
click at [47, 119] on link "店家日報表" at bounding box center [70, 117] width 128 height 32
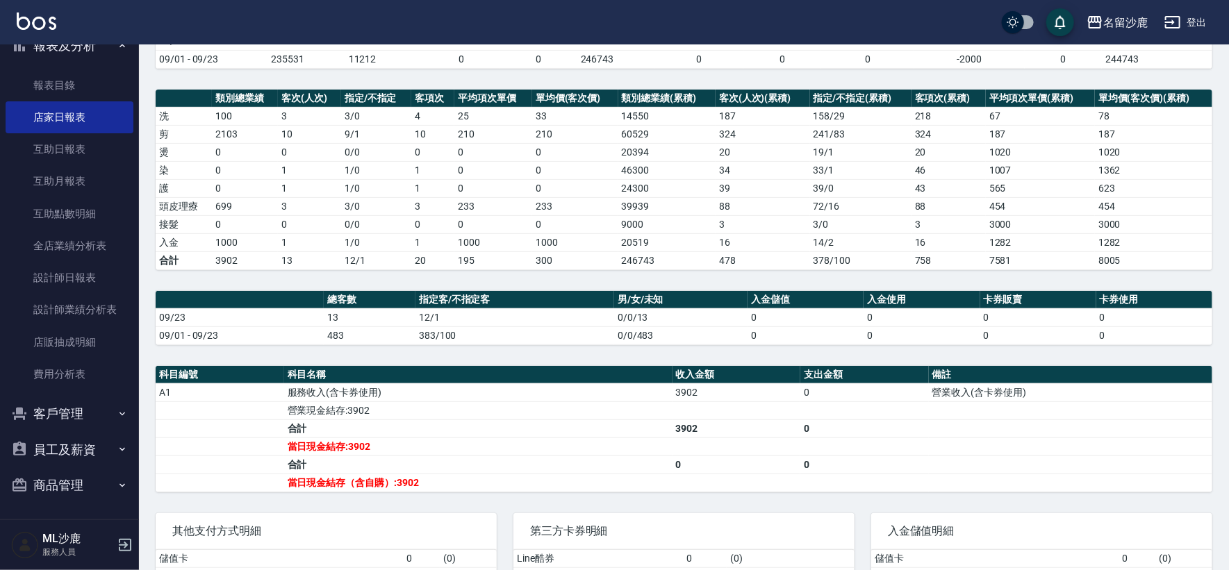
scroll to position [77, 0]
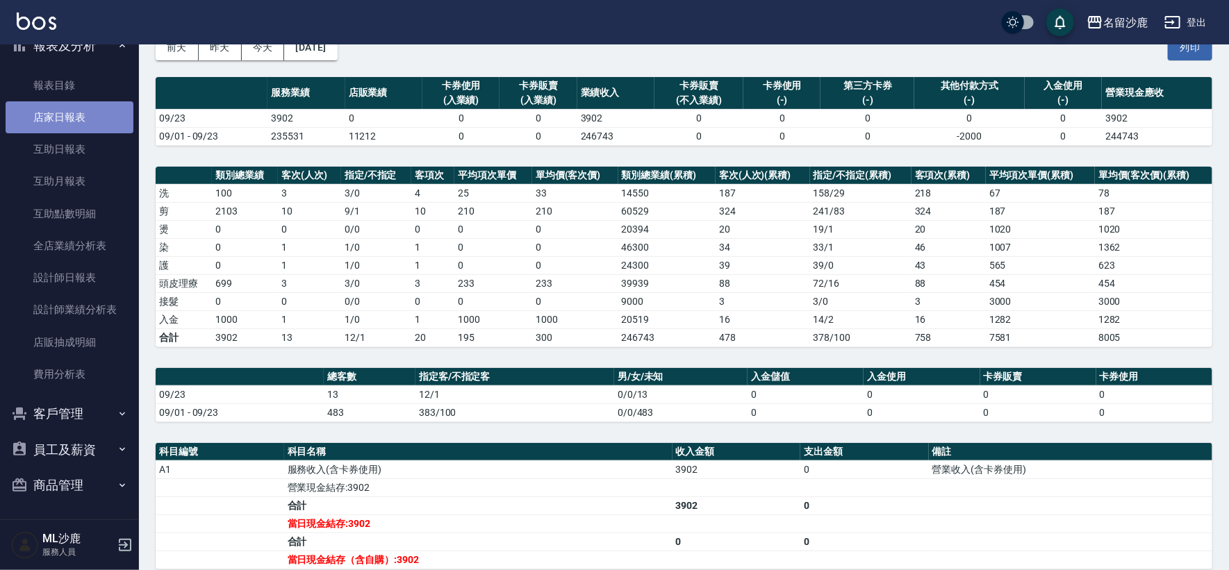
click at [78, 110] on link "店家日報表" at bounding box center [70, 117] width 128 height 32
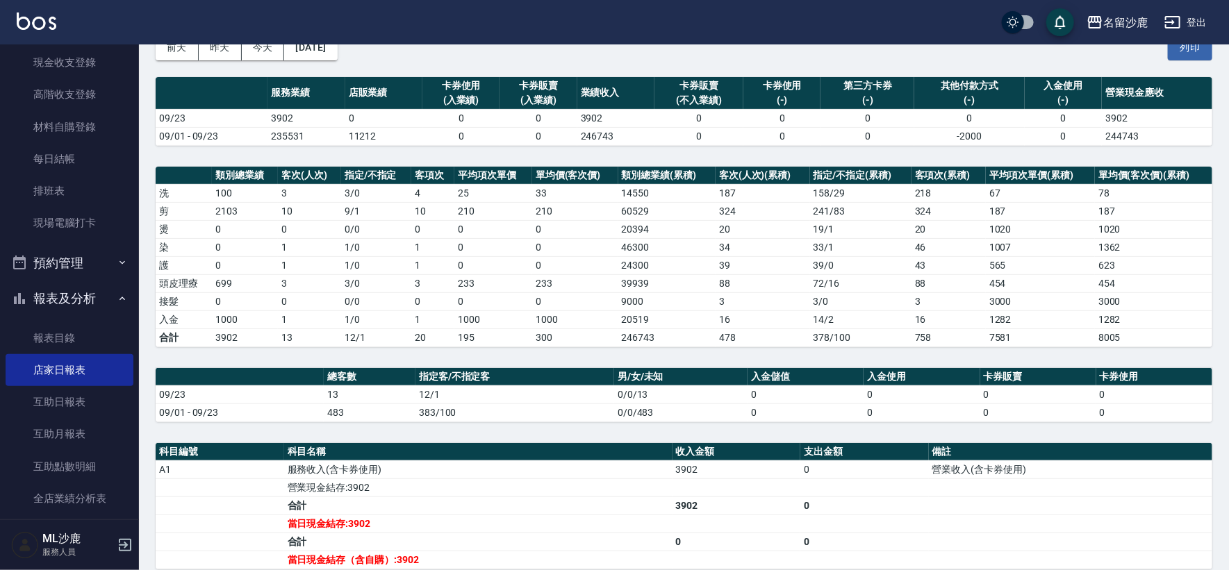
scroll to position [0, 0]
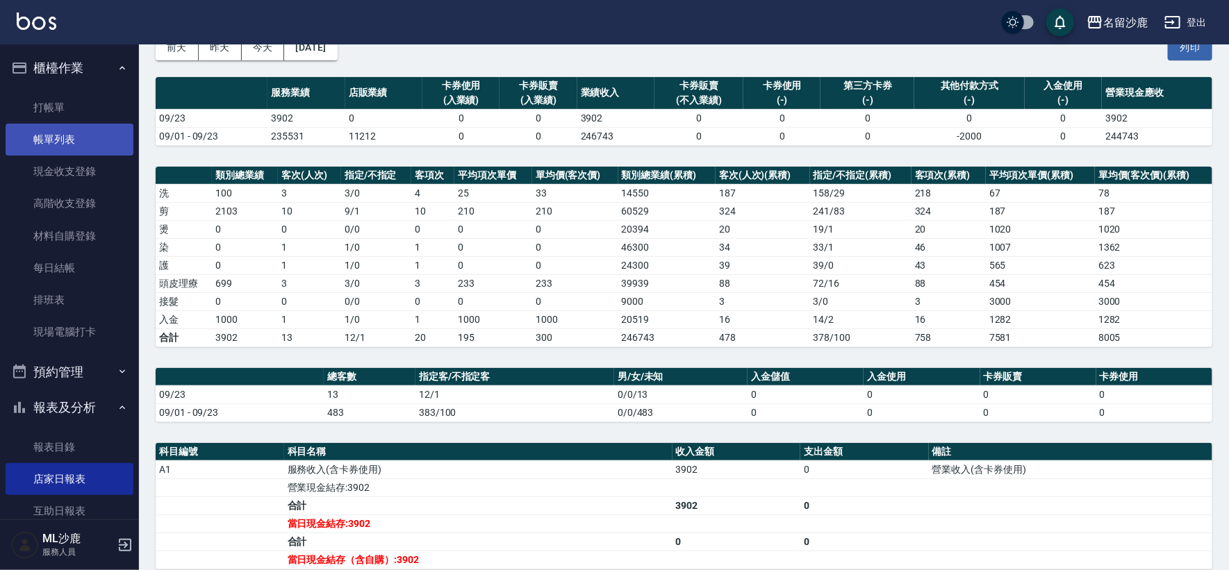
click at [56, 139] on link "帳單列表" at bounding box center [70, 140] width 128 height 32
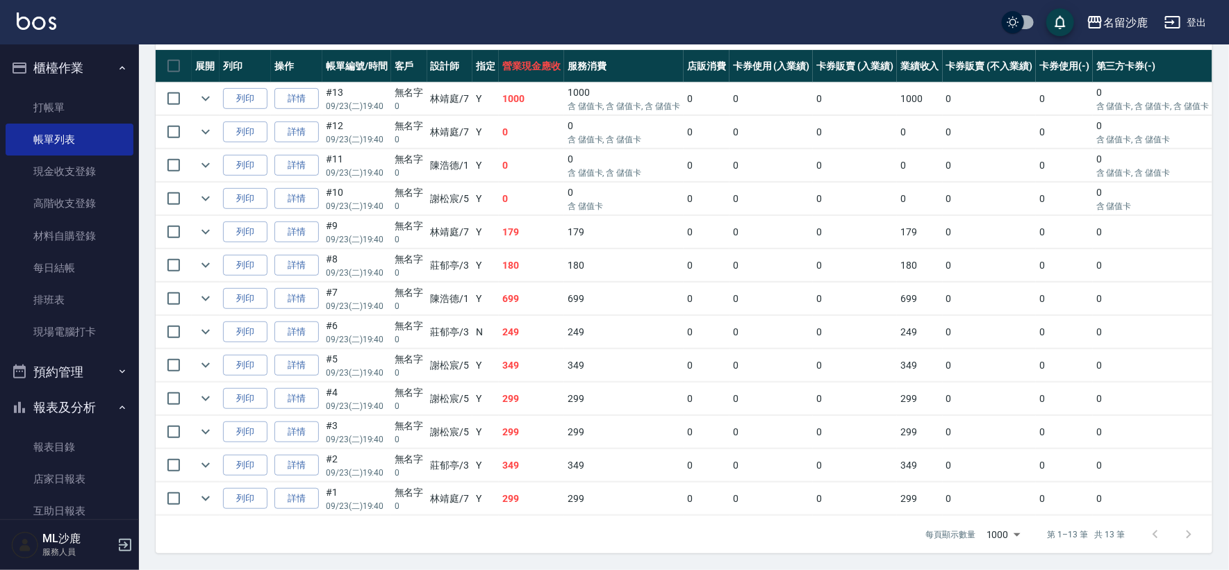
scroll to position [268, 0]
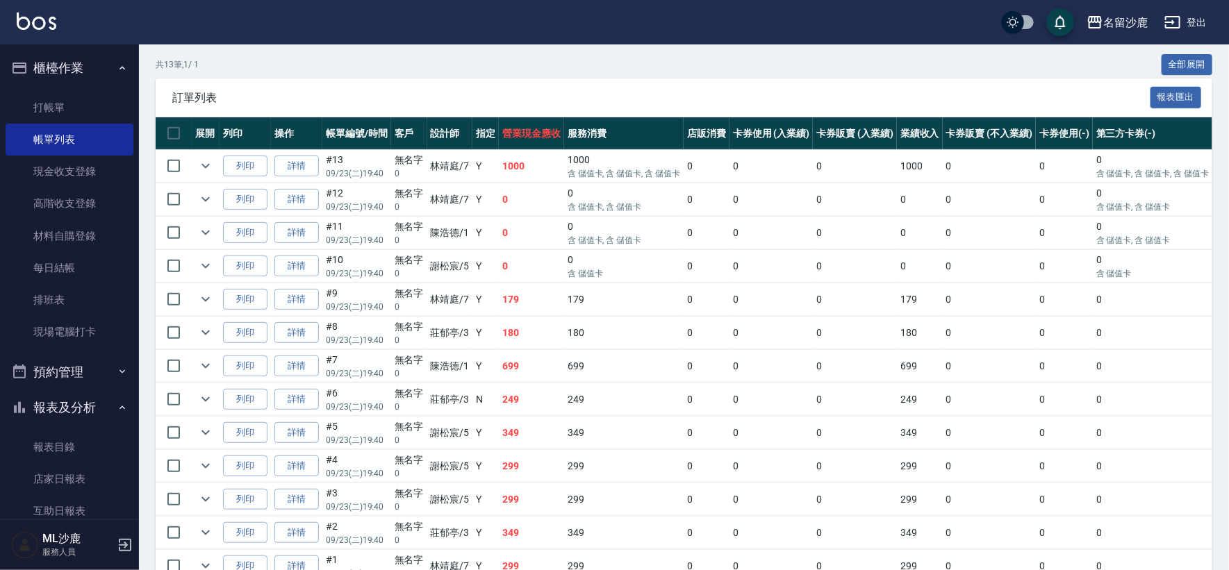
drag, startPoint x: 53, startPoint y: 171, endPoint x: 228, endPoint y: 149, distance: 175.7
click at [54, 170] on link "現金收支登錄" at bounding box center [70, 172] width 128 height 32
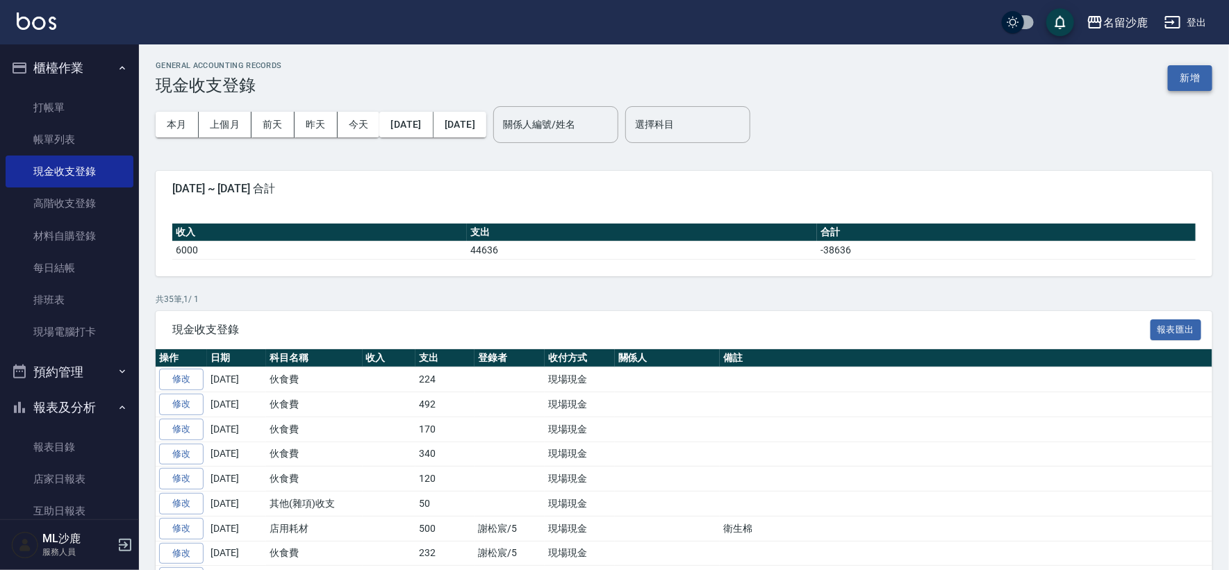
click at [1182, 76] on button "新增" at bounding box center [1190, 78] width 44 height 26
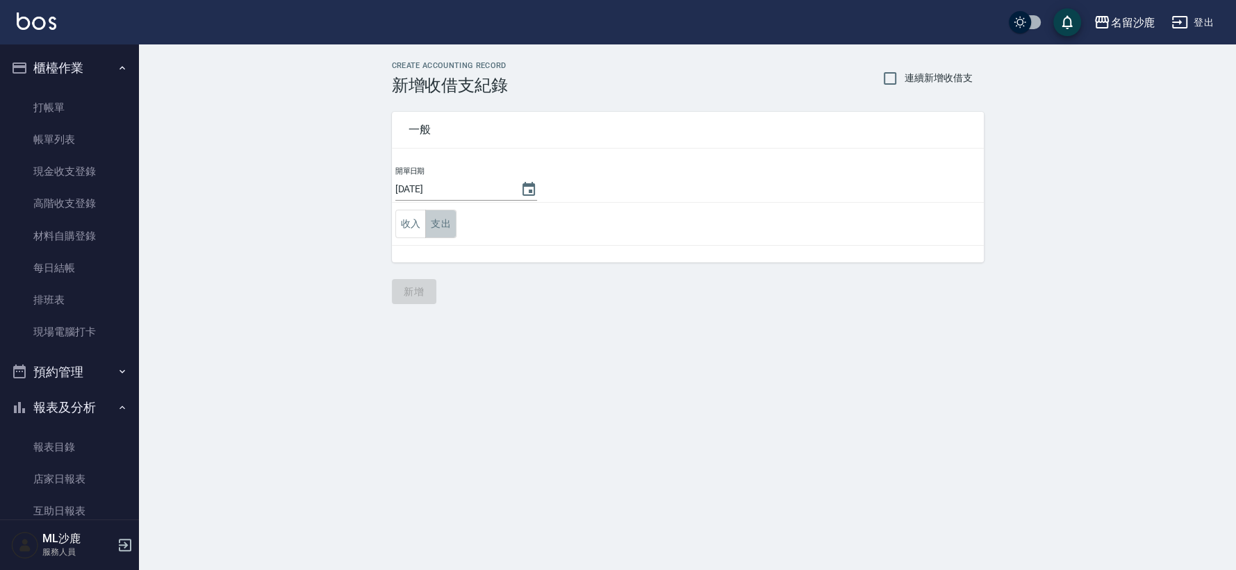
drag, startPoint x: 438, startPoint y: 218, endPoint x: 414, endPoint y: 240, distance: 32.5
click at [438, 219] on button "支出" at bounding box center [440, 224] width 31 height 28
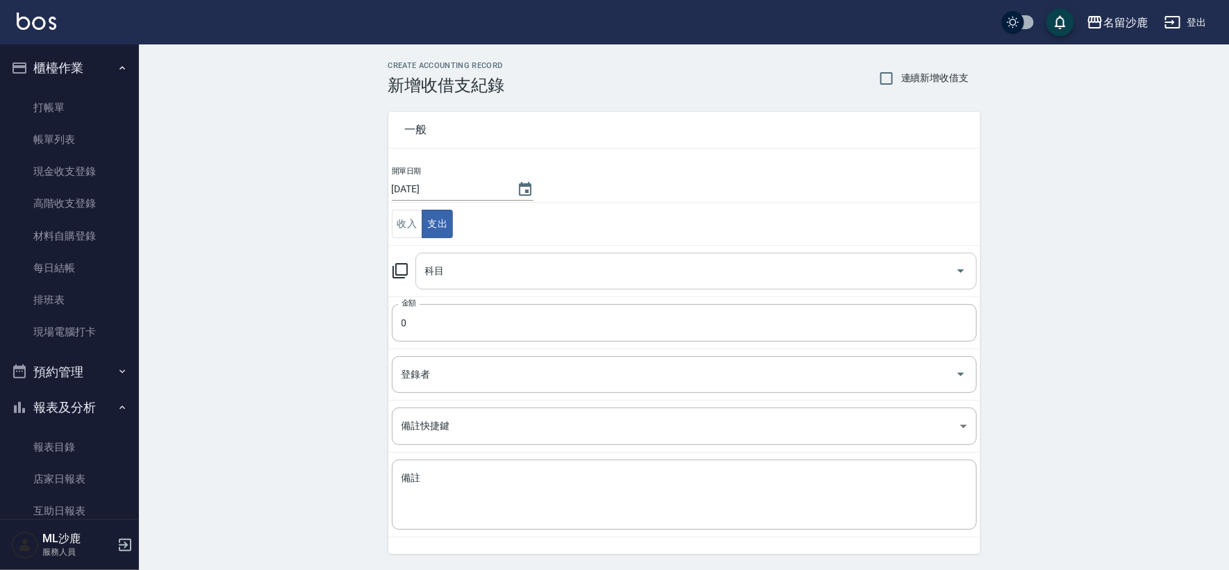
click at [461, 270] on input "科目" at bounding box center [686, 271] width 528 height 24
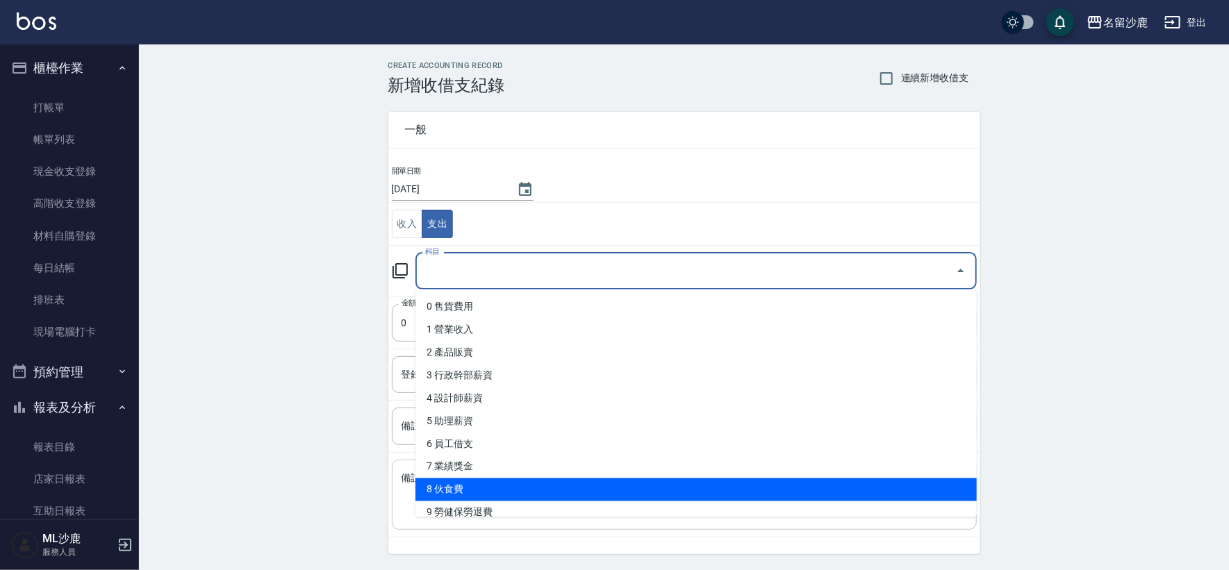
click at [463, 489] on li "8 伙食費" at bounding box center [695, 490] width 561 height 23
type input "8 伙食費"
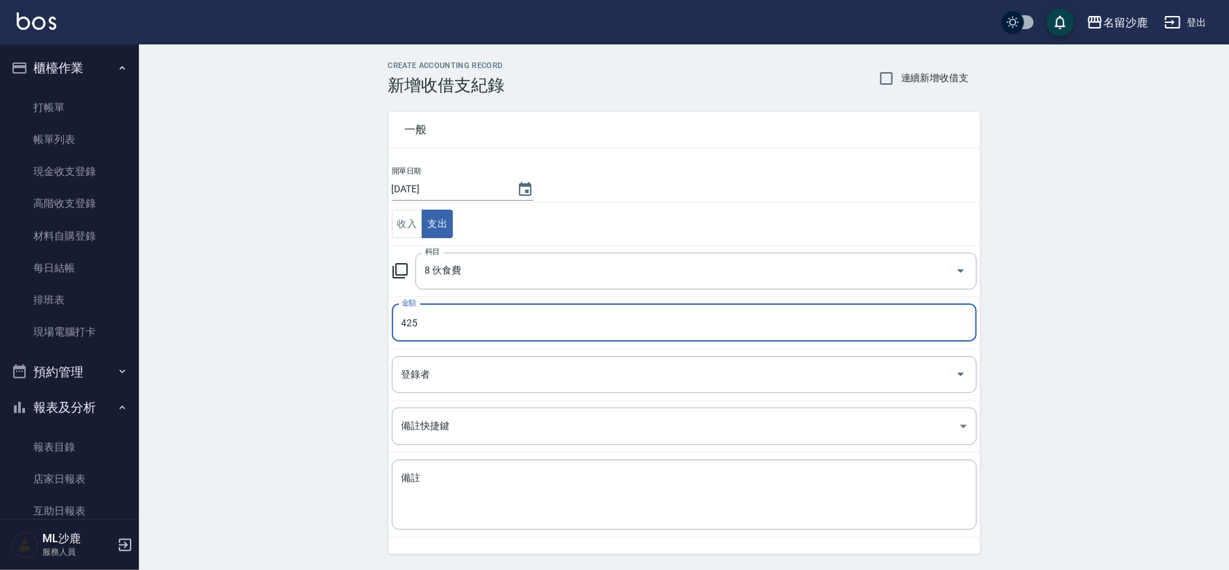
type input "425"
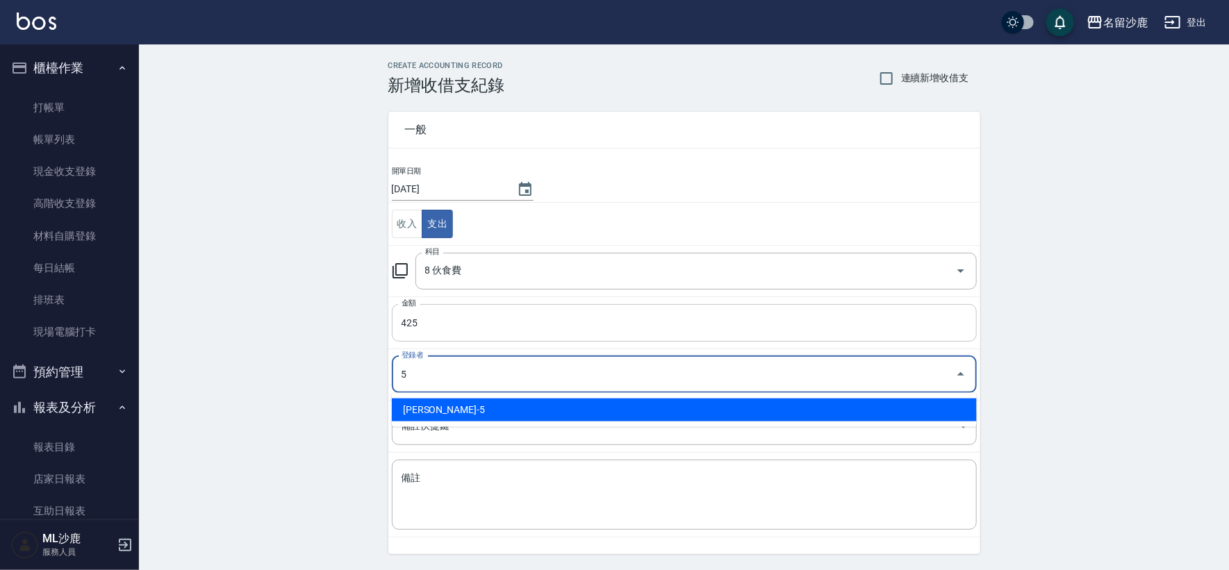
type input "[PERSON_NAME]-5"
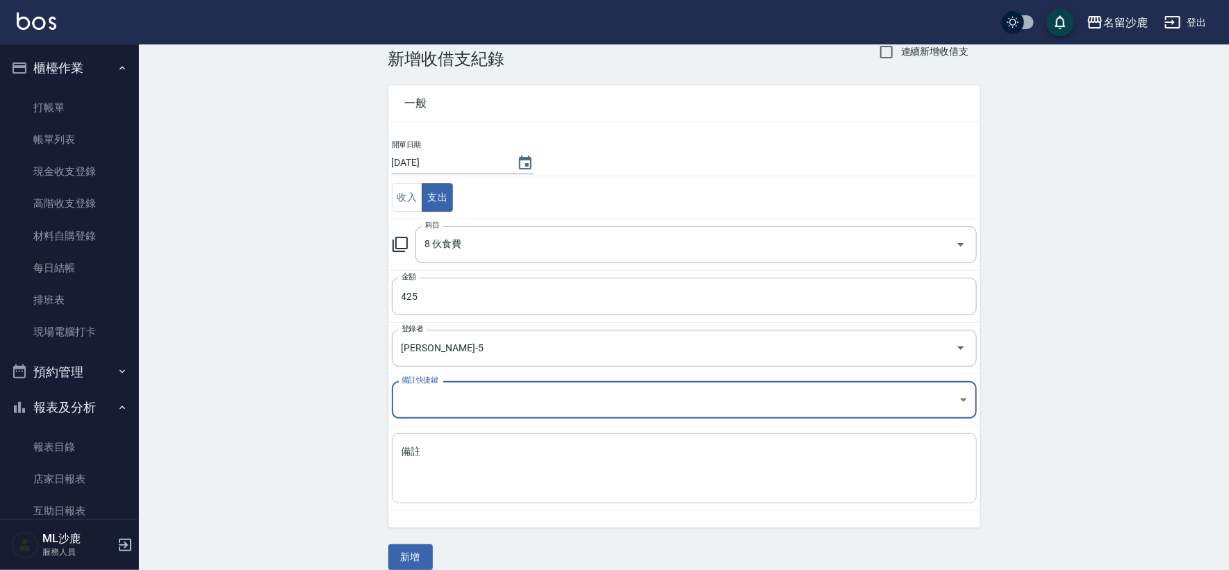
scroll to position [42, 0]
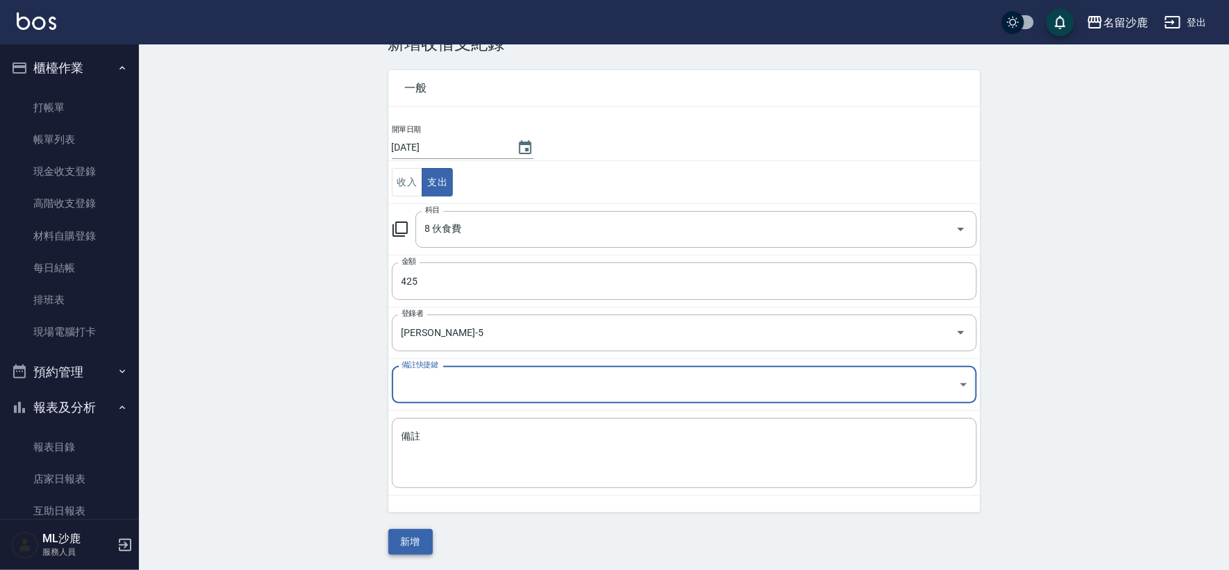
click at [411, 540] on button "新增" at bounding box center [410, 542] width 44 height 26
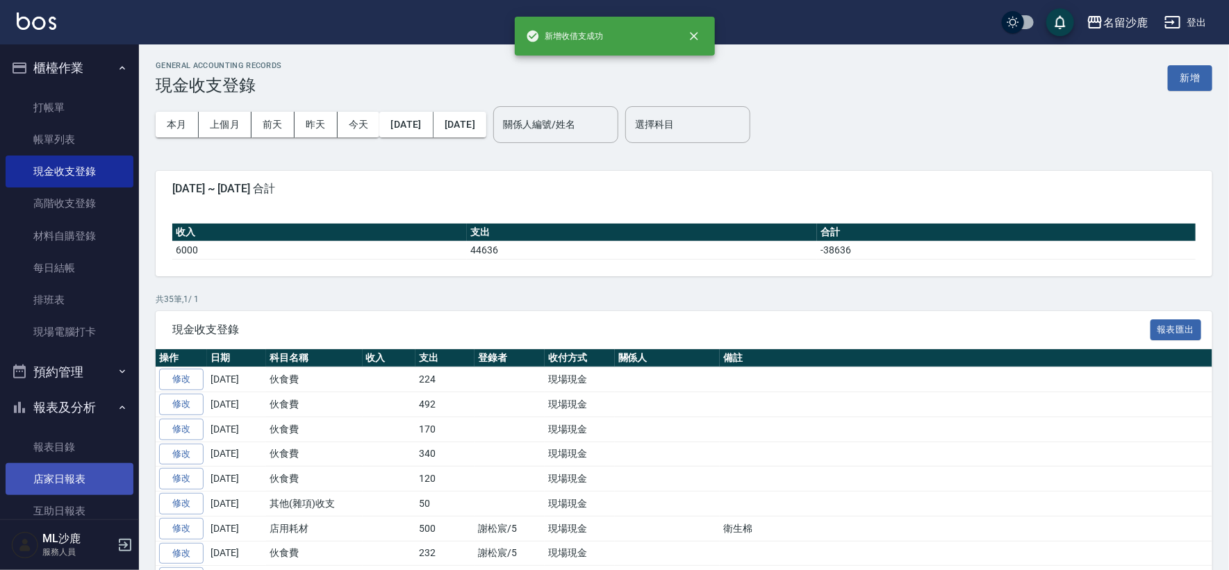
click at [60, 481] on link "店家日報表" at bounding box center [70, 479] width 128 height 32
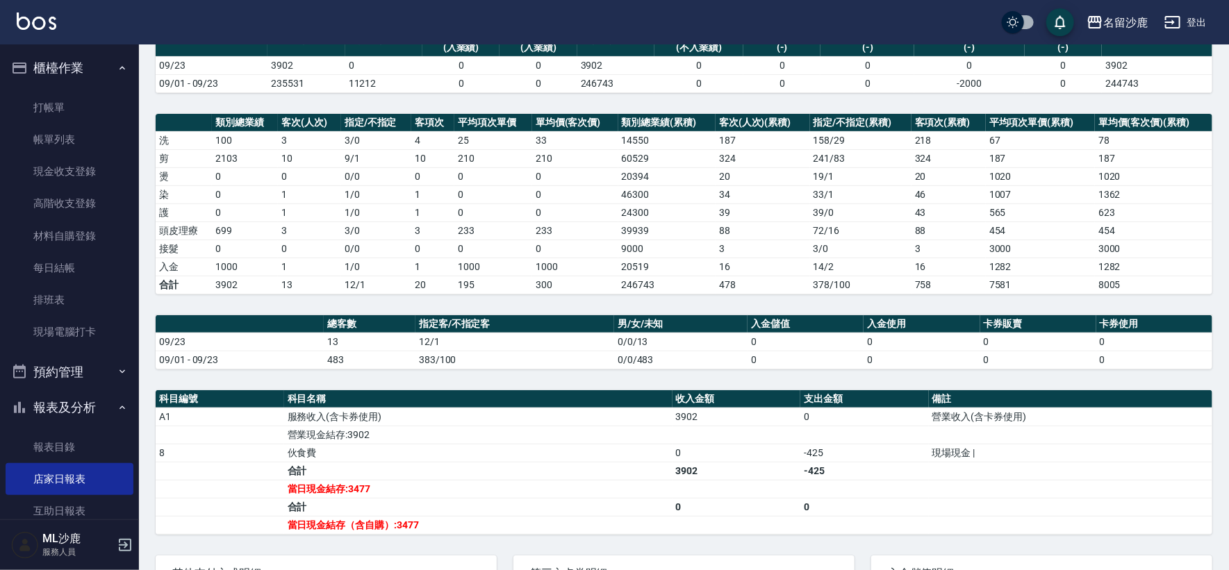
scroll to position [154, 0]
